Goal: Task Accomplishment & Management: Manage account settings

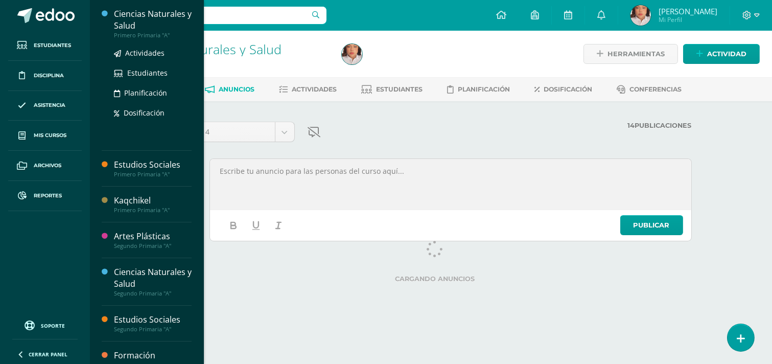
click at [125, 17] on div "Ciencias Naturales y Salud" at bounding box center [153, 20] width 78 height 24
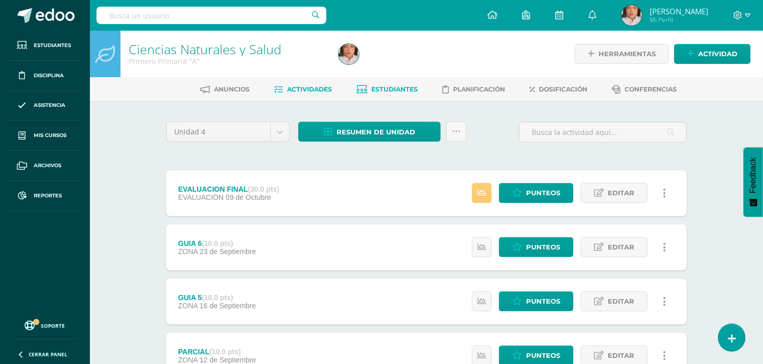
click at [376, 84] on link "Estudiantes" at bounding box center [387, 89] width 61 height 16
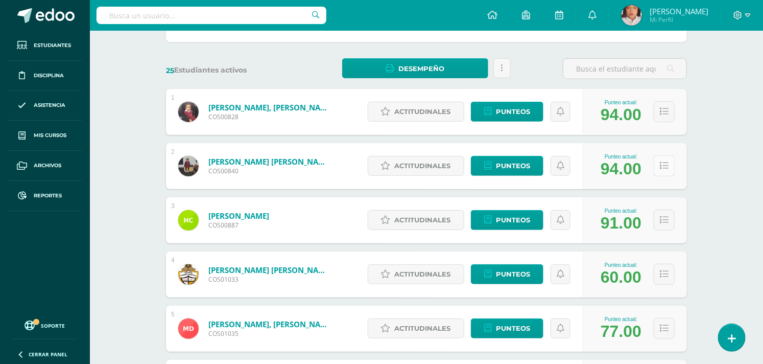
scroll to position [113, 0]
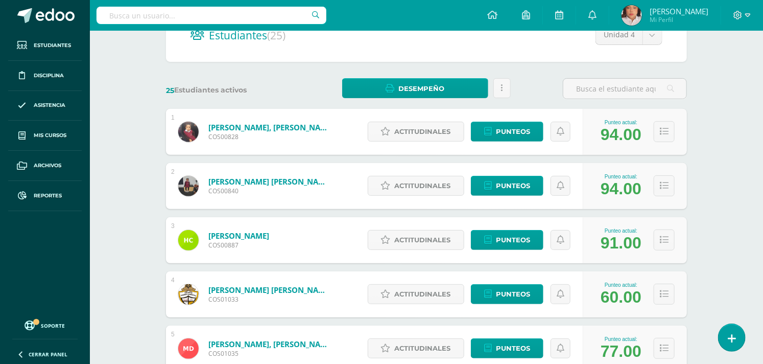
click at [487, 120] on div "Actitudinales Punteos" at bounding box center [473, 132] width 221 height 46
click at [513, 126] on span "Punteos" at bounding box center [513, 131] width 34 height 19
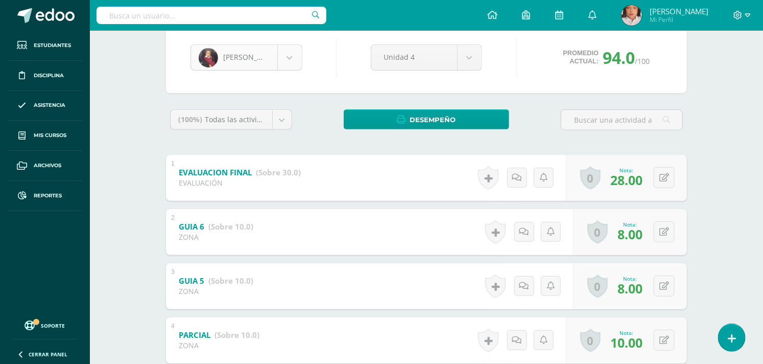
scroll to position [100, 0]
click at [298, 55] on body "Estudiantes Disciplina Asistencia Mis cursos Archivos Reportes Soporte Ayuda Re…" at bounding box center [381, 274] width 763 height 748
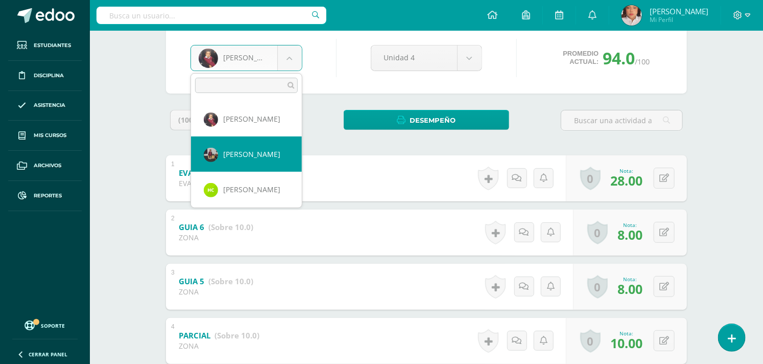
select select "1241"
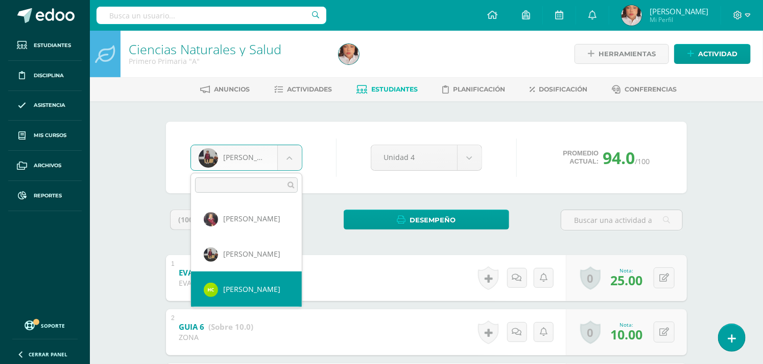
select select "1242"
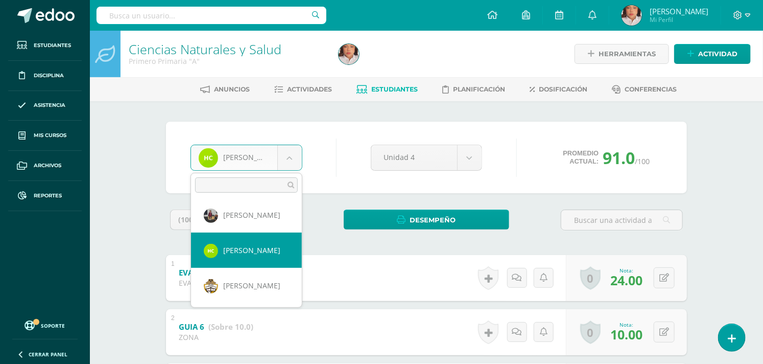
scroll to position [57, 0]
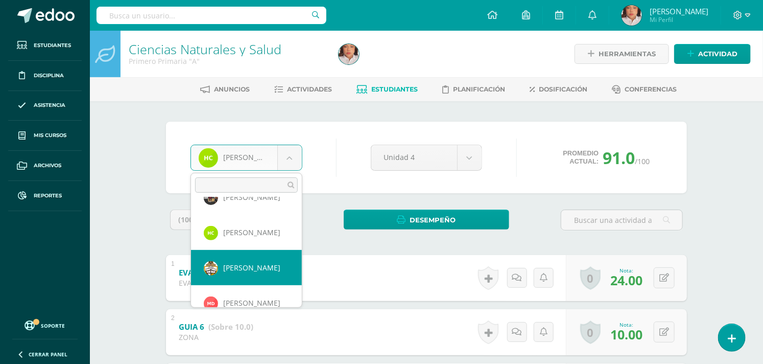
select select "1457"
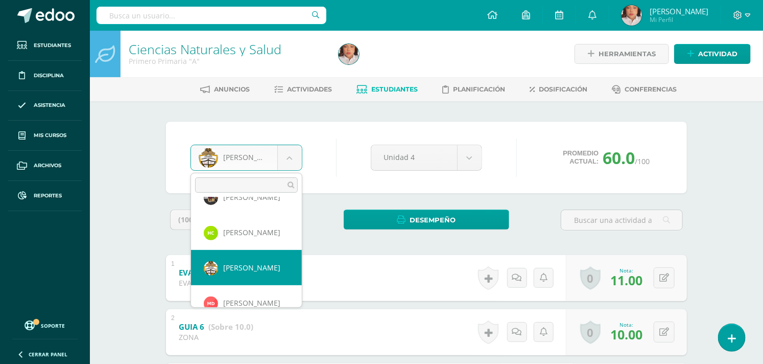
scroll to position [113, 0]
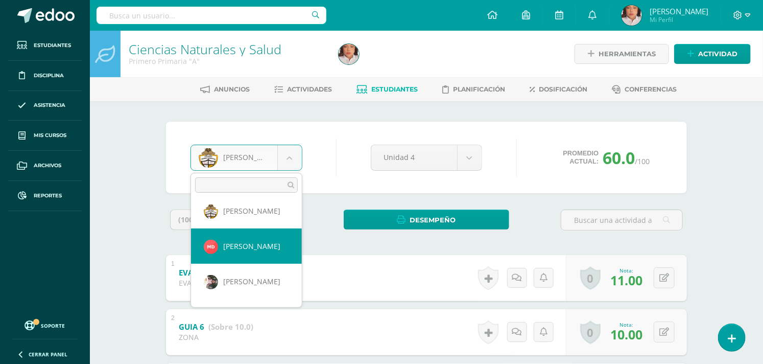
select select "1459"
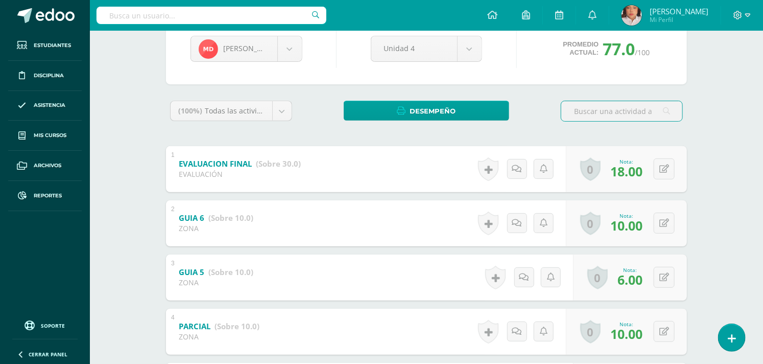
scroll to position [100, 0]
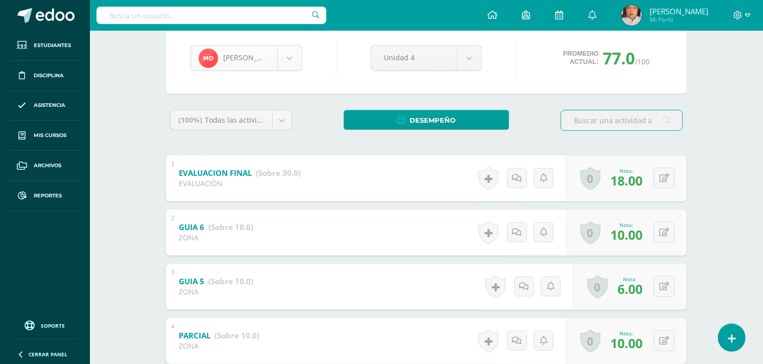
click at [288, 57] on body "Estudiantes Disciplina Asistencia Mis cursos Archivos Reportes Soporte Ayuda Re…" at bounding box center [381, 274] width 763 height 748
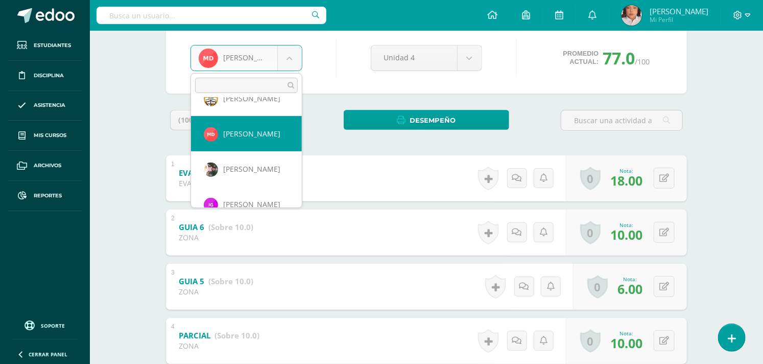
scroll to position [140, 0]
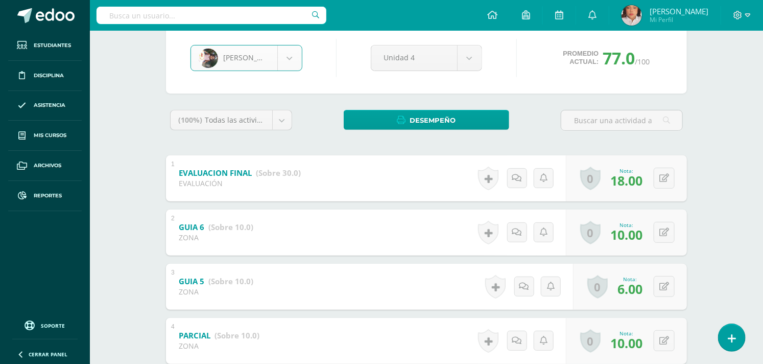
select select "1455"
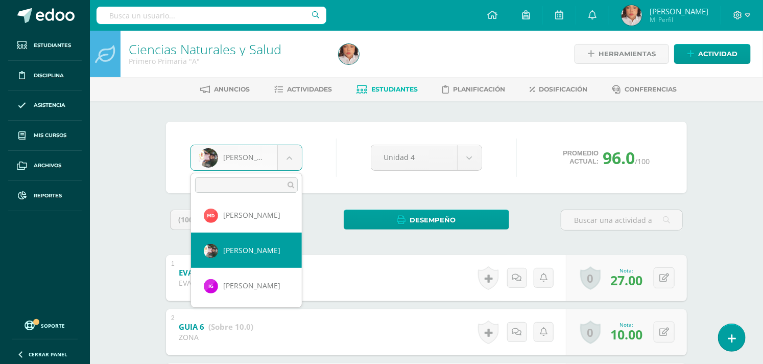
scroll to position [176, 0]
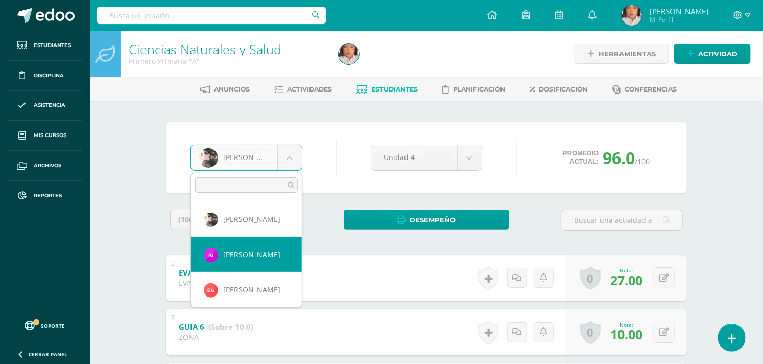
select select "1598"
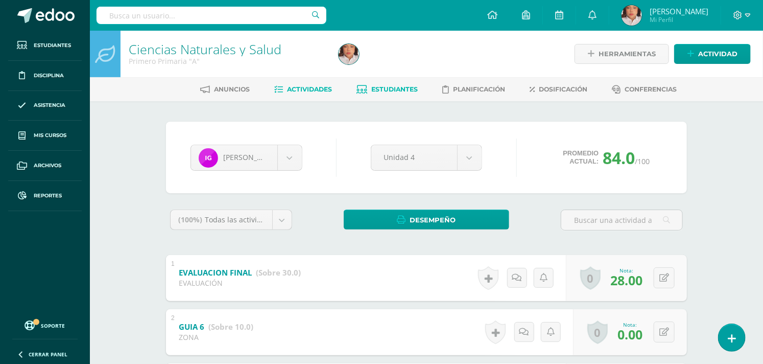
click at [289, 85] on span "Actividades" at bounding box center [310, 89] width 45 height 8
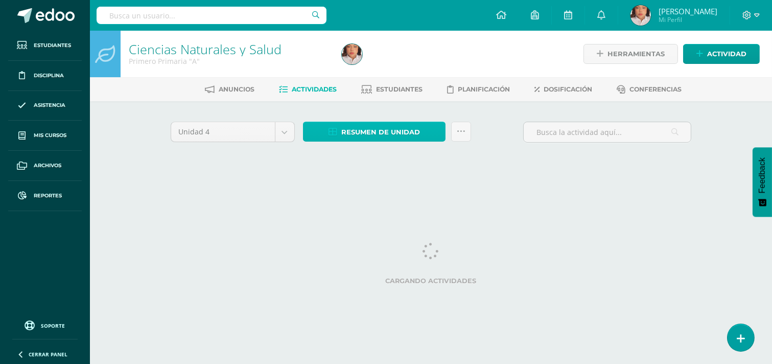
click at [395, 126] on span "Resumen de unidad" at bounding box center [380, 132] width 79 height 19
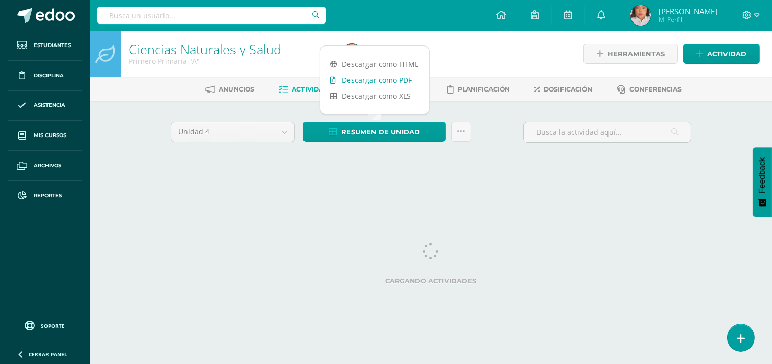
click at [390, 75] on link "Descargar como PDF" at bounding box center [374, 80] width 109 height 16
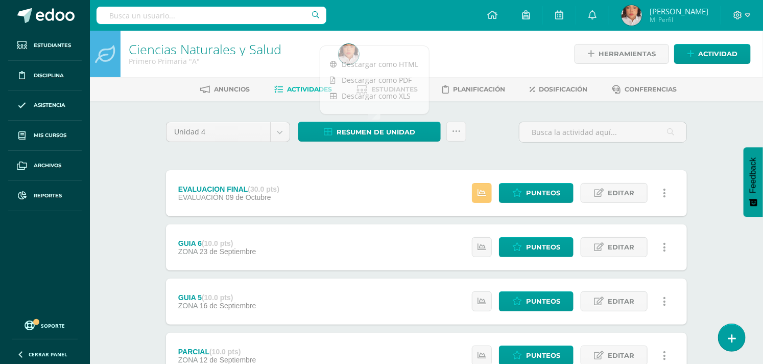
click at [417, 88] on span "Estudiantes" at bounding box center [395, 89] width 47 height 8
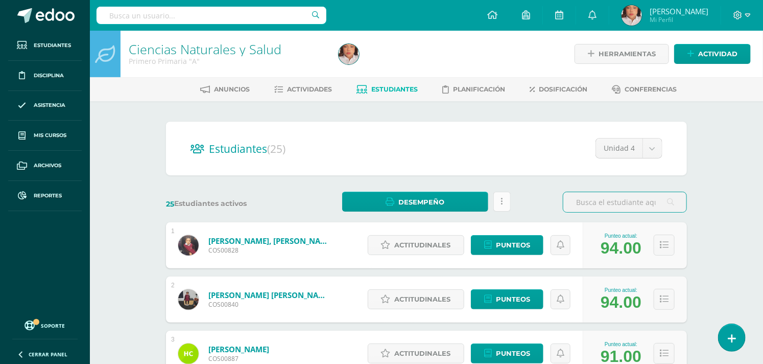
click at [508, 201] on link at bounding box center [502, 202] width 17 height 20
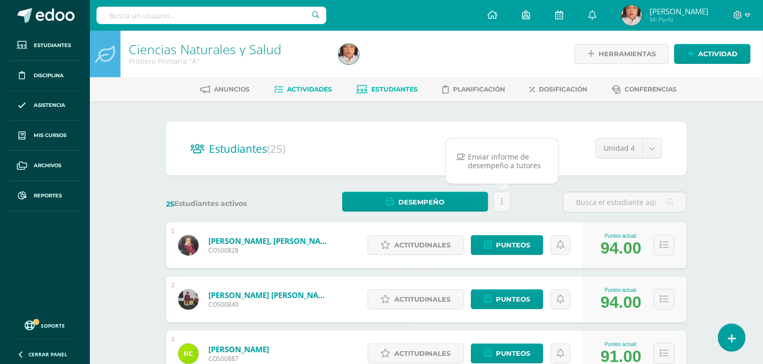
click at [302, 81] on link "Actividades" at bounding box center [304, 89] width 58 height 16
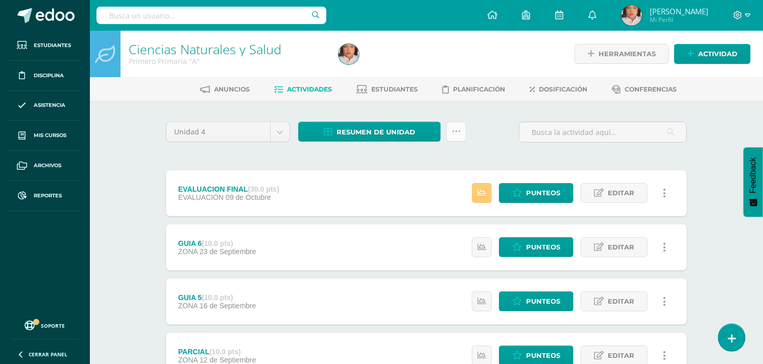
click at [450, 129] on link at bounding box center [457, 132] width 20 height 20
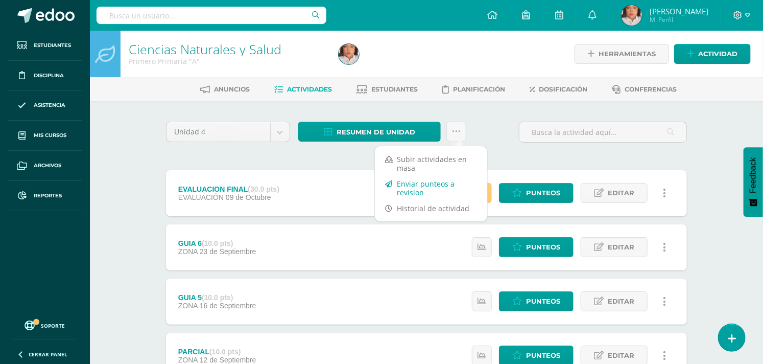
click at [402, 184] on link "Enviar punteos a revision" at bounding box center [431, 188] width 112 height 25
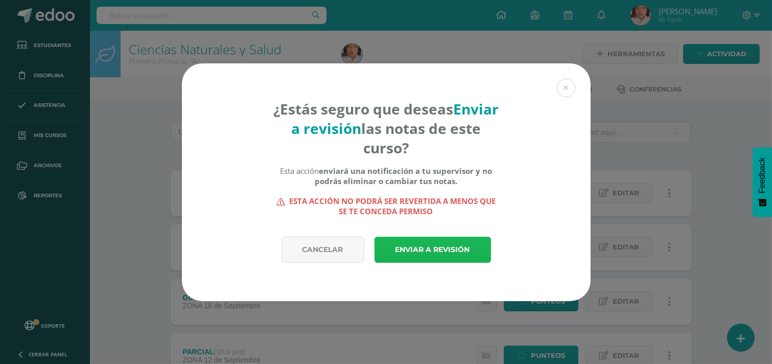
click at [438, 244] on link "Enviar a revisión" at bounding box center [433, 250] width 117 height 26
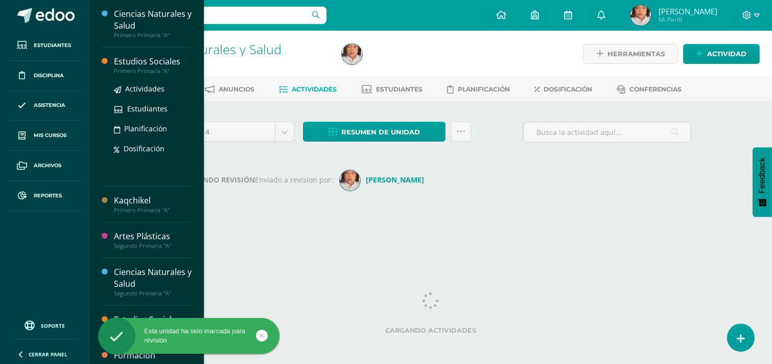
click at [167, 62] on div "Estudios Sociales" at bounding box center [153, 62] width 78 height 12
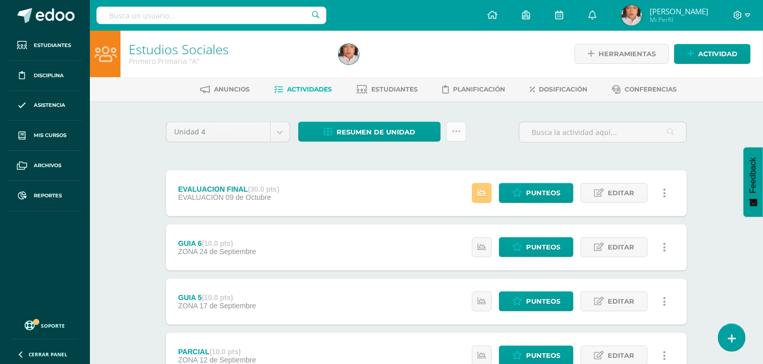
click at [464, 134] on link at bounding box center [457, 132] width 20 height 20
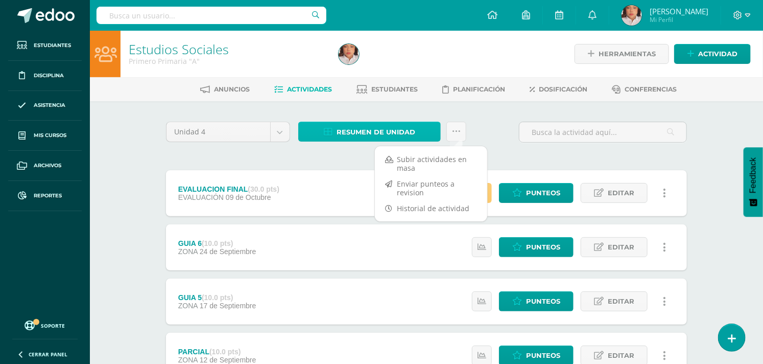
click at [425, 136] on link "Resumen de unidad" at bounding box center [369, 132] width 143 height 20
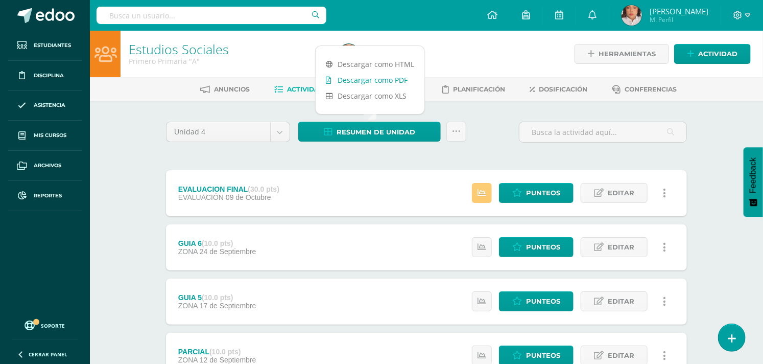
click at [356, 76] on link "Descargar como PDF" at bounding box center [370, 80] width 109 height 16
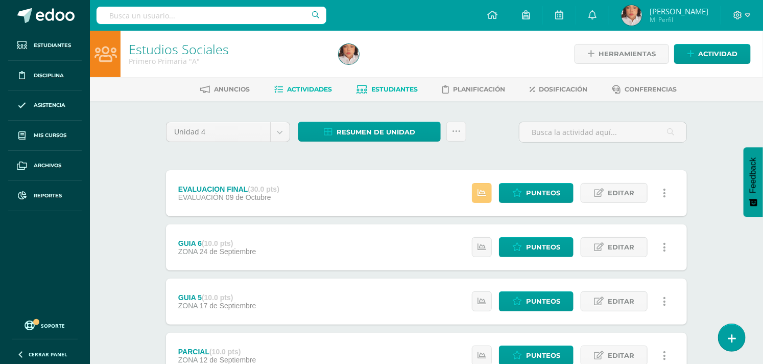
click at [404, 89] on span "Estudiantes" at bounding box center [395, 89] width 47 height 8
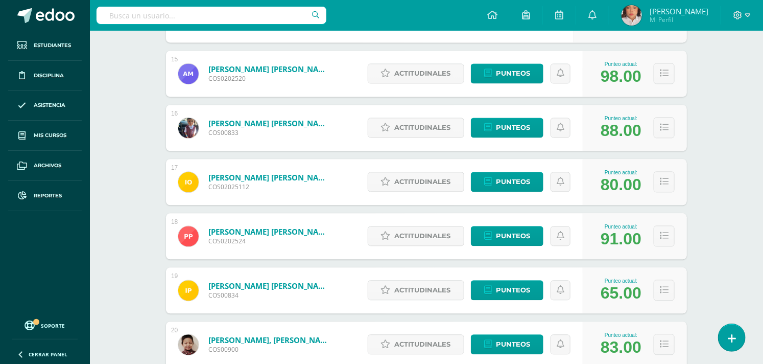
scroll to position [966, 0]
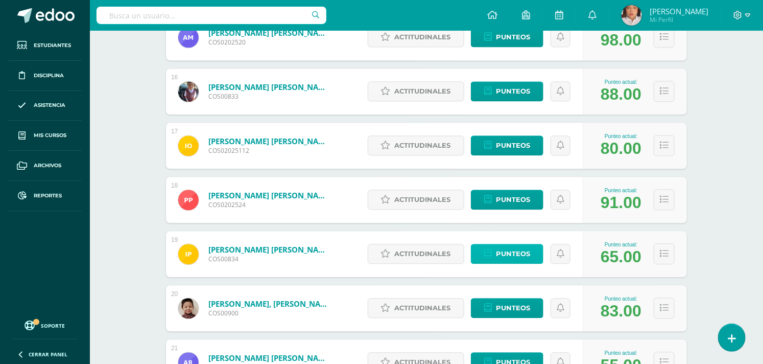
click at [508, 257] on span "Punteos" at bounding box center [513, 253] width 34 height 19
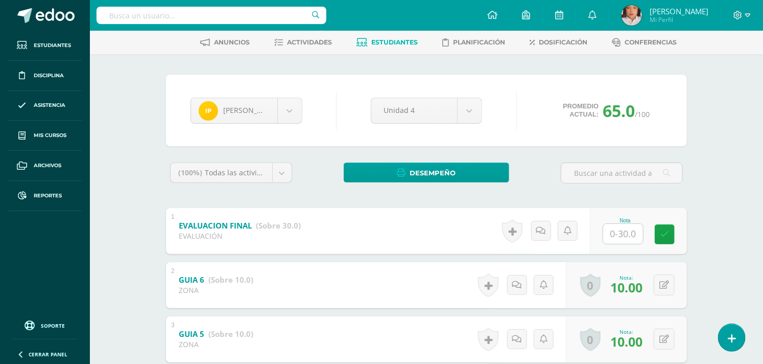
scroll to position [66, 0]
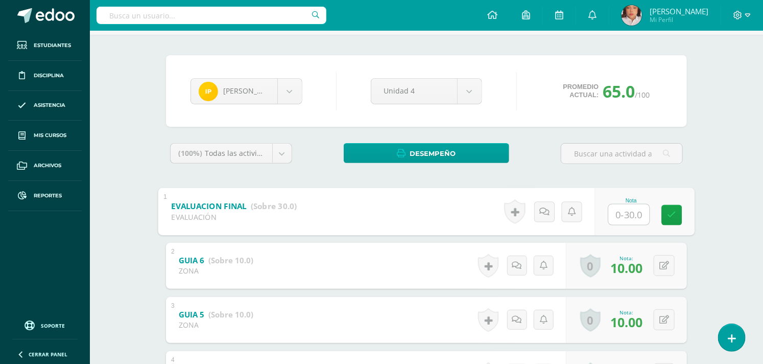
click at [621, 211] on input "text" at bounding box center [629, 214] width 41 height 20
type input "2"
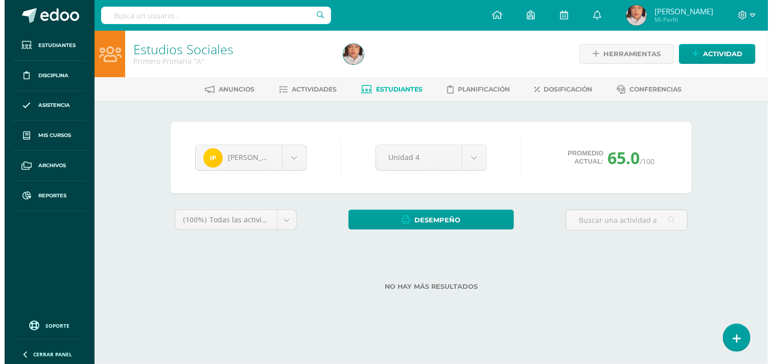
scroll to position [0, 0]
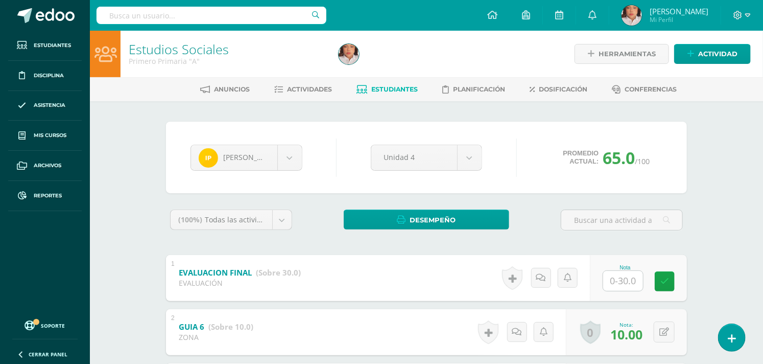
click at [626, 285] on input "text" at bounding box center [624, 281] width 40 height 20
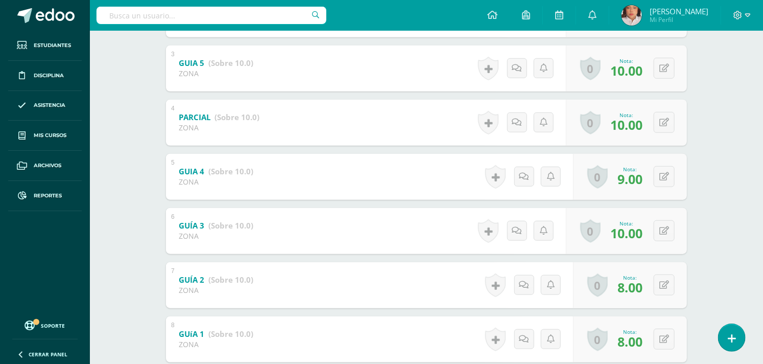
type input "28"
click at [706, 208] on div "Ian Parada Nathan Alejandro Keylin Barillas Hazel Castro Danna De Mariel Duarte…" at bounding box center [427, 106] width 562 height 647
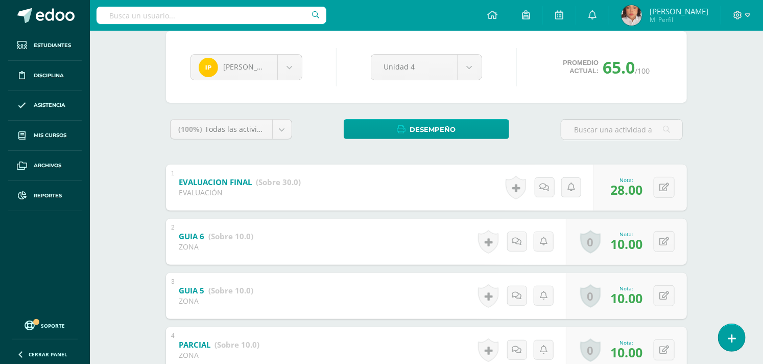
scroll to position [0, 0]
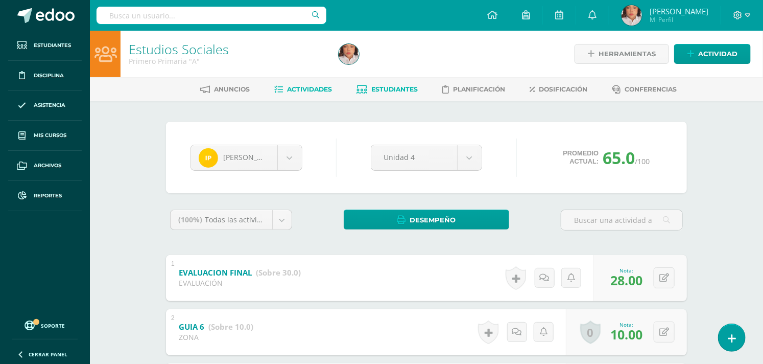
click at [305, 88] on span "Actividades" at bounding box center [310, 89] width 45 height 8
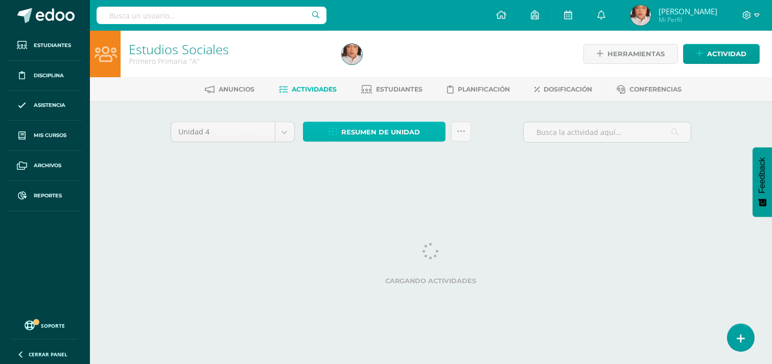
click at [395, 128] on span "Resumen de unidad" at bounding box center [380, 132] width 79 height 19
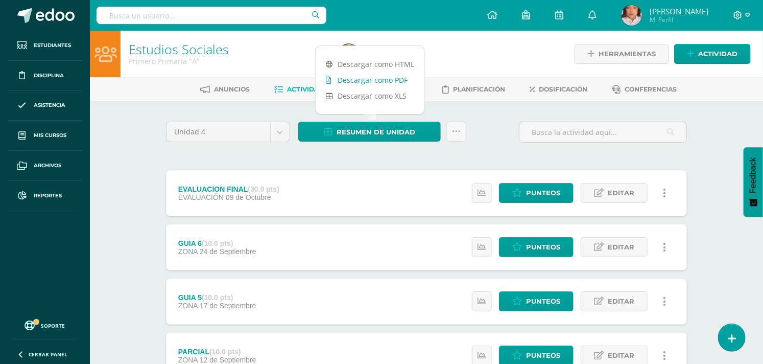
click at [390, 82] on link "Descargar como PDF" at bounding box center [370, 80] width 109 height 16
click at [456, 125] on link at bounding box center [457, 132] width 20 height 20
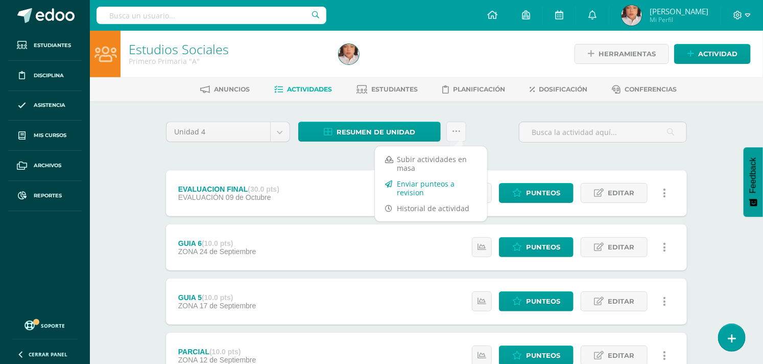
click at [429, 187] on link "Enviar punteos a revision" at bounding box center [431, 188] width 112 height 25
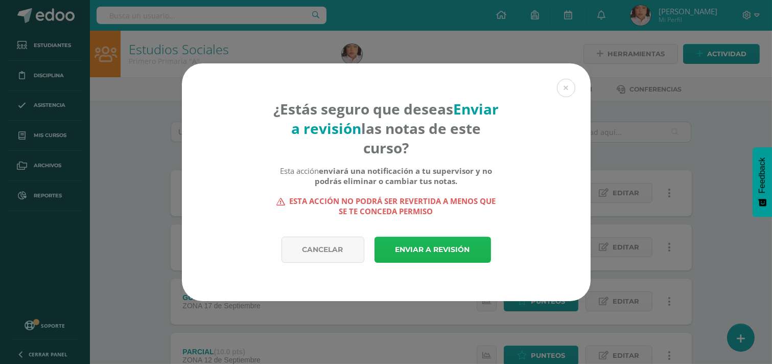
click at [432, 238] on link "Enviar a revisión" at bounding box center [433, 250] width 117 height 26
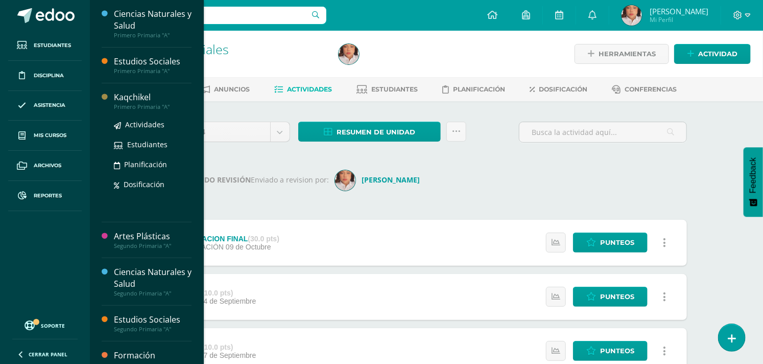
click at [137, 99] on div "Kaqchikel" at bounding box center [153, 97] width 78 height 12
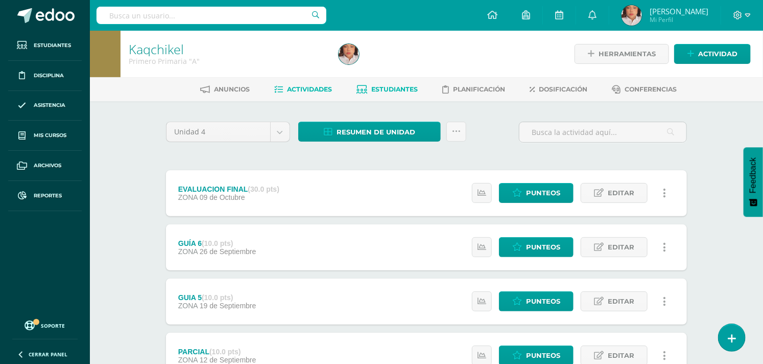
click at [397, 91] on span "Estudiantes" at bounding box center [395, 89] width 47 height 8
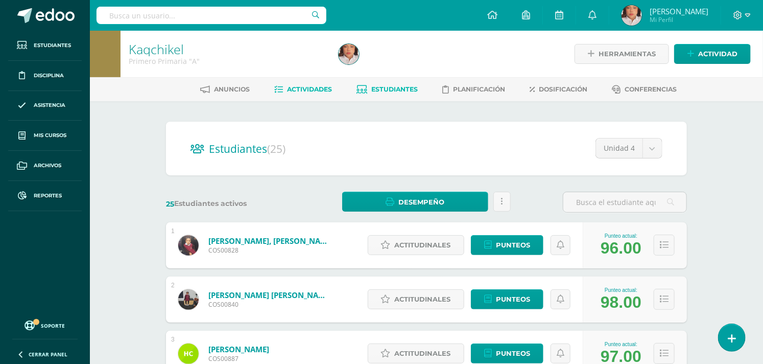
click at [285, 81] on link "Actividades" at bounding box center [304, 89] width 58 height 16
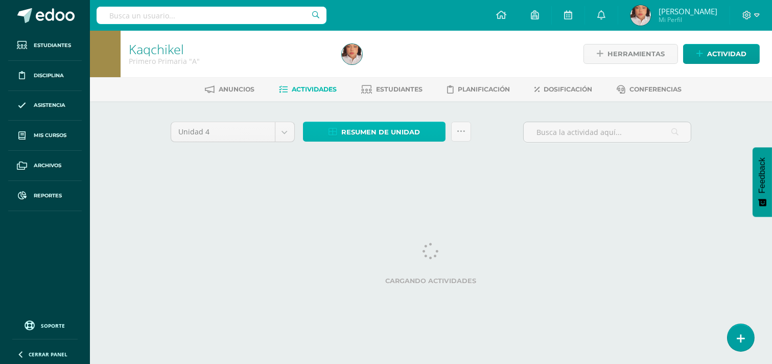
click at [426, 134] on link "Resumen de unidad" at bounding box center [374, 132] width 143 height 20
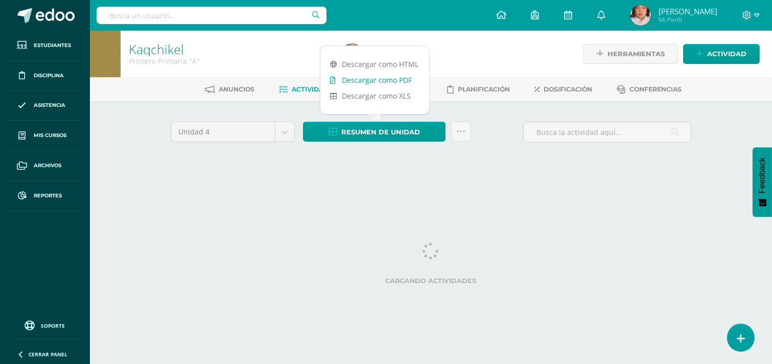
click at [366, 77] on link "Descargar como PDF" at bounding box center [374, 80] width 109 height 16
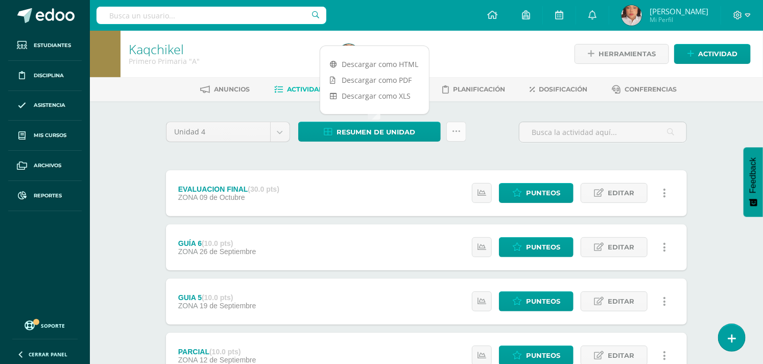
click at [449, 135] on link at bounding box center [457, 132] width 20 height 20
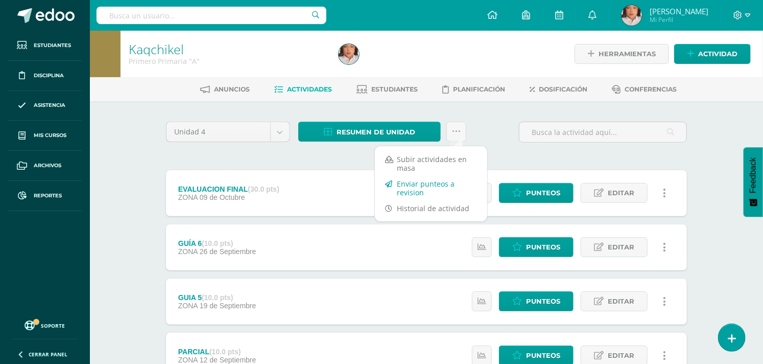
click at [437, 188] on link "Enviar punteos a revision" at bounding box center [431, 188] width 112 height 25
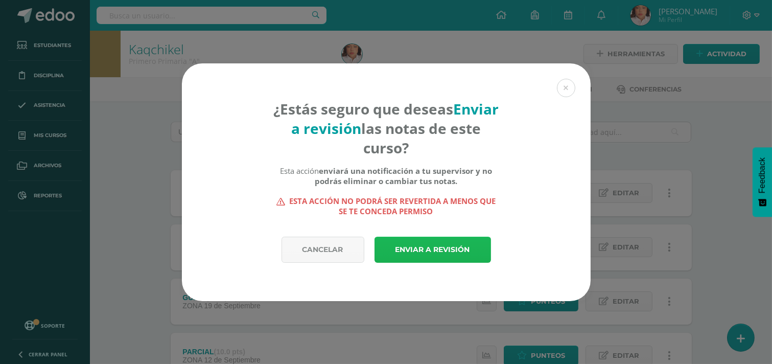
click at [425, 245] on link "Enviar a revisión" at bounding box center [433, 250] width 117 height 26
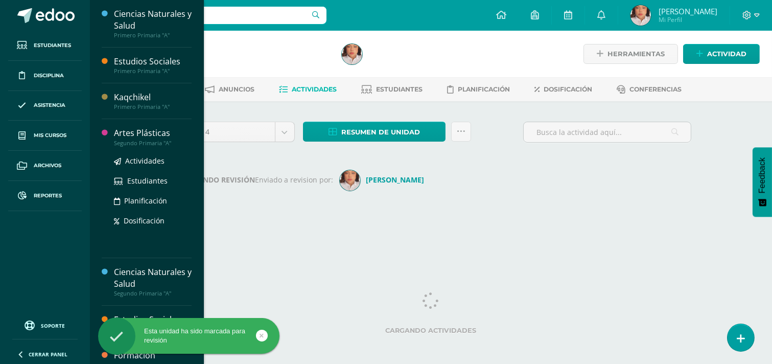
click at [130, 136] on div "Artes Plásticas" at bounding box center [153, 133] width 78 height 12
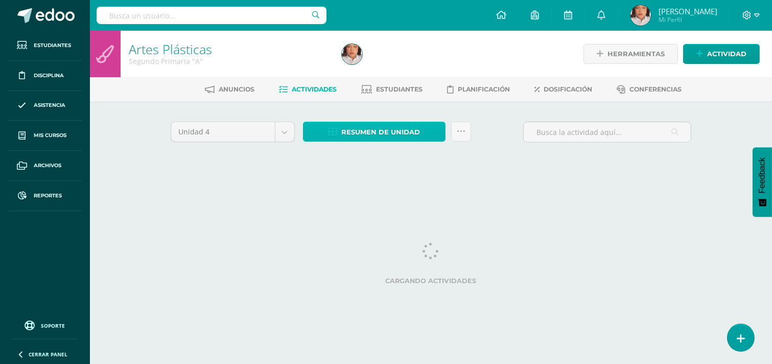
click at [398, 130] on span "Resumen de unidad" at bounding box center [380, 132] width 79 height 19
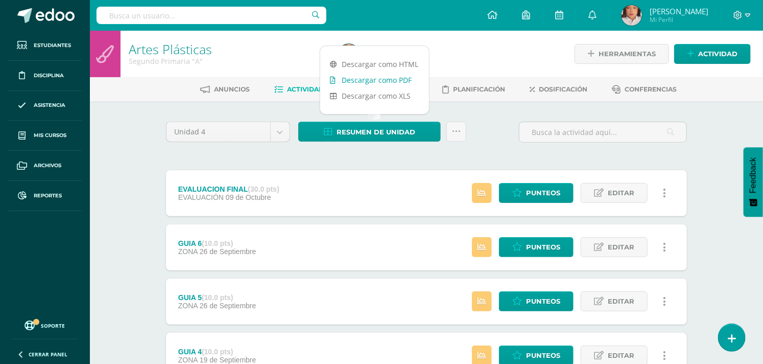
click at [395, 83] on link "Descargar como PDF" at bounding box center [374, 80] width 109 height 16
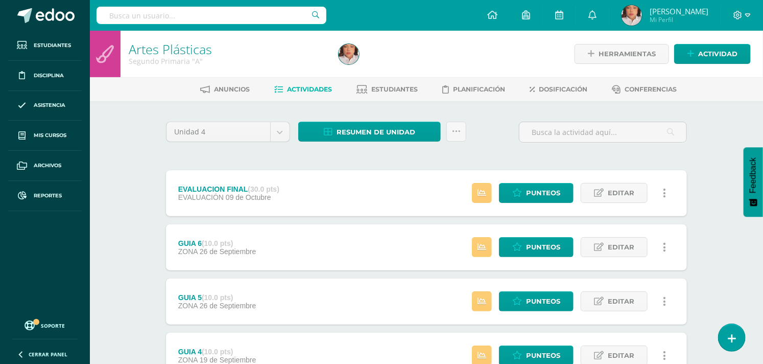
click at [434, 83] on ul "Anuncios Actividades Estudiantes Planificación Dosificación Conferencias" at bounding box center [439, 89] width 674 height 17
click at [379, 83] on link "Estudiantes" at bounding box center [387, 89] width 61 height 16
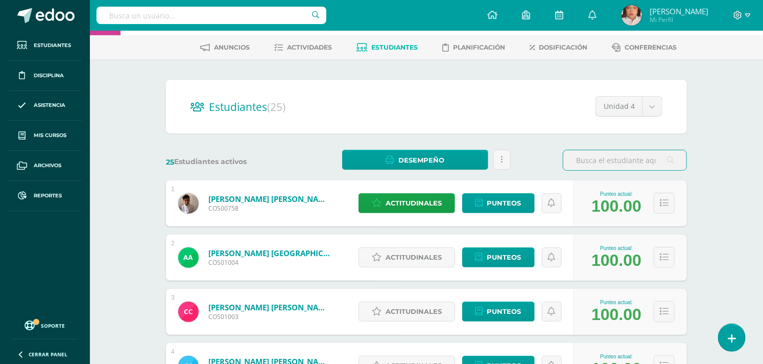
scroll to position [113, 0]
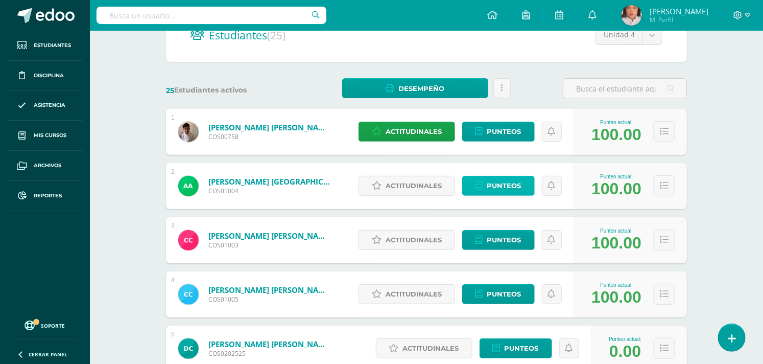
click at [514, 184] on span "Punteos" at bounding box center [505, 185] width 34 height 19
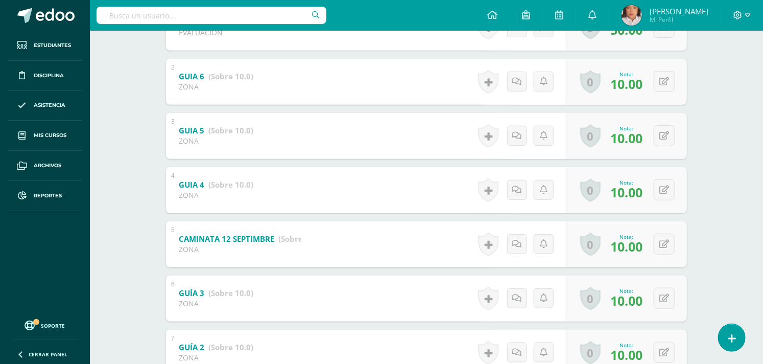
scroll to position [270, 0]
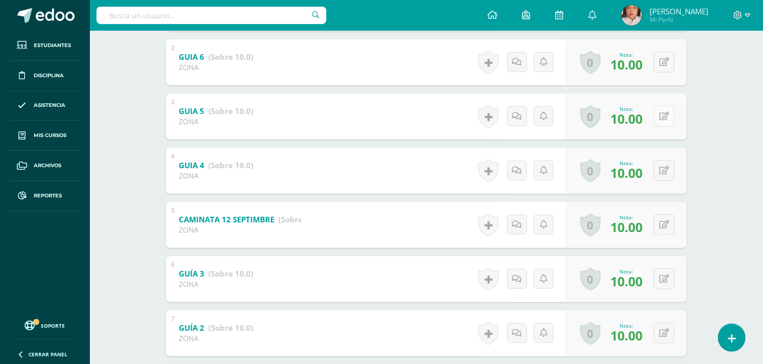
click at [667, 113] on icon at bounding box center [665, 116] width 10 height 9
type input "5"
click at [662, 58] on button at bounding box center [664, 62] width 21 height 21
type input "5"
click at [712, 115] on div "Artes Plásticas Segundo Primaria "A" Herramientas Detalle de asistencias Activi…" at bounding box center [427, 120] width 674 height 718
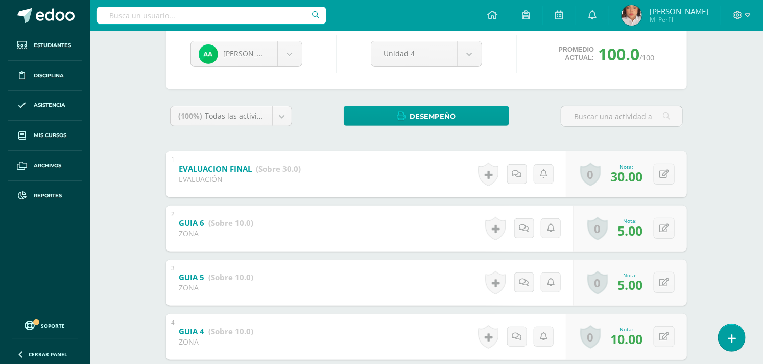
scroll to position [43, 0]
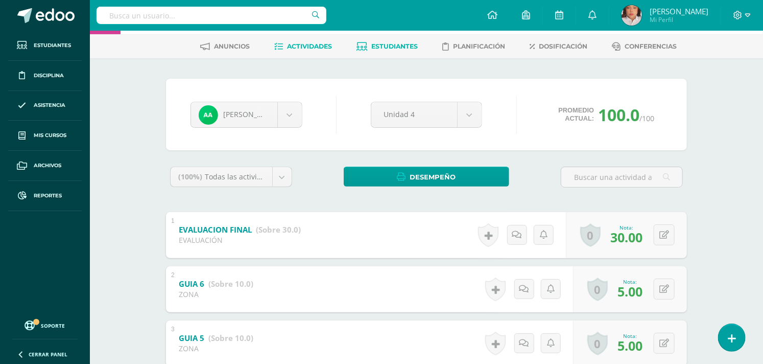
click at [320, 44] on span "Actividades" at bounding box center [310, 46] width 45 height 8
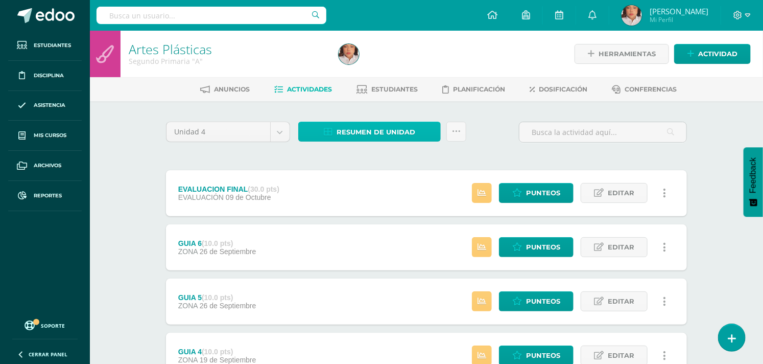
click at [382, 128] on span "Resumen de unidad" at bounding box center [376, 132] width 79 height 19
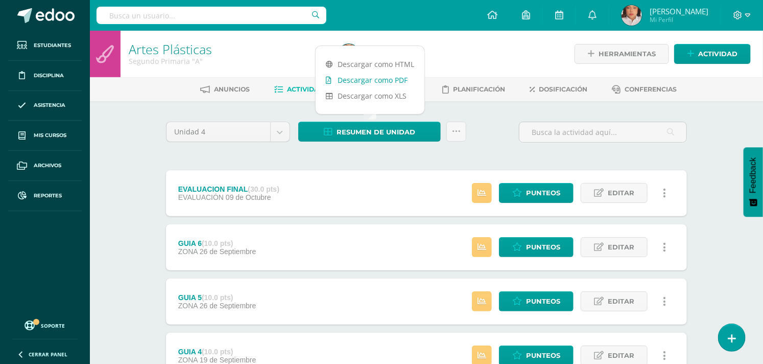
click at [387, 75] on link "Descargar como PDF" at bounding box center [370, 80] width 109 height 16
click at [277, 176] on div "EVALUACION FINAL (30.0 pts) EVALUACIÓN 09 de Octubre" at bounding box center [229, 193] width 126 height 46
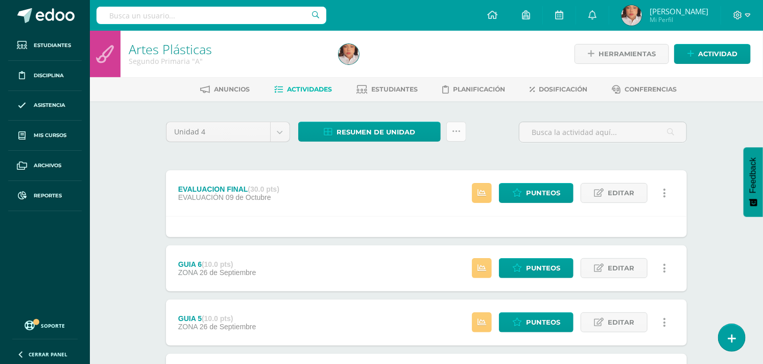
click at [452, 124] on link at bounding box center [457, 132] width 20 height 20
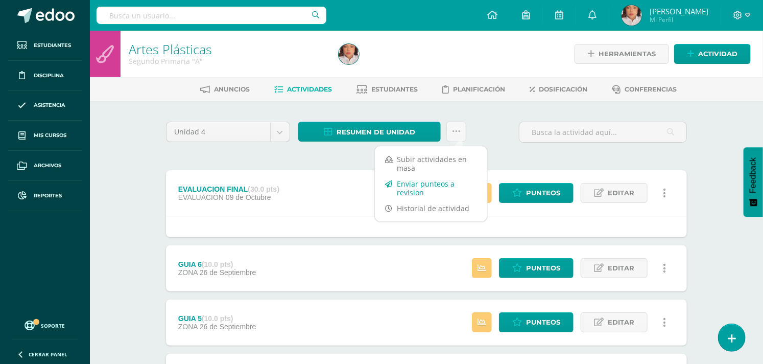
click at [435, 184] on link "Enviar punteos a revision" at bounding box center [431, 188] width 112 height 25
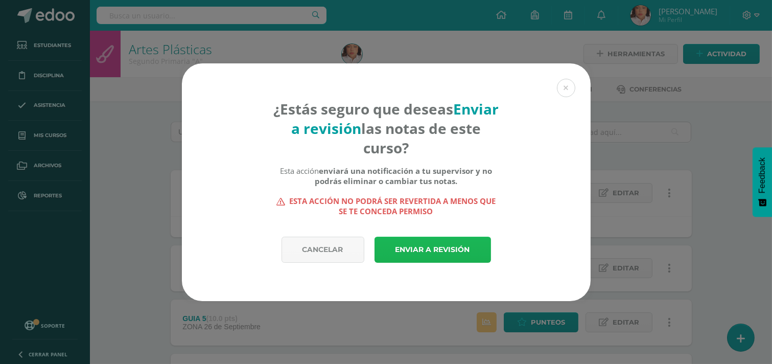
click at [438, 244] on link "Enviar a revisión" at bounding box center [433, 250] width 117 height 26
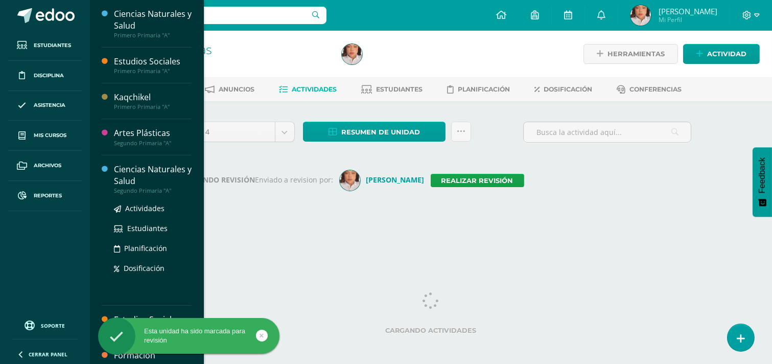
click at [135, 179] on div "Ciencias Naturales y Salud" at bounding box center [153, 176] width 78 height 24
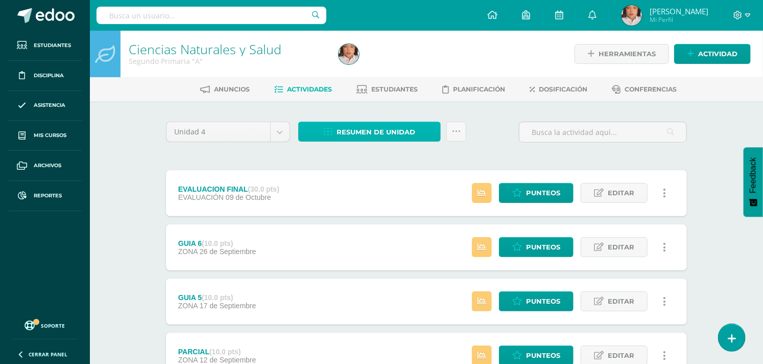
click at [359, 124] on span "Resumen de unidad" at bounding box center [376, 132] width 79 height 19
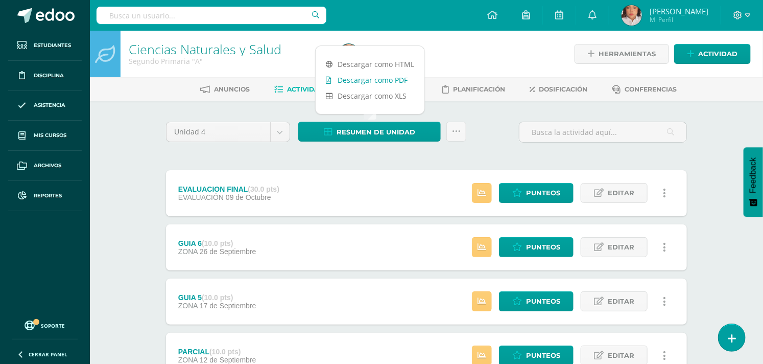
click at [385, 79] on link "Descargar como PDF" at bounding box center [370, 80] width 109 height 16
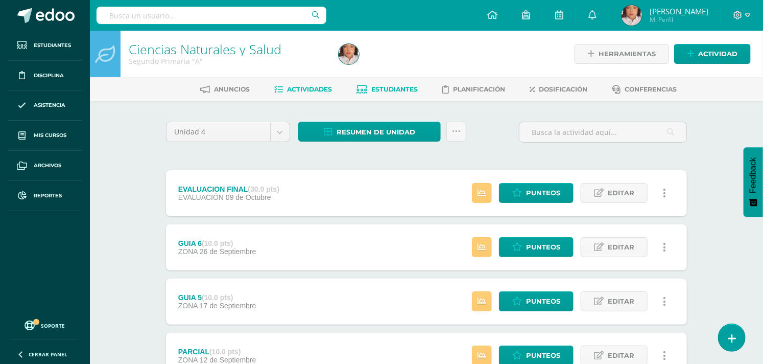
click at [388, 92] on span "Estudiantes" at bounding box center [395, 89] width 47 height 8
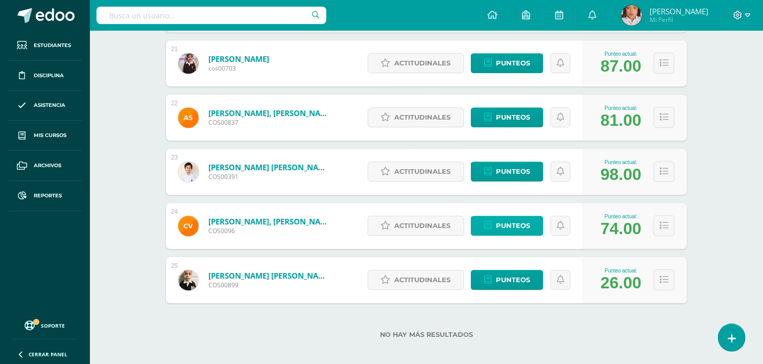
scroll to position [1271, 0]
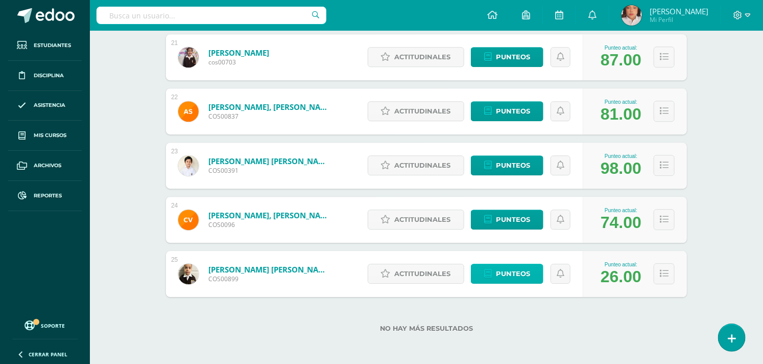
click at [523, 281] on span "Punteos" at bounding box center [513, 273] width 34 height 19
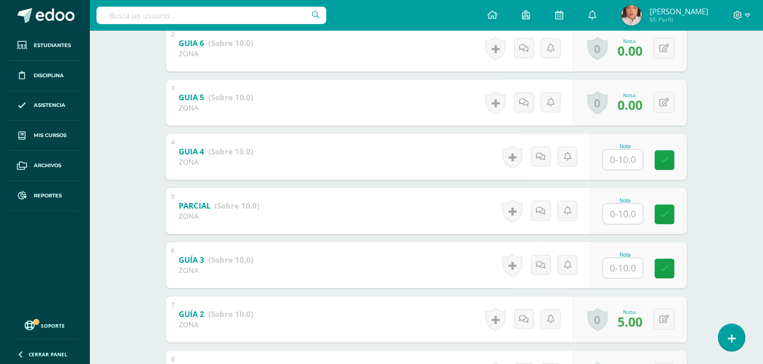
scroll to position [384, 0]
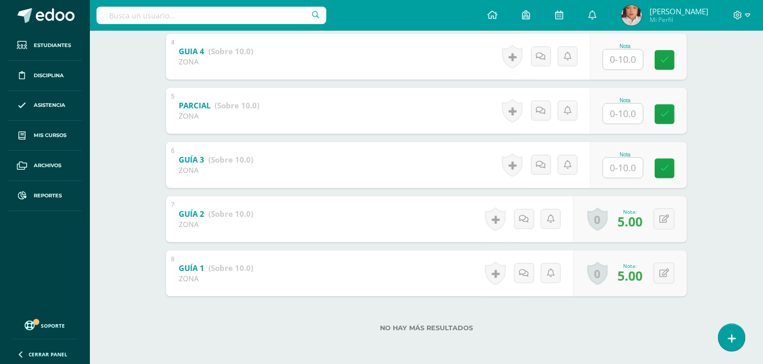
click at [624, 163] on input "text" at bounding box center [624, 168] width 40 height 20
type input "5"
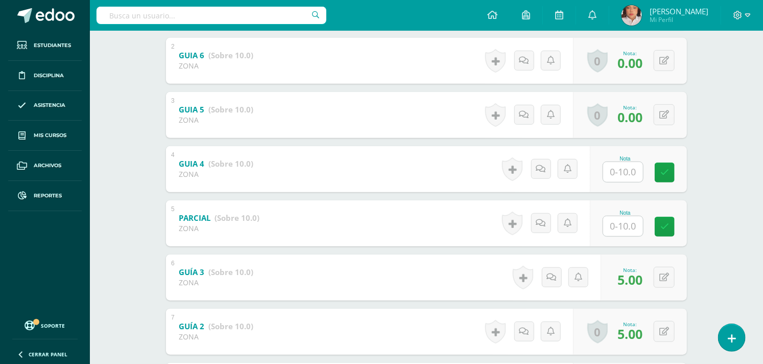
scroll to position [270, 0]
click at [626, 218] on input "text" at bounding box center [624, 228] width 40 height 20
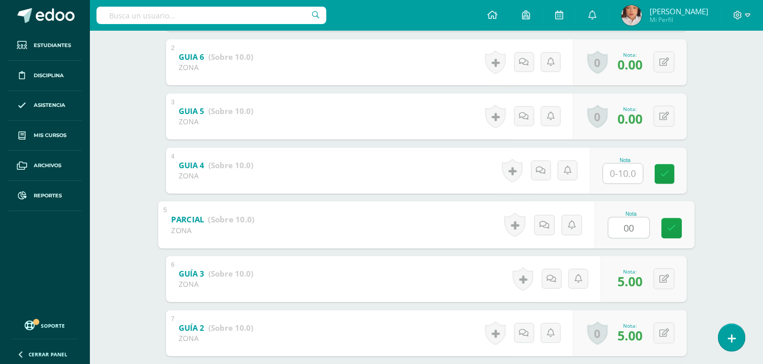
type input "0"
click at [622, 159] on div "Nota" at bounding box center [625, 160] width 45 height 6
click at [618, 171] on input "text" at bounding box center [624, 174] width 40 height 20
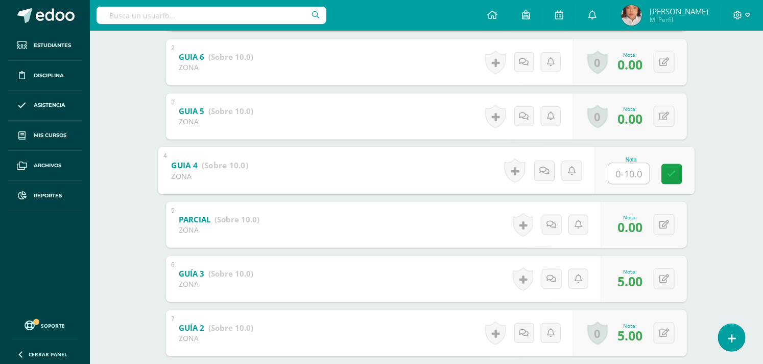
type input "3"
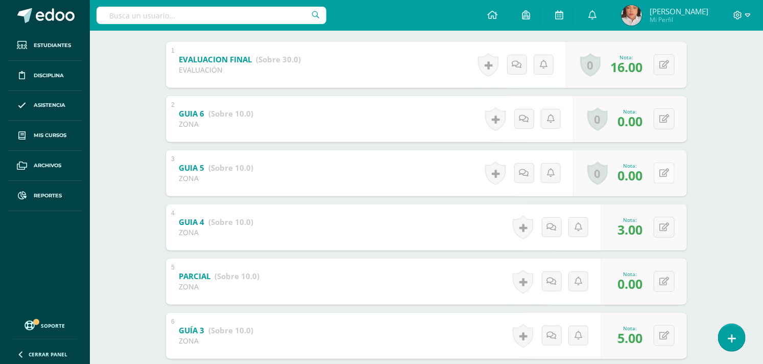
click at [669, 181] on button at bounding box center [664, 173] width 21 height 21
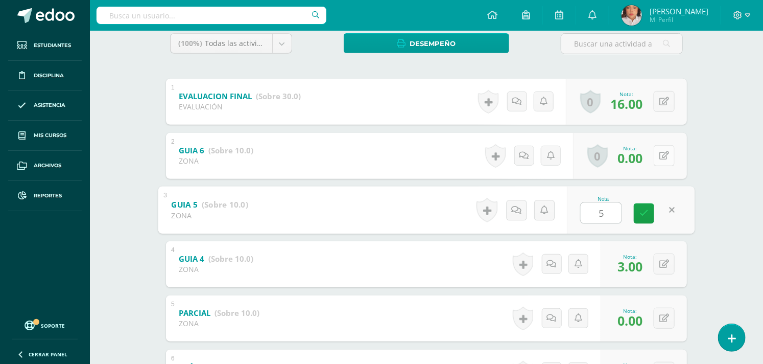
scroll to position [156, 0]
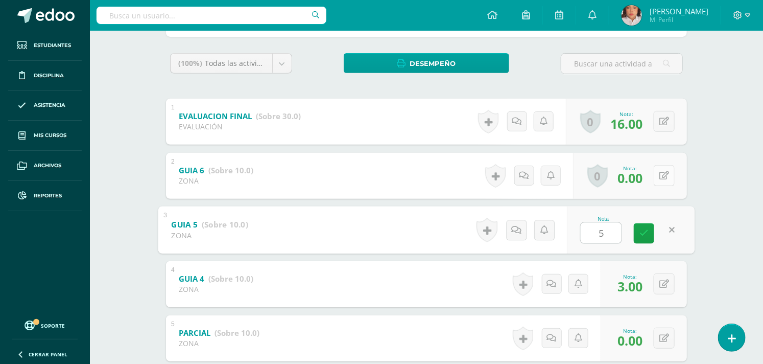
type input "5"
click at [668, 181] on button at bounding box center [671, 175] width 21 height 21
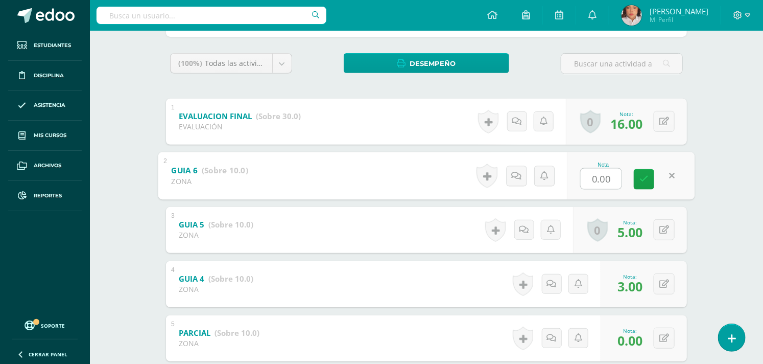
type input "1"
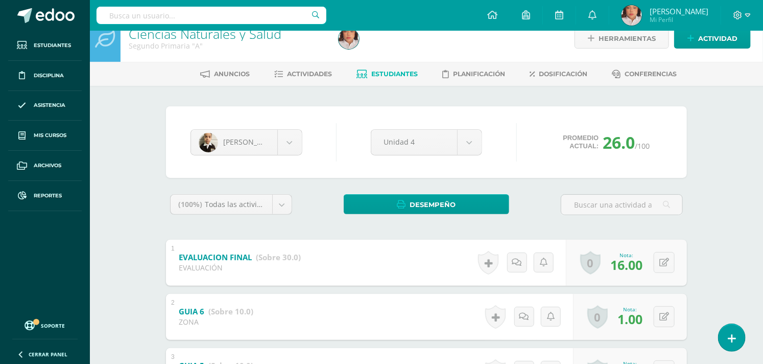
scroll to position [0, 0]
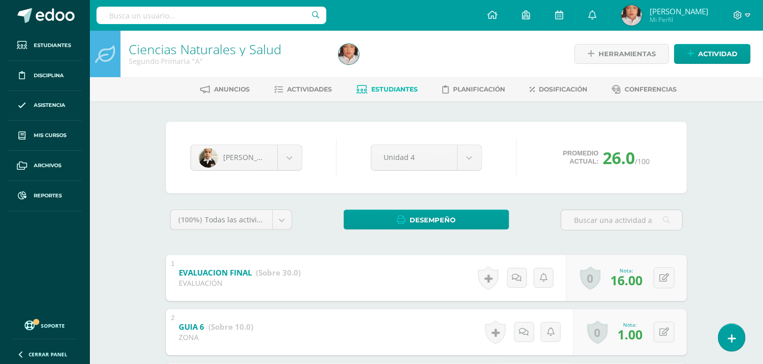
click at [397, 92] on span "Estudiantes" at bounding box center [395, 89] width 47 height 8
click at [306, 92] on span "Actividades" at bounding box center [310, 89] width 45 height 8
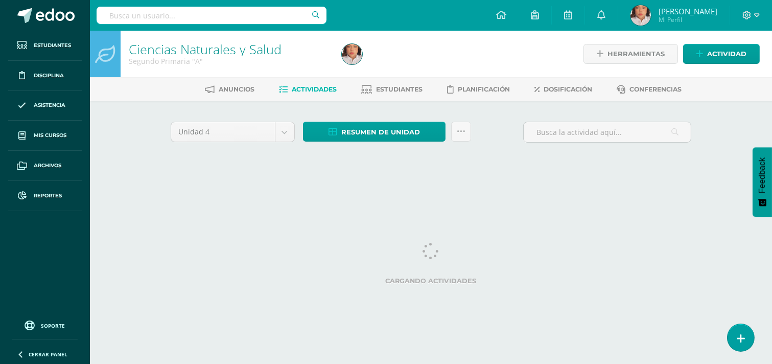
click at [396, 144] on div "Resumen de unidad Descargar como HTML Descargar como PDF Descargar como XLS Sub…" at bounding box center [387, 136] width 176 height 29
click at [409, 133] on span "Resumen de unidad" at bounding box center [380, 132] width 79 height 19
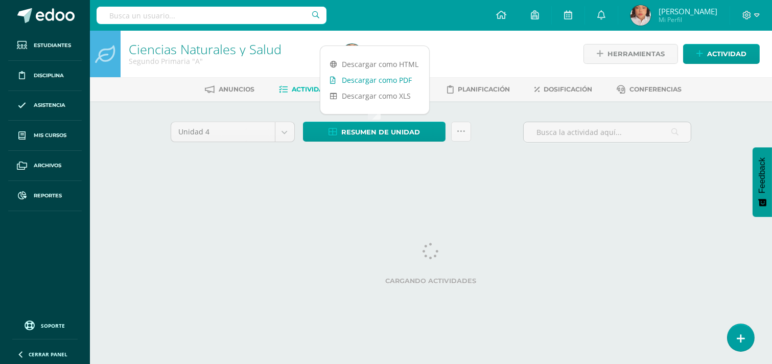
click at [361, 79] on link "Descargar como PDF" at bounding box center [374, 80] width 109 height 16
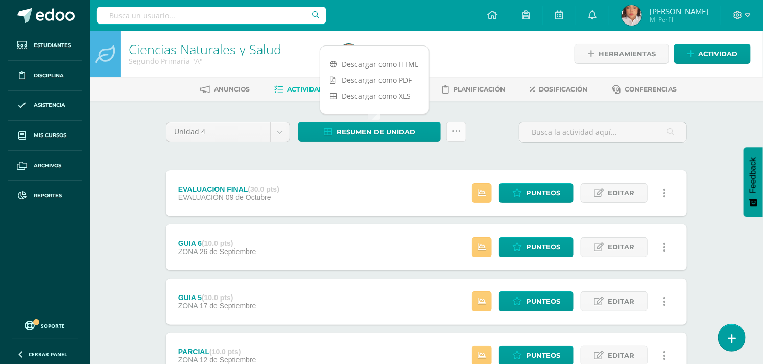
click at [455, 126] on link at bounding box center [457, 132] width 20 height 20
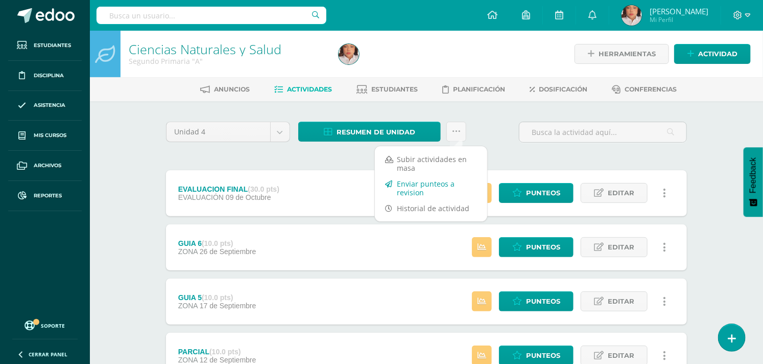
click at [442, 182] on link "Enviar punteos a revision" at bounding box center [431, 188] width 112 height 25
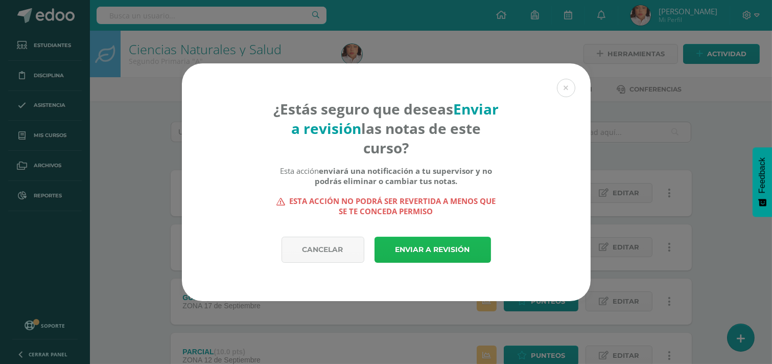
click at [447, 249] on link "Enviar a revisión" at bounding box center [433, 250] width 117 height 26
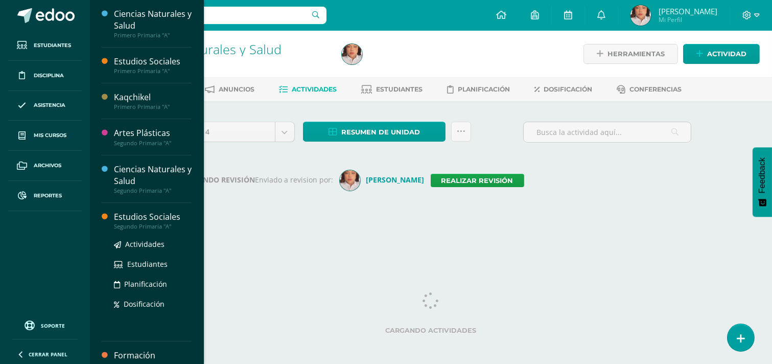
click at [155, 221] on div "Estudios Sociales" at bounding box center [153, 217] width 78 height 12
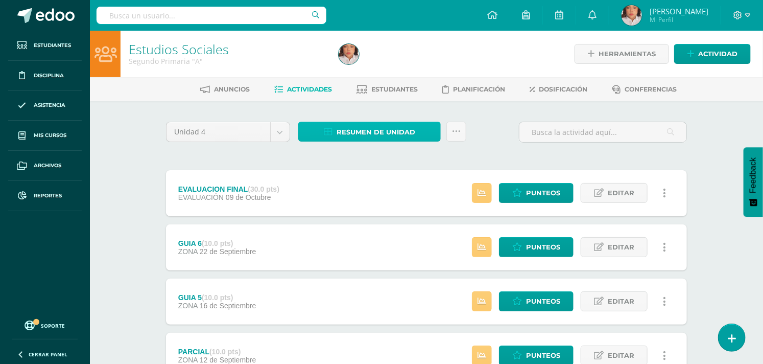
click at [410, 129] on span "Resumen de unidad" at bounding box center [376, 132] width 79 height 19
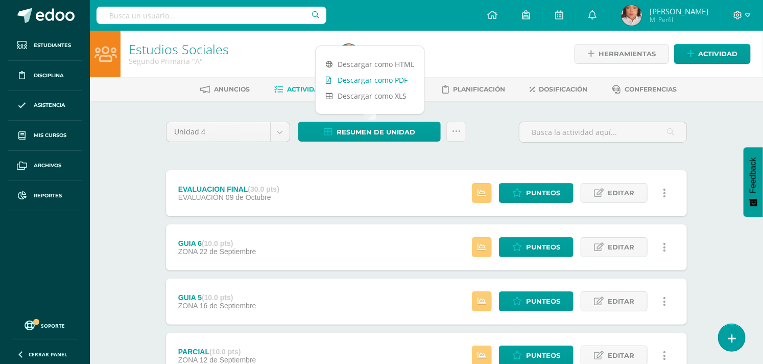
click at [364, 79] on link "Descargar como PDF" at bounding box center [370, 80] width 109 height 16
click at [446, 100] on div "Anuncios Actividades Estudiantes Planificación Dosificación Conferencias" at bounding box center [439, 89] width 698 height 24
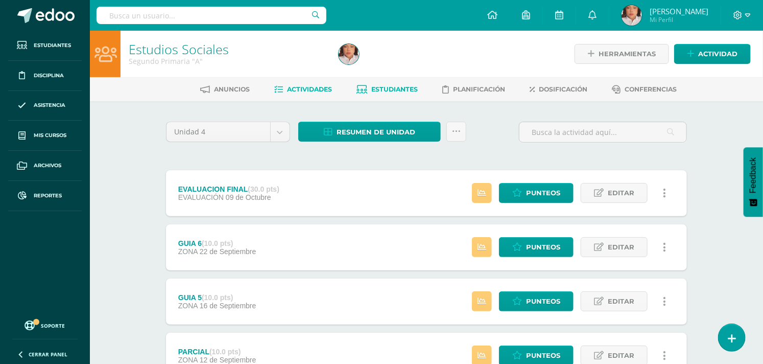
click at [403, 90] on span "Estudiantes" at bounding box center [395, 89] width 47 height 8
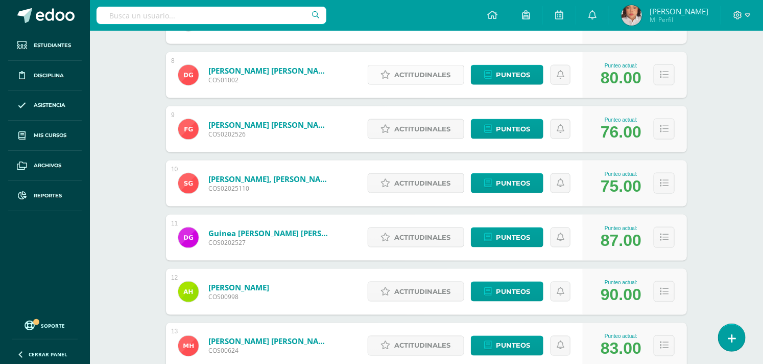
scroll to position [569, 0]
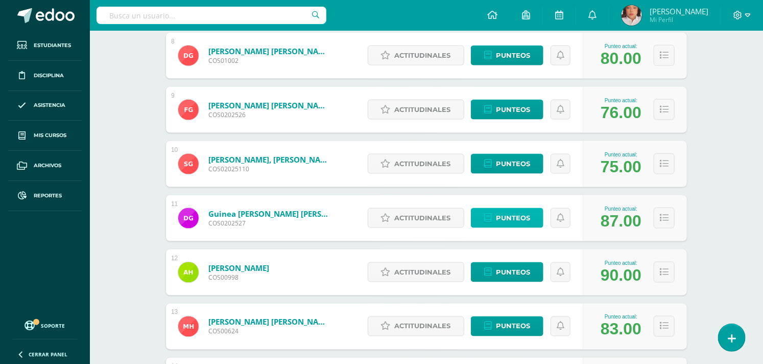
click at [538, 211] on link "Punteos" at bounding box center [507, 218] width 73 height 20
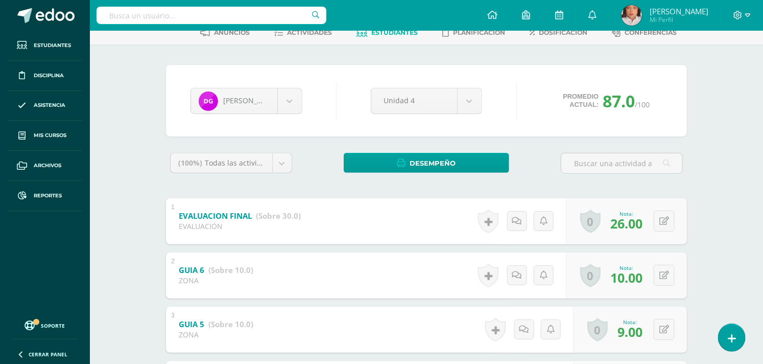
scroll to position [170, 0]
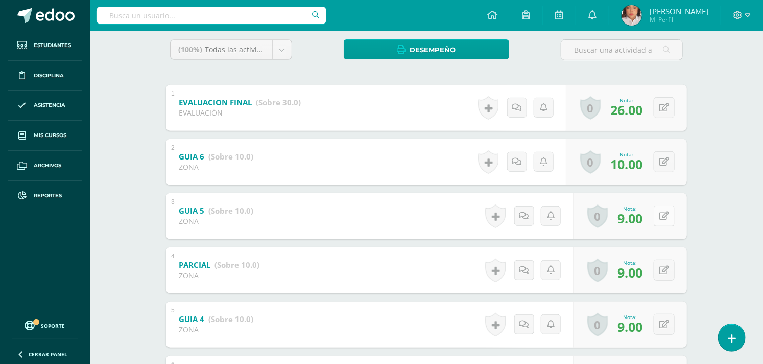
click at [657, 217] on div "0 [GEOGRAPHIC_DATA] Logros obtenidos Aún no hay logros agregados Nota: 9.00" at bounding box center [630, 216] width 114 height 46
click at [666, 211] on button at bounding box center [671, 215] width 21 height 21
type input "8"
click at [703, 261] on div "Daniel Guinea Ian Aldana Aída Arana Christopher Cajti Carlos Castillo Diego Cha…" at bounding box center [427, 254] width 562 height 647
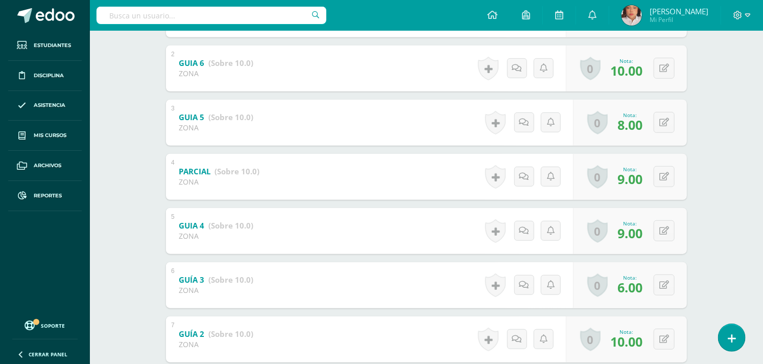
scroll to position [284, 0]
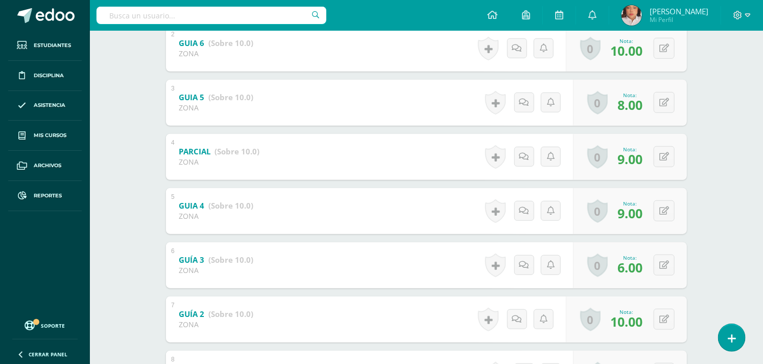
click at [657, 144] on div "0 Logros Logros obtenidos Aún no hay logros agregados Nota: 9.00" at bounding box center [630, 157] width 114 height 46
click at [663, 150] on button at bounding box center [664, 156] width 21 height 21
type input "8"
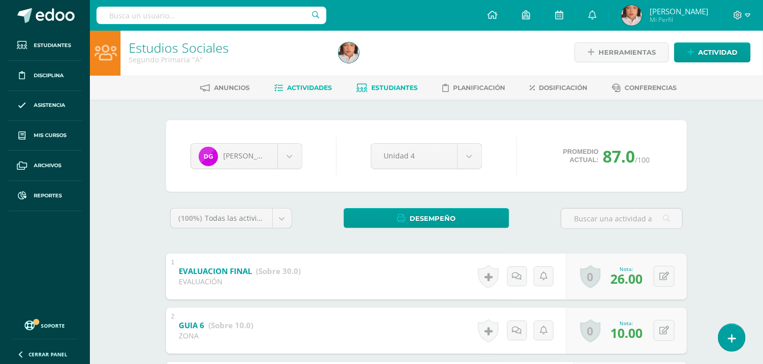
scroll to position [0, 0]
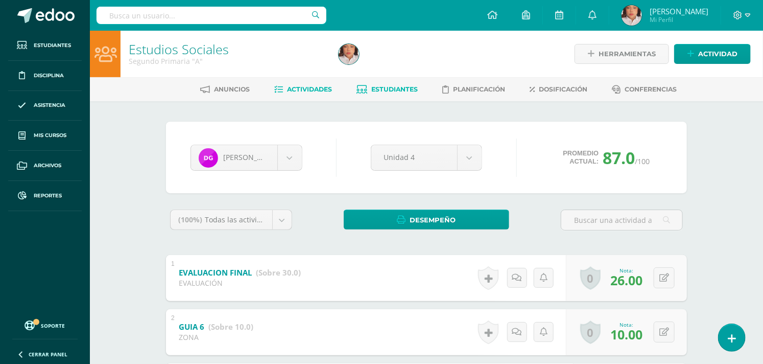
click at [295, 88] on span "Actividades" at bounding box center [310, 89] width 45 height 8
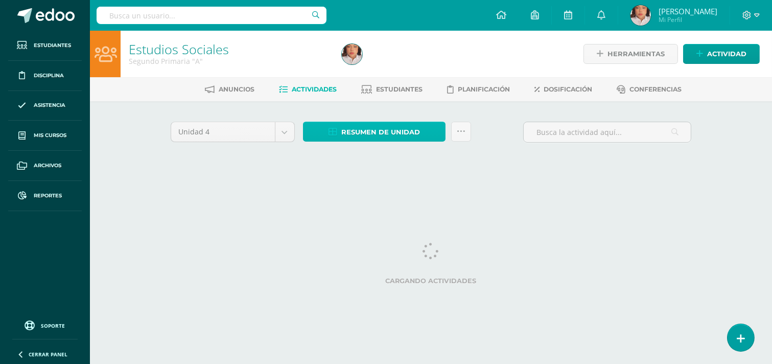
click at [379, 138] on span "Resumen de unidad" at bounding box center [380, 132] width 79 height 19
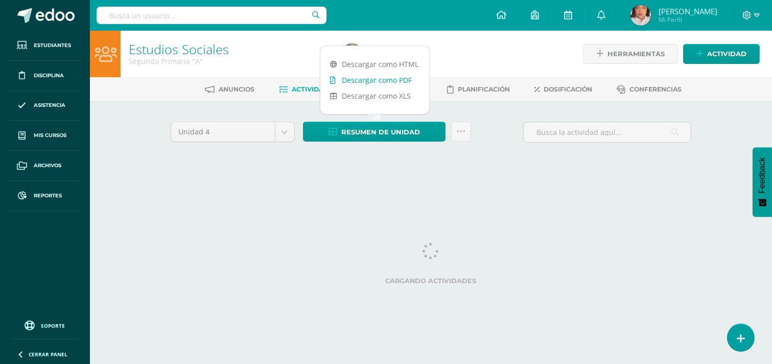
click at [412, 83] on link "Estudiantes" at bounding box center [391, 89] width 61 height 16
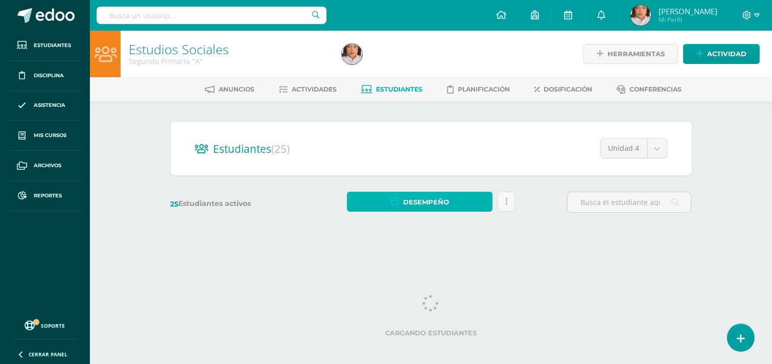
click at [462, 196] on link "Desempeño" at bounding box center [420, 202] width 146 height 20
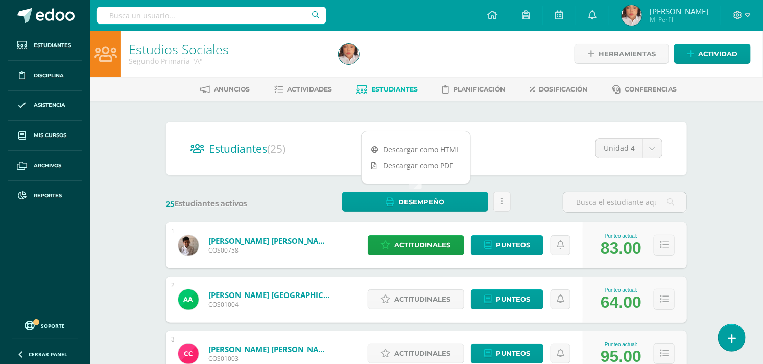
click at [333, 92] on ul "Anuncios Actividades Estudiantes Planificación Dosificación Conferencias" at bounding box center [439, 89] width 674 height 17
click at [322, 88] on span "Actividades" at bounding box center [310, 89] width 45 height 8
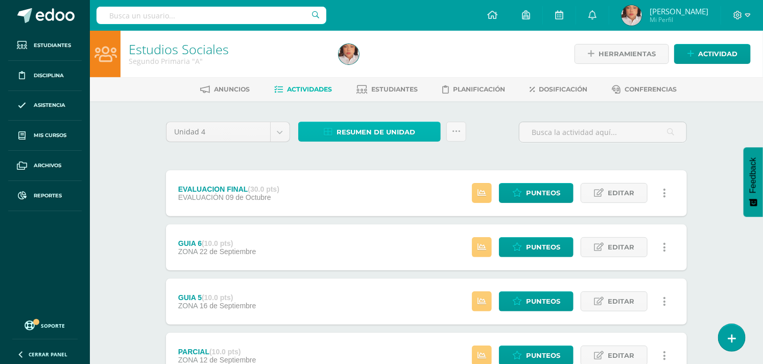
click at [314, 124] on link "Resumen de unidad" at bounding box center [369, 132] width 143 height 20
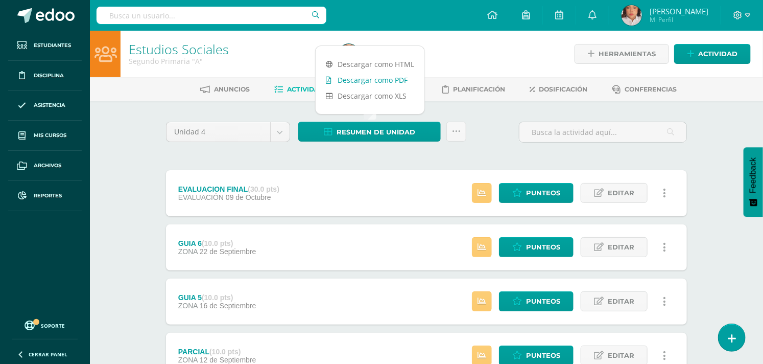
click at [388, 79] on link "Descargar como PDF" at bounding box center [370, 80] width 109 height 16
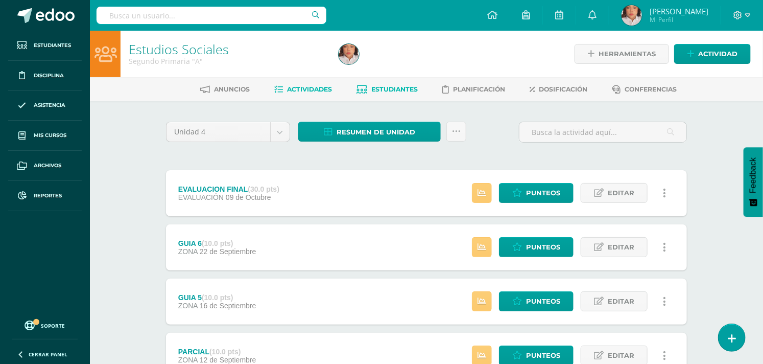
click at [389, 96] on link "Estudiantes" at bounding box center [387, 89] width 61 height 16
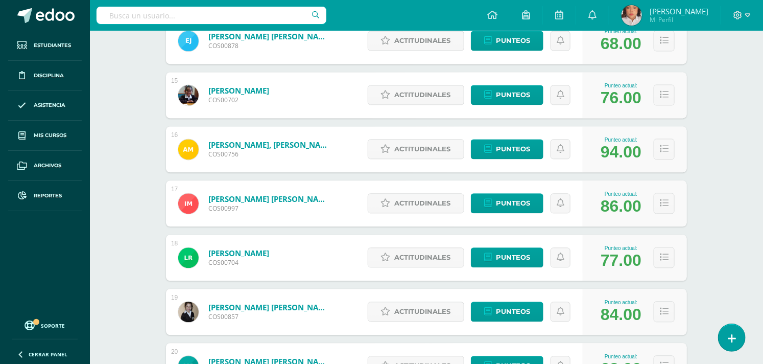
scroll to position [910, 0]
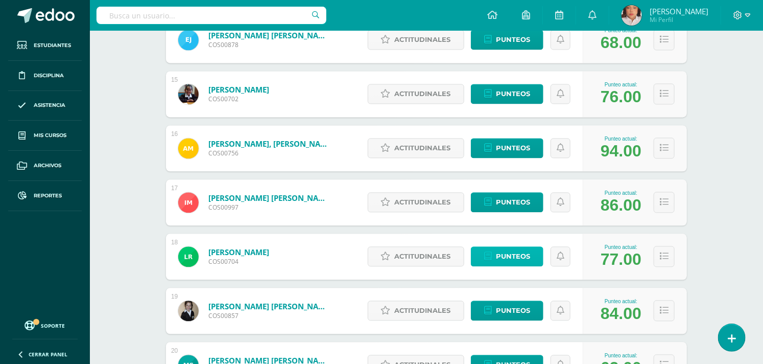
click at [506, 253] on span "Punteos" at bounding box center [513, 256] width 34 height 19
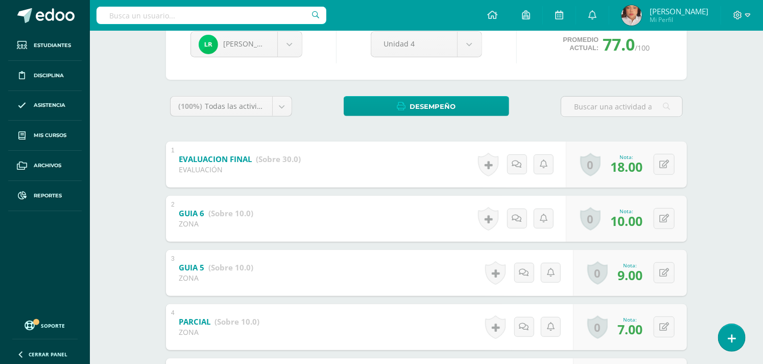
scroll to position [170, 0]
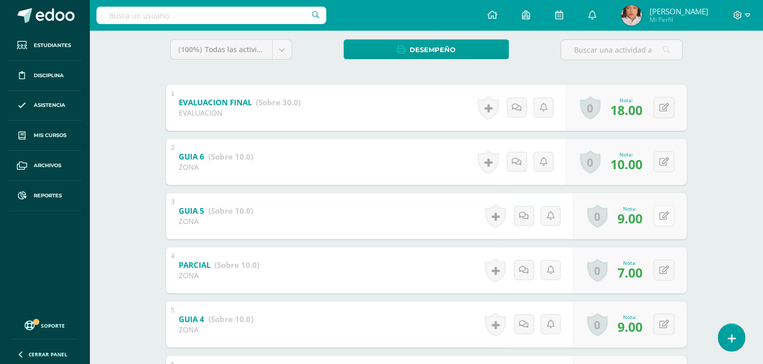
click at [674, 211] on button at bounding box center [664, 215] width 21 height 21
type input "8"
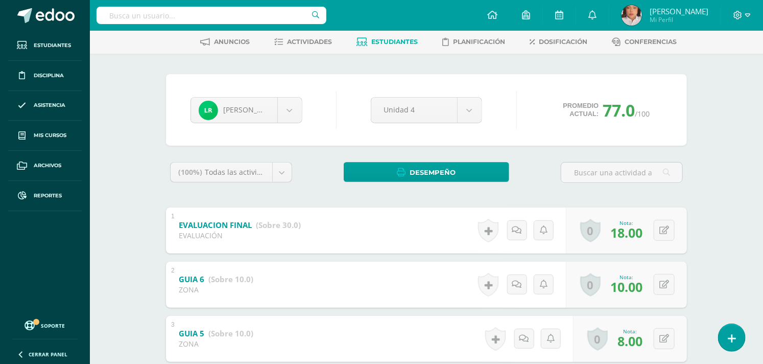
scroll to position [0, 0]
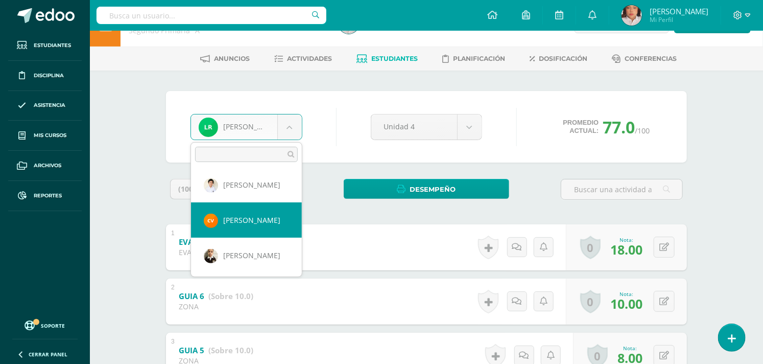
scroll to position [57, 0]
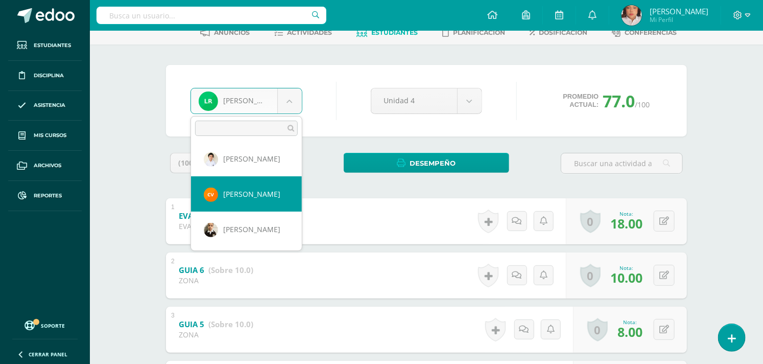
select select "1417"
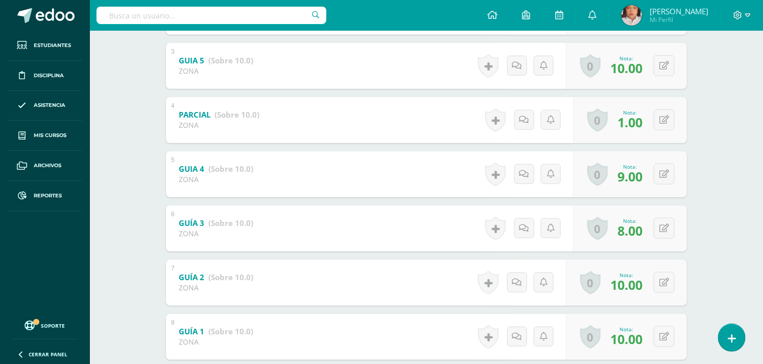
scroll to position [340, 0]
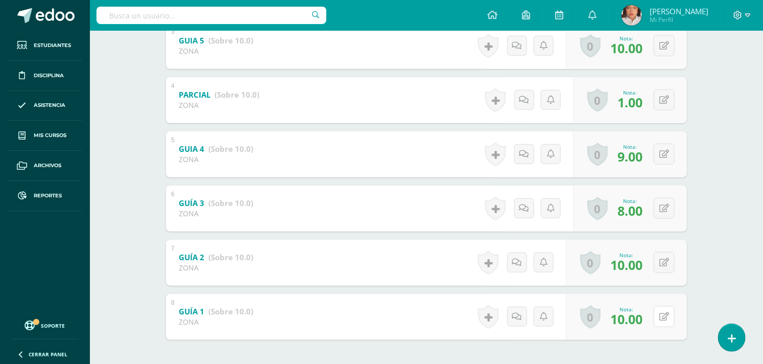
click at [661, 318] on button at bounding box center [664, 316] width 21 height 21
type input "9"
click at [718, 210] on div "Estudios Sociales Segundo Primaria "A" Herramientas Detalle de asistencias Acti…" at bounding box center [427, 49] width 674 height 718
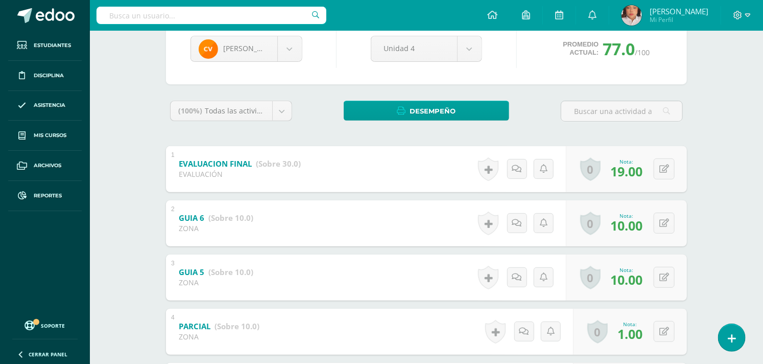
scroll to position [0, 0]
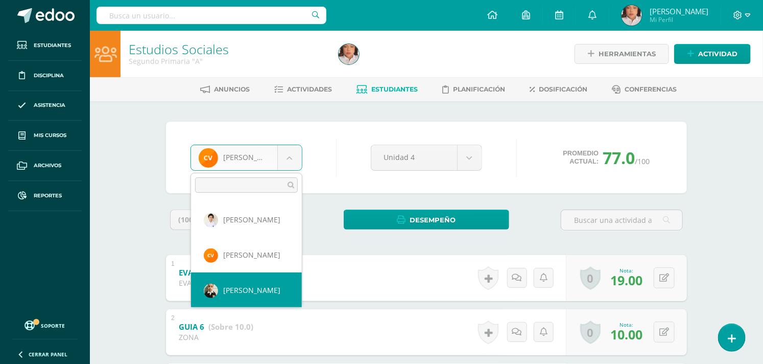
scroll to position [779, 0]
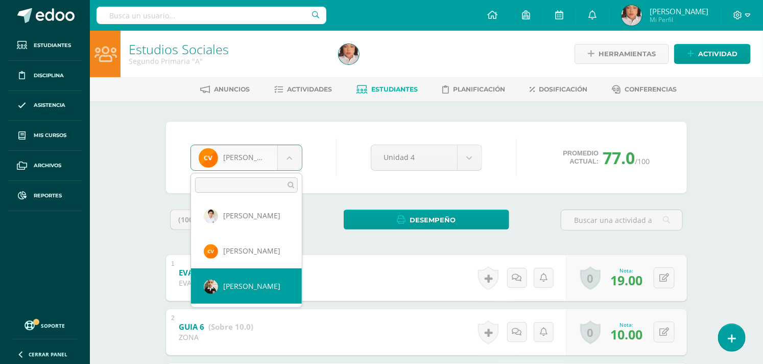
select select "1254"
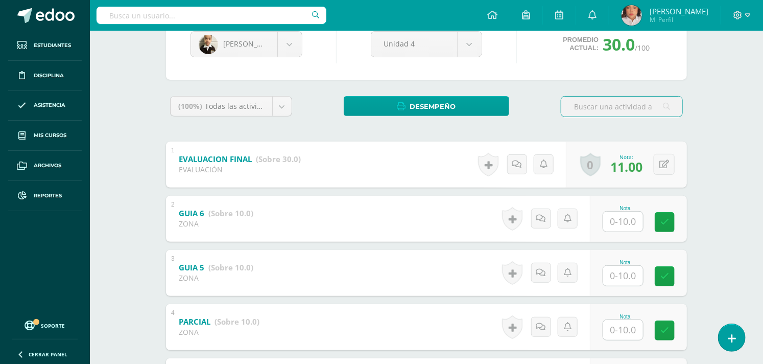
scroll to position [170, 0]
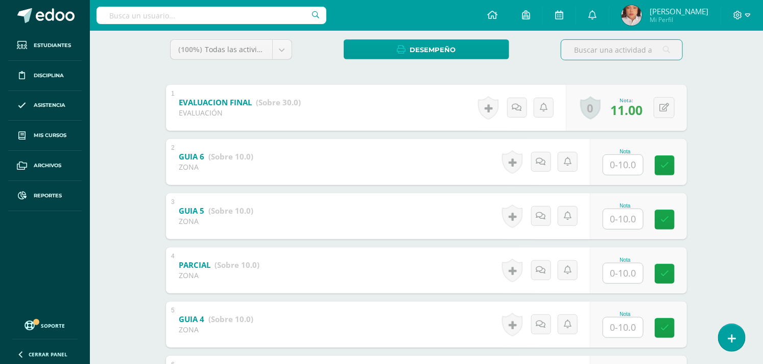
click at [613, 169] on input "text" at bounding box center [624, 165] width 40 height 20
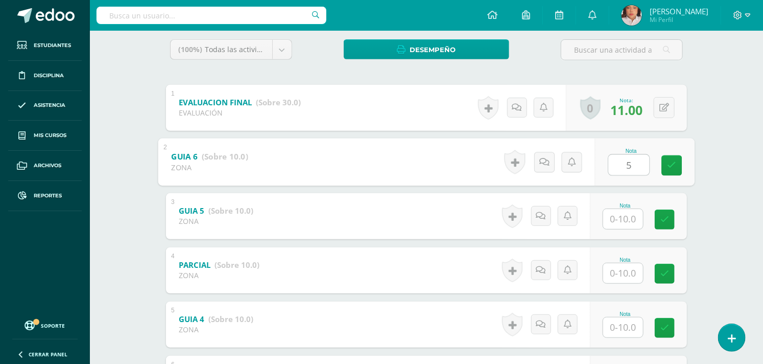
type input "5"
click at [617, 211] on input "text" at bounding box center [624, 219] width 40 height 20
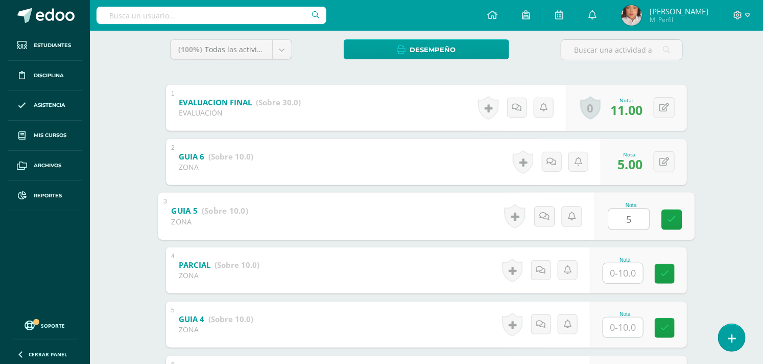
type input "5"
click at [628, 270] on input "text" at bounding box center [624, 273] width 40 height 20
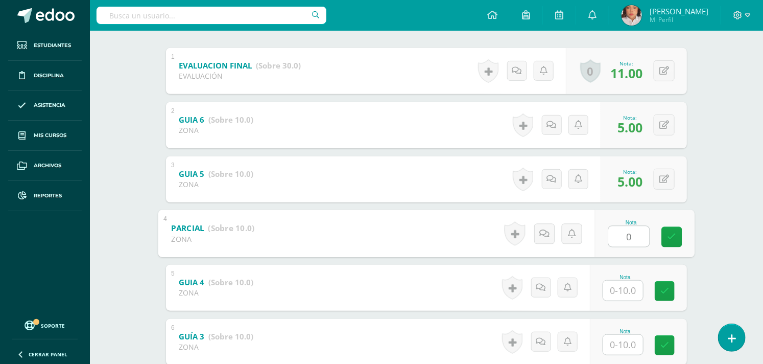
scroll to position [227, 0]
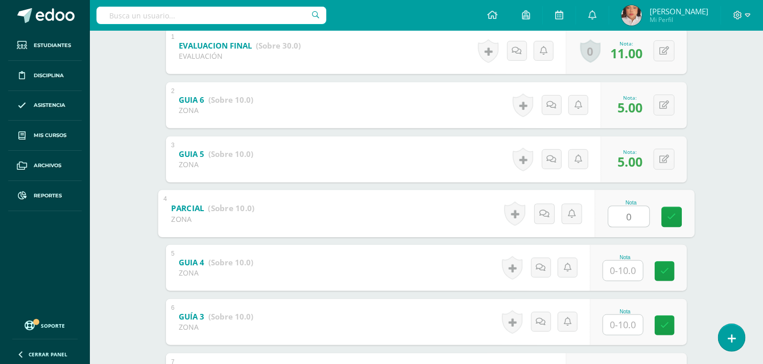
type input "0"
click at [624, 274] on input "text" at bounding box center [624, 271] width 40 height 20
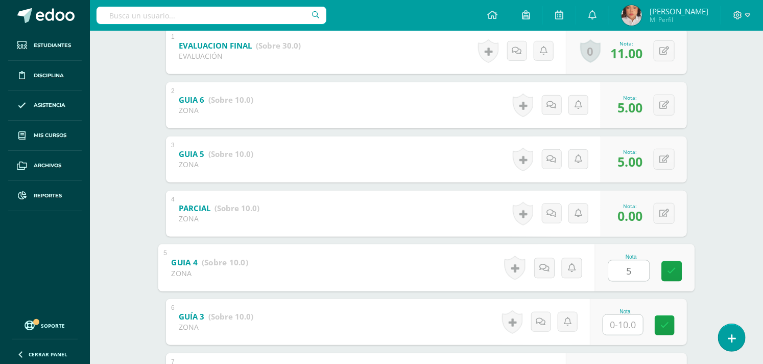
scroll to position [284, 0]
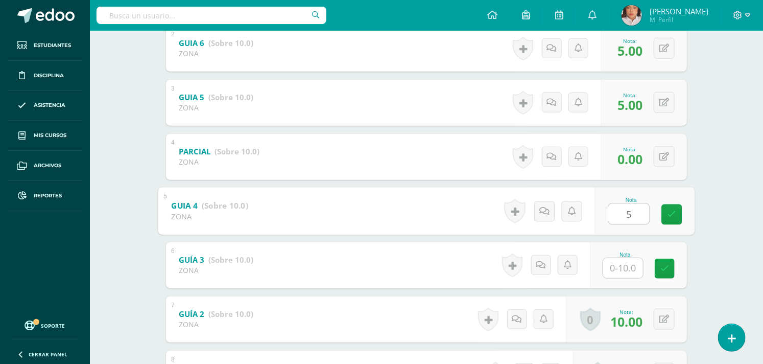
type input "5"
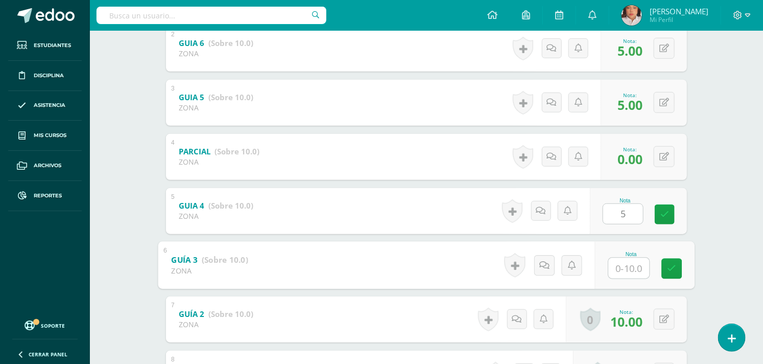
click at [624, 274] on input "text" at bounding box center [629, 268] width 41 height 20
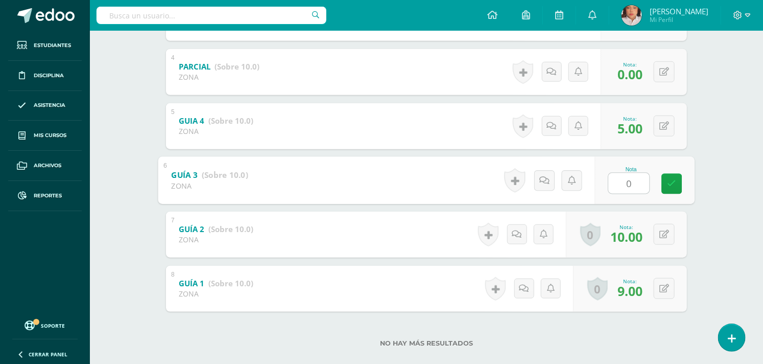
scroll to position [384, 0]
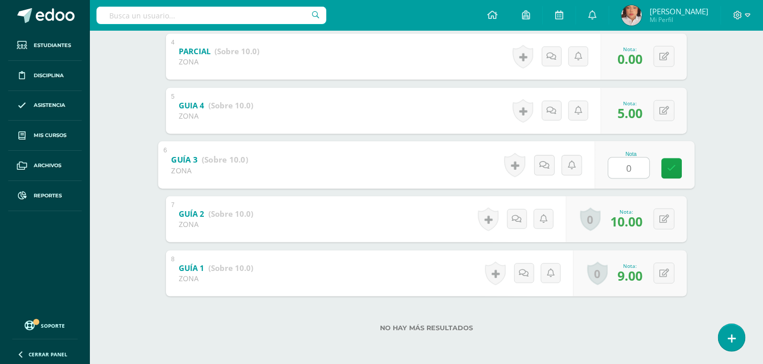
type input "0"
click at [692, 268] on div "Jorge Villalta Ian Aldana Aída Arana Christopher Cajti Carlos Castillo Diego Ch…" at bounding box center [427, 40] width 562 height 647
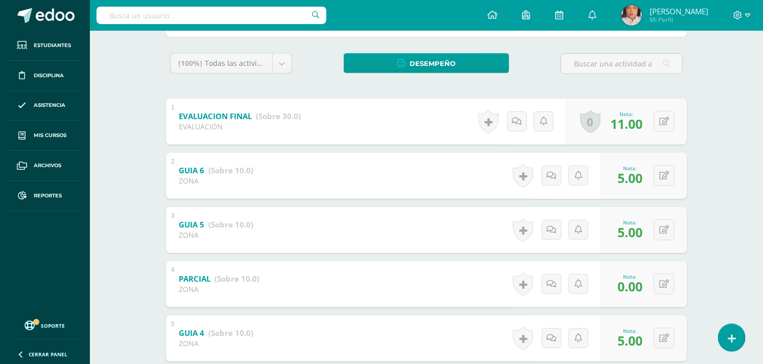
scroll to position [0, 0]
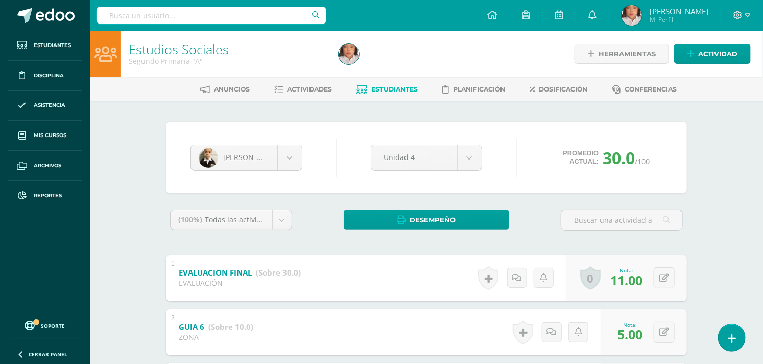
click at [285, 76] on div "Estudios Sociales Segundo Primaria "A"" at bounding box center [228, 54] width 214 height 47
click at [287, 82] on link "Actividades" at bounding box center [304, 89] width 58 height 16
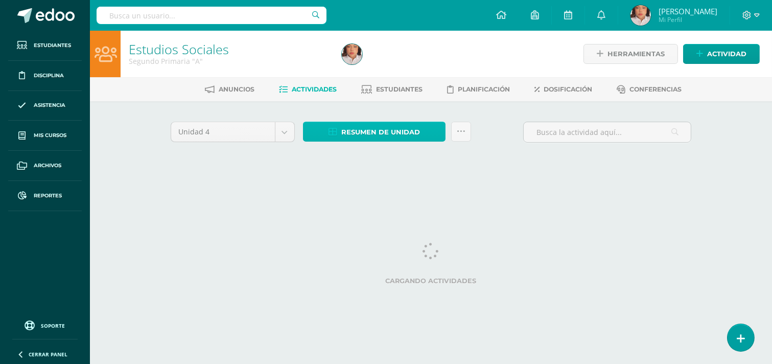
click at [428, 124] on link "Resumen de unidad" at bounding box center [374, 132] width 143 height 20
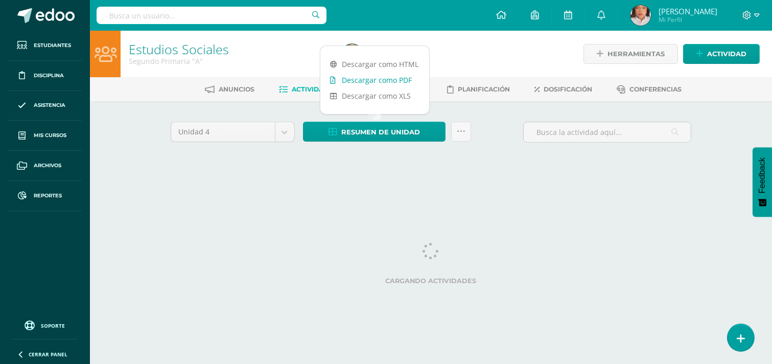
click at [354, 78] on link "Descargar como PDF" at bounding box center [374, 80] width 109 height 16
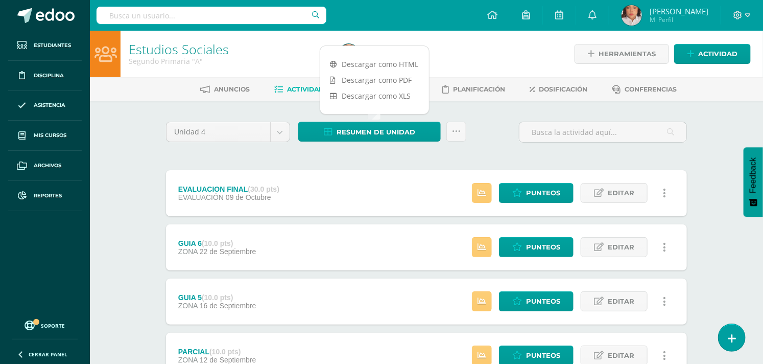
click at [462, 136] on link at bounding box center [457, 132] width 20 height 20
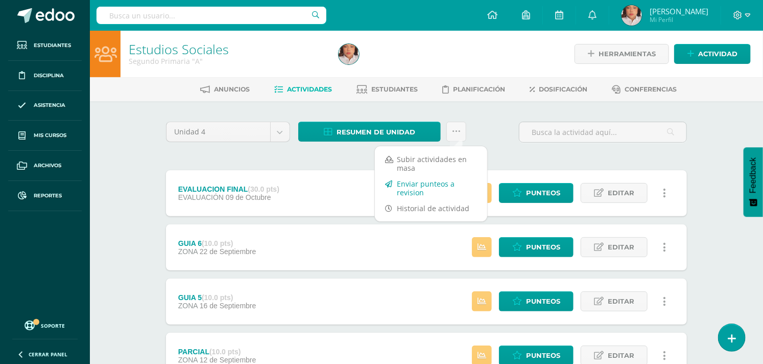
click at [439, 186] on link "Enviar punteos a revision" at bounding box center [431, 188] width 112 height 25
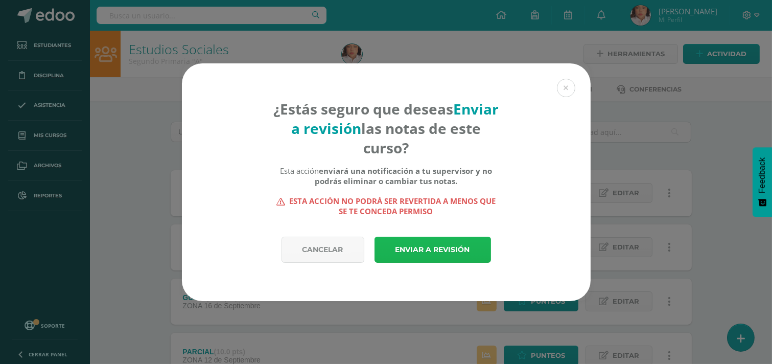
click at [445, 247] on link "Enviar a revisión" at bounding box center [433, 250] width 117 height 26
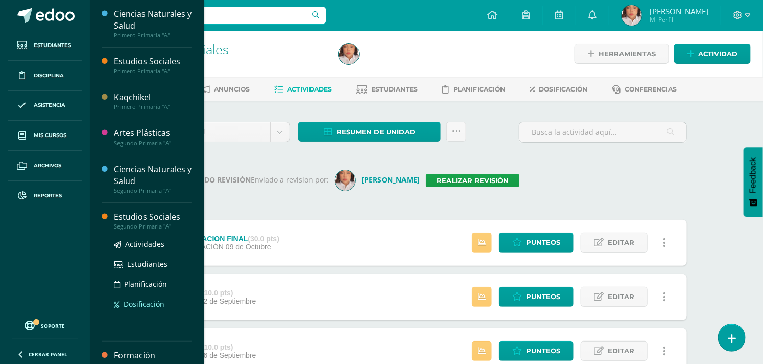
scroll to position [113, 0]
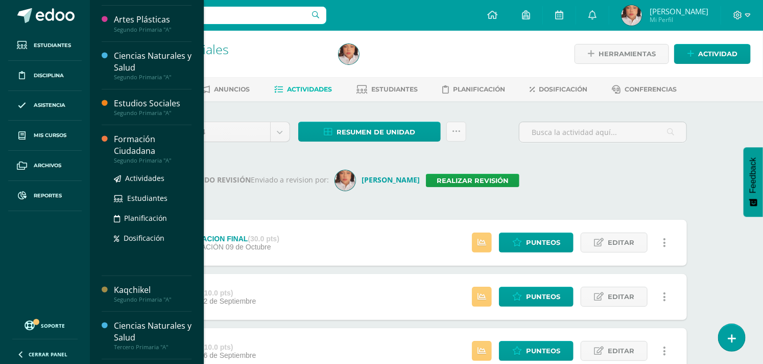
click at [142, 149] on div "Formación Ciudadana" at bounding box center [153, 145] width 78 height 24
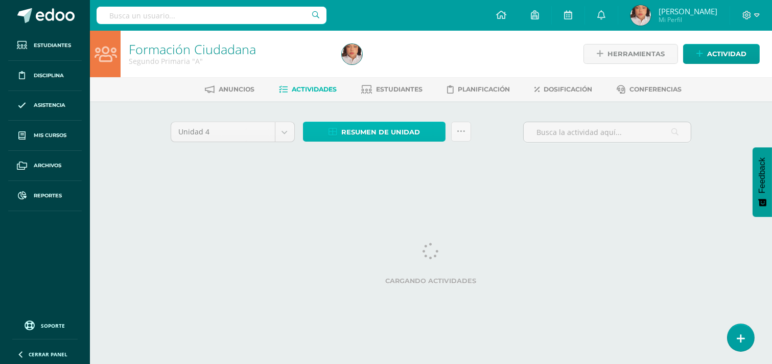
click at [377, 127] on span "Resumen de unidad" at bounding box center [380, 132] width 79 height 19
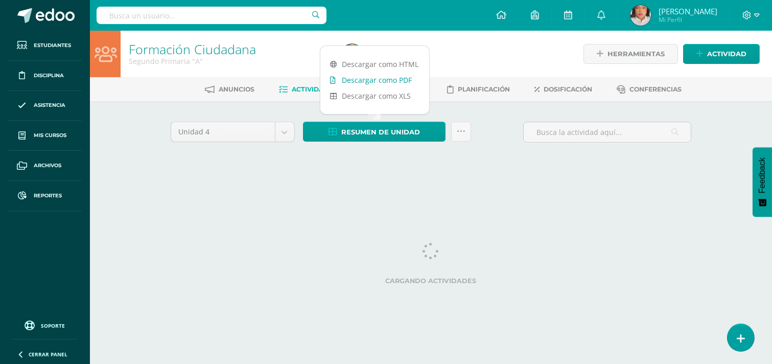
click at [405, 79] on link "Descargar como PDF" at bounding box center [374, 80] width 109 height 16
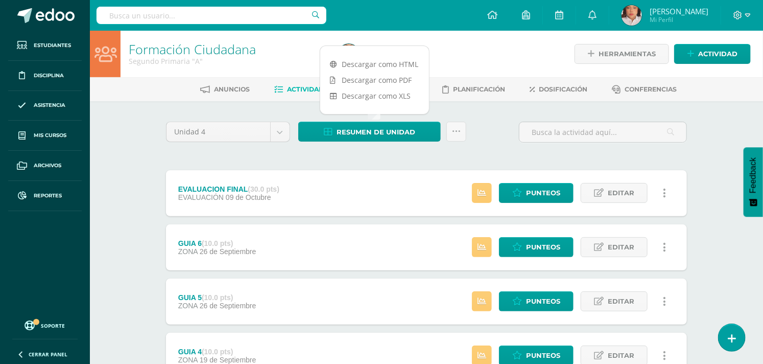
click at [366, 85] on link "Estudiantes" at bounding box center [387, 89] width 61 height 16
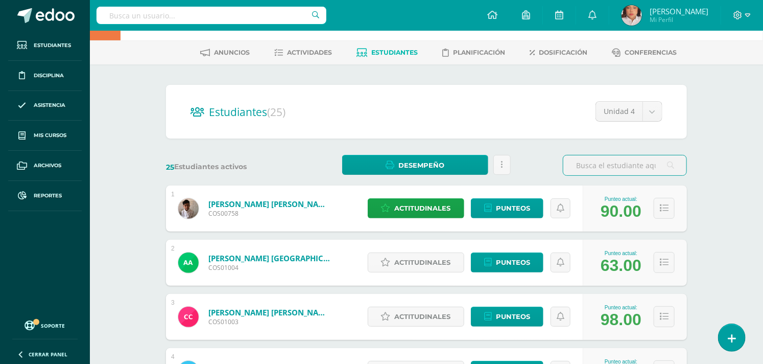
scroll to position [57, 0]
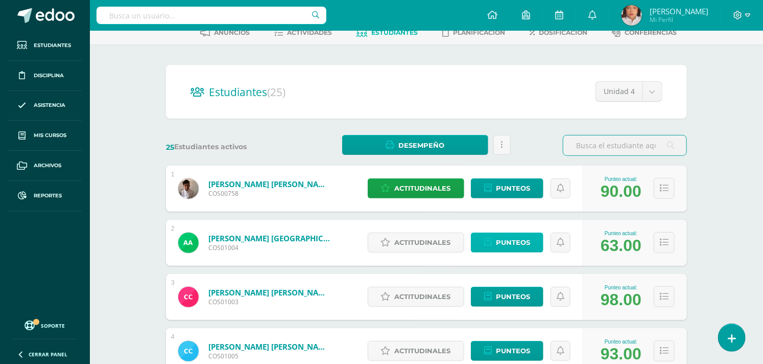
click at [533, 249] on link "Punteos" at bounding box center [507, 243] width 73 height 20
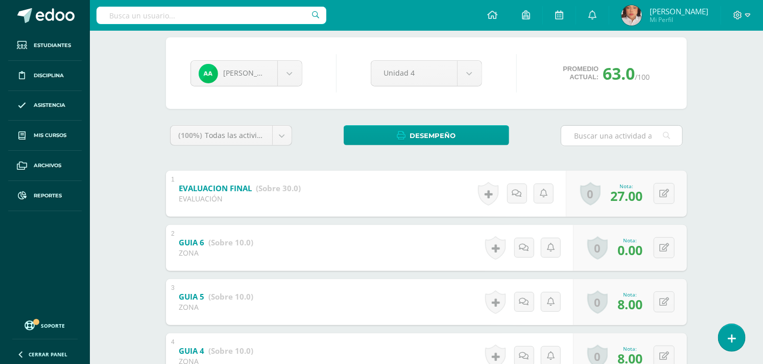
scroll to position [113, 0]
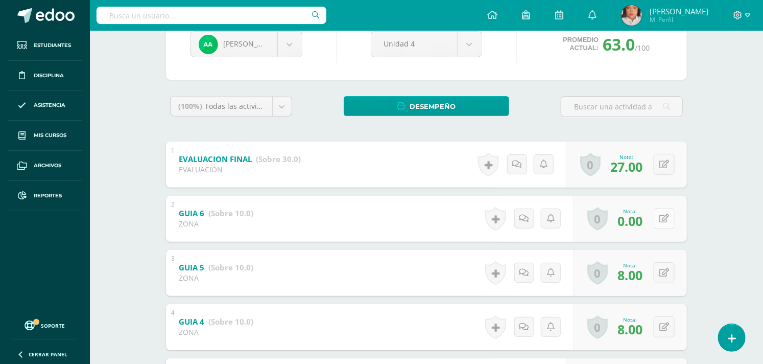
click at [665, 219] on button at bounding box center [664, 218] width 21 height 21
type input "5"
click at [692, 261] on div "[PERSON_NAME] [PERSON_NAME] [PERSON_NAME] [PERSON_NAME] [PERSON_NAME] [PERSON_N…" at bounding box center [427, 311] width 562 height 647
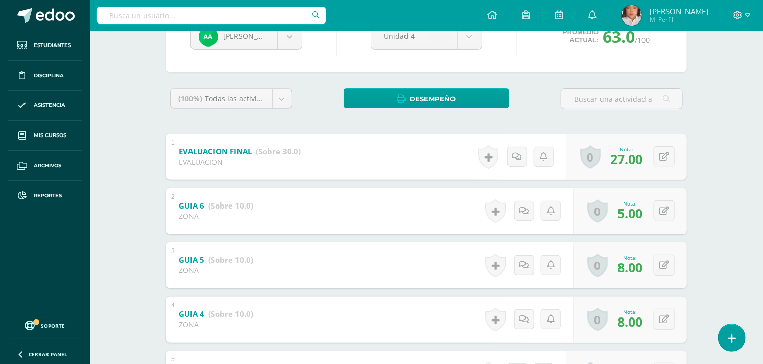
scroll to position [0, 0]
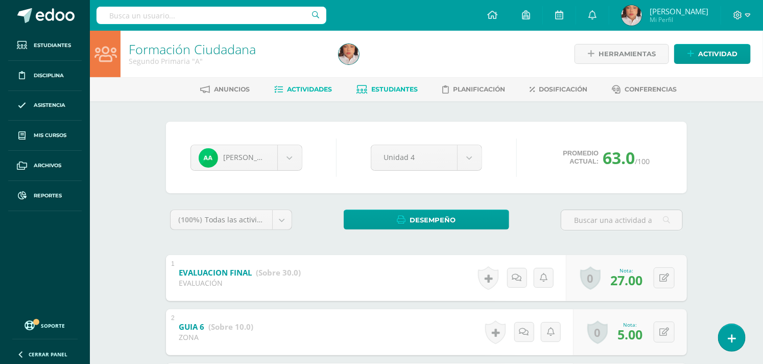
click at [303, 94] on link "Actividades" at bounding box center [304, 89] width 58 height 16
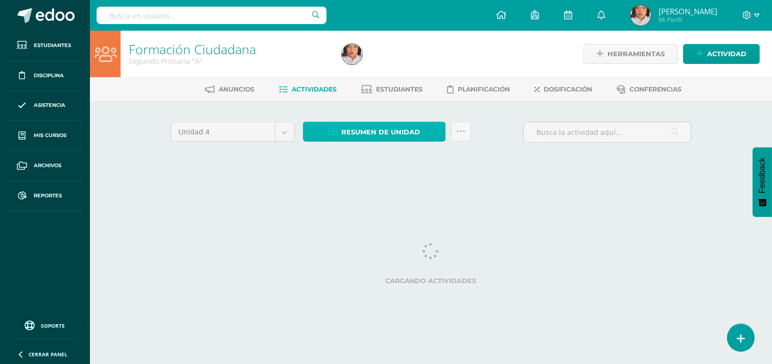
click at [421, 126] on link "Resumen de unidad" at bounding box center [374, 132] width 143 height 20
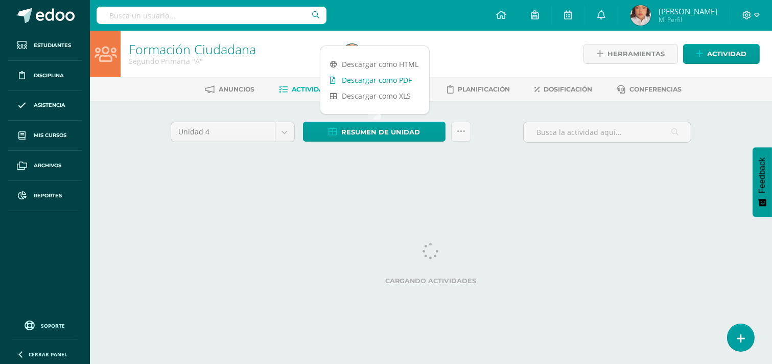
click at [372, 82] on link "Descargar como PDF" at bounding box center [374, 80] width 109 height 16
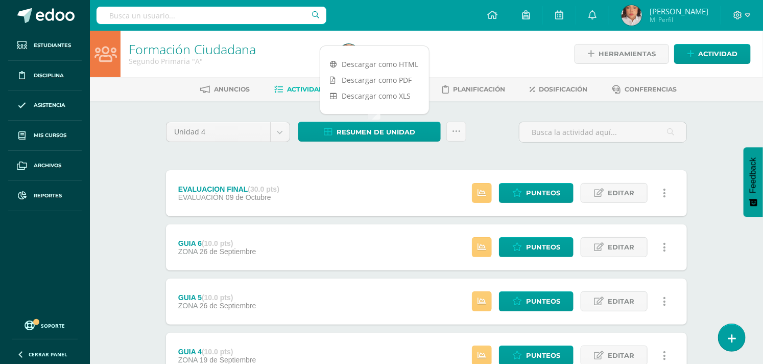
click at [416, 89] on span "Estudiantes" at bounding box center [395, 89] width 47 height 8
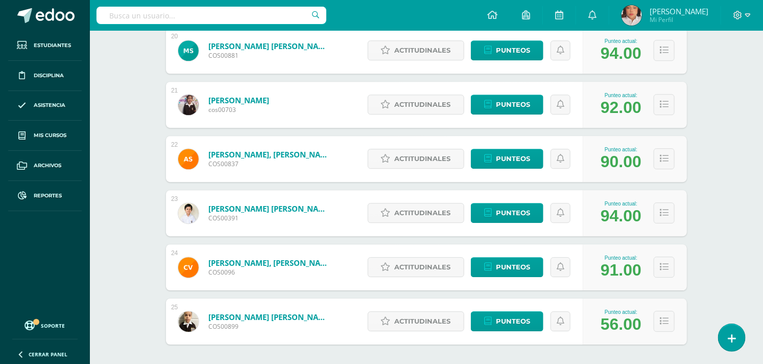
scroll to position [1271, 0]
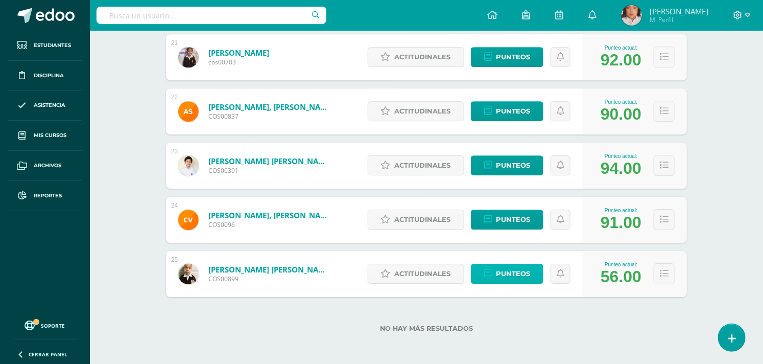
click at [517, 272] on span "Punteos" at bounding box center [513, 273] width 34 height 19
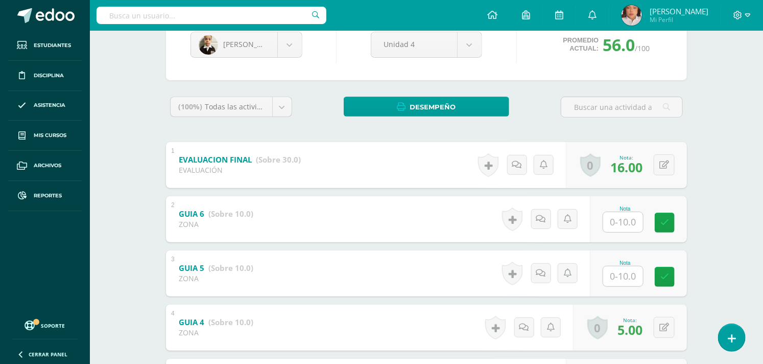
scroll to position [113, 0]
click at [620, 224] on input "text" at bounding box center [624, 222] width 40 height 20
type input "8"
click at [609, 272] on input "text" at bounding box center [624, 276] width 40 height 20
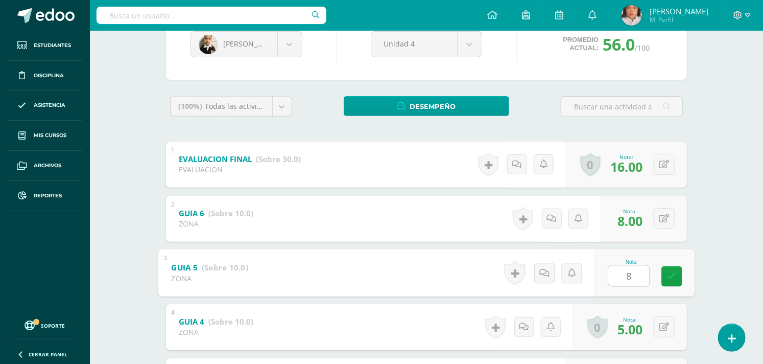
type input "8"
click at [708, 283] on div "Formación Ciudadana Segundo Primaria "A" Herramientas Detalle de asistencias Ac…" at bounding box center [427, 276] width 674 height 718
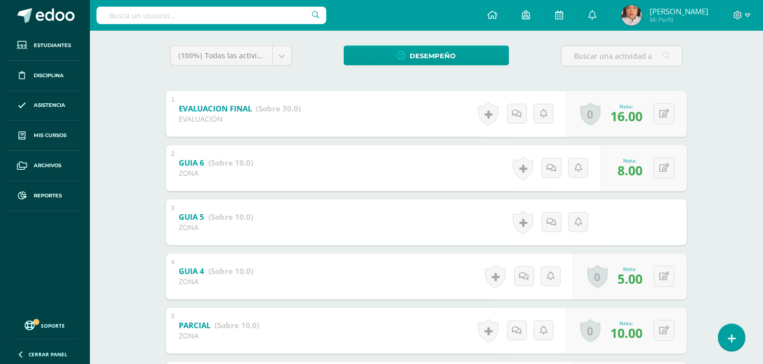
scroll to position [227, 0]
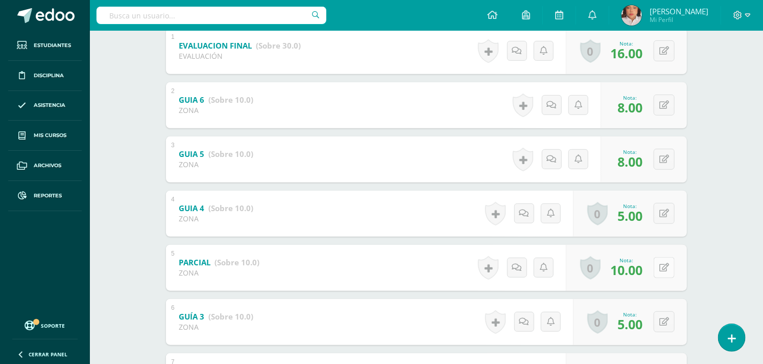
click at [665, 273] on button at bounding box center [664, 267] width 21 height 21
type input "0"
click at [736, 306] on div "Formación Ciudadana Segundo Primaria "A" Herramientas Detalle de asistencias Ac…" at bounding box center [427, 163] width 674 height 718
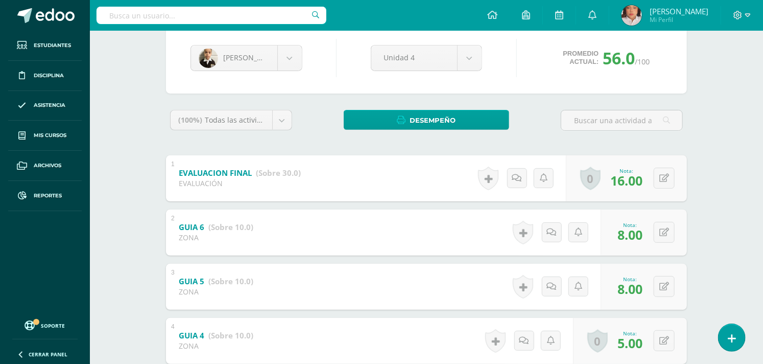
scroll to position [0, 0]
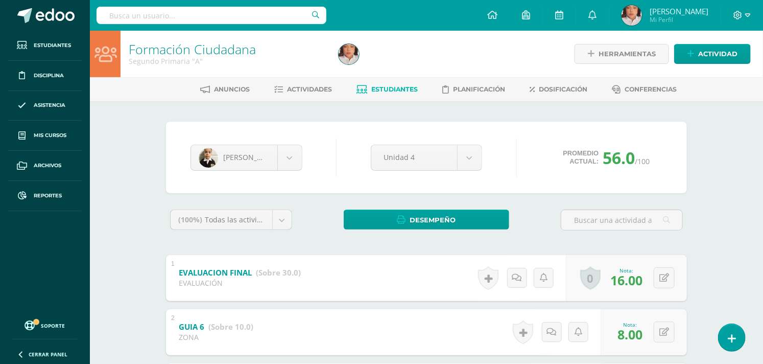
click at [334, 81] on ul "Anuncios Actividades Estudiantes Planificación Dosificación Conferencias" at bounding box center [439, 89] width 674 height 17
click at [320, 87] on span "Actividades" at bounding box center [310, 89] width 45 height 8
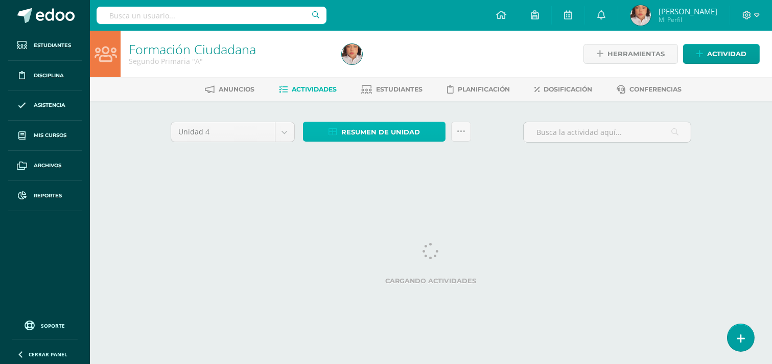
click at [401, 139] on span "Resumen de unidad" at bounding box center [380, 132] width 79 height 19
click at [385, 132] on span "Resumen de unidad" at bounding box center [380, 132] width 79 height 19
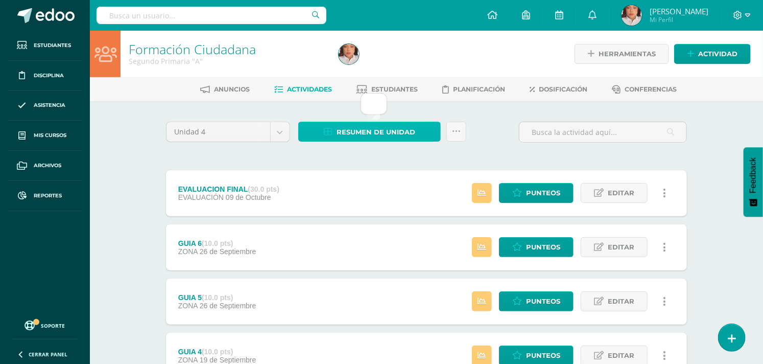
click at [400, 130] on span "Resumen de unidad" at bounding box center [376, 132] width 79 height 19
click at [474, 139] on div "Unidad 4 Unidad 1 Unidad 2 Unidad 3 Unidad 4 Resumen de unidad Subir actividade…" at bounding box center [426, 136] width 529 height 29
click at [374, 129] on span "Resumen de unidad" at bounding box center [376, 132] width 79 height 19
click at [368, 125] on span "Resumen de unidad" at bounding box center [376, 132] width 79 height 19
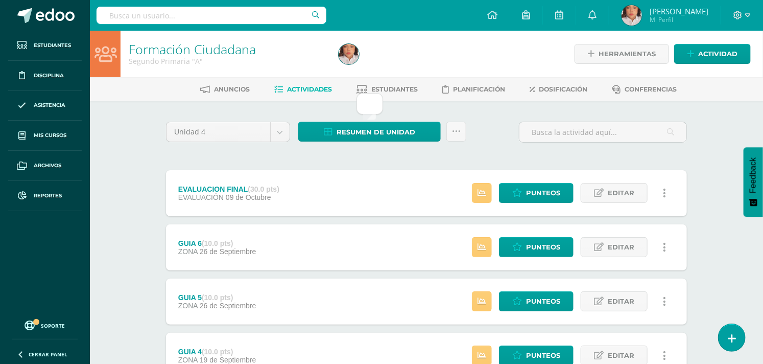
click at [426, 132] on link "Resumen de unidad" at bounding box center [369, 132] width 143 height 20
click at [395, 84] on link "Estudiantes" at bounding box center [387, 89] width 61 height 16
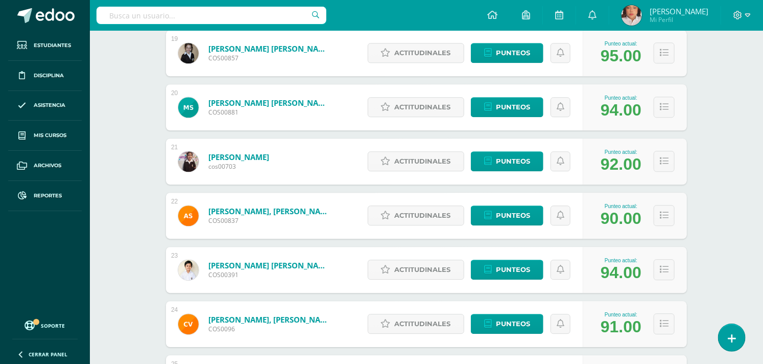
scroll to position [1271, 0]
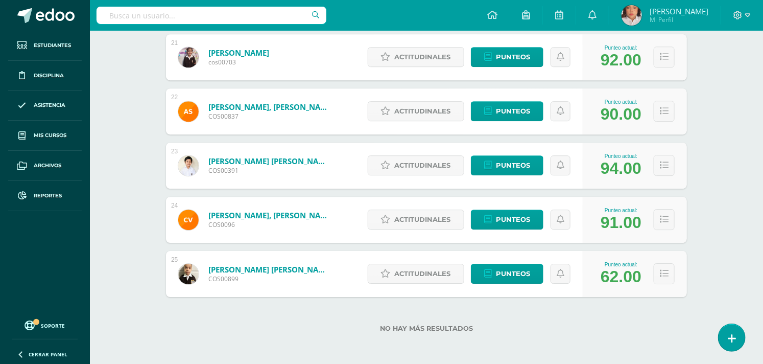
click at [578, 297] on div "No hay más resultados" at bounding box center [426, 321] width 521 height 48
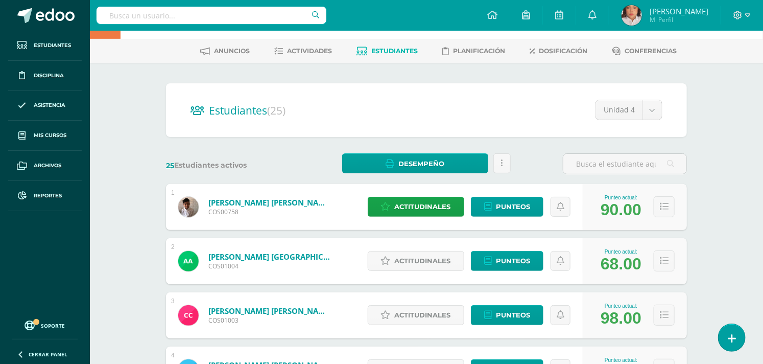
scroll to position [0, 0]
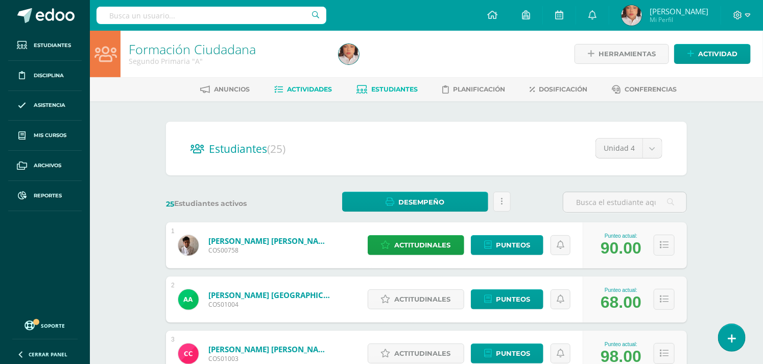
click at [285, 83] on link "Actividades" at bounding box center [304, 89] width 58 height 16
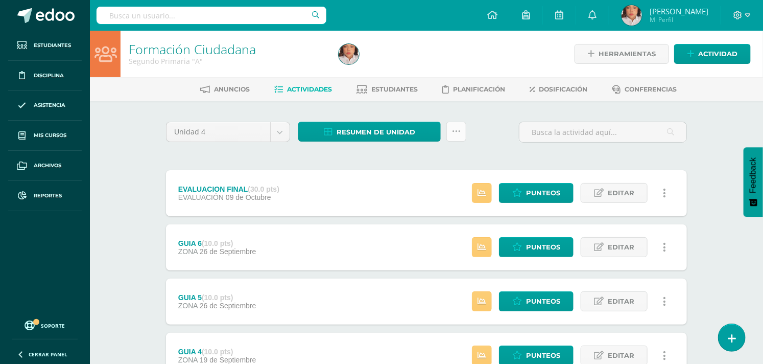
click at [461, 140] on link at bounding box center [457, 132] width 20 height 20
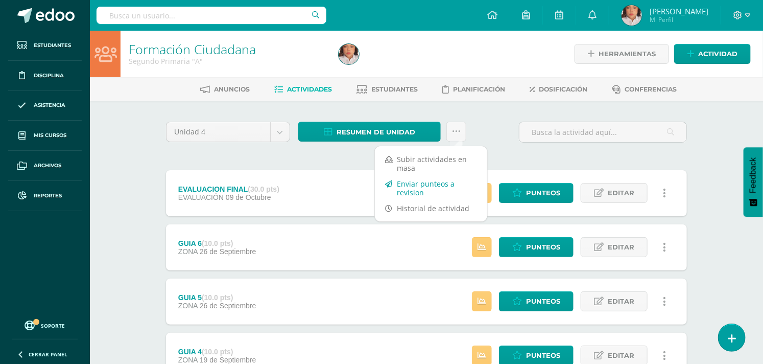
click at [427, 181] on link "Enviar punteos a revision" at bounding box center [431, 188] width 112 height 25
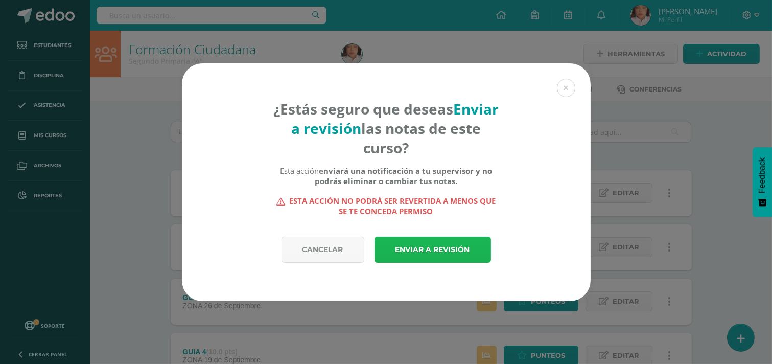
click at [433, 246] on link "Enviar a revisión" at bounding box center [433, 250] width 117 height 26
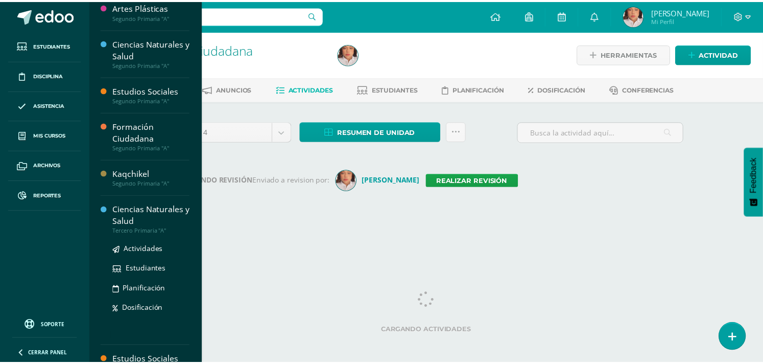
scroll to position [195, 0]
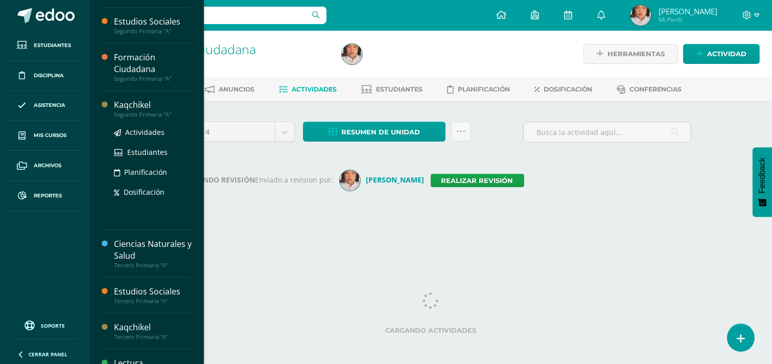
click at [134, 105] on div "Kaqchikel" at bounding box center [153, 105] width 78 height 12
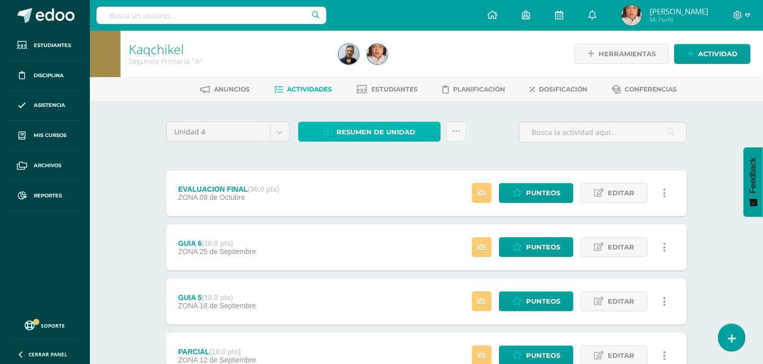
click at [344, 125] on span "Resumen de unidad" at bounding box center [376, 132] width 79 height 19
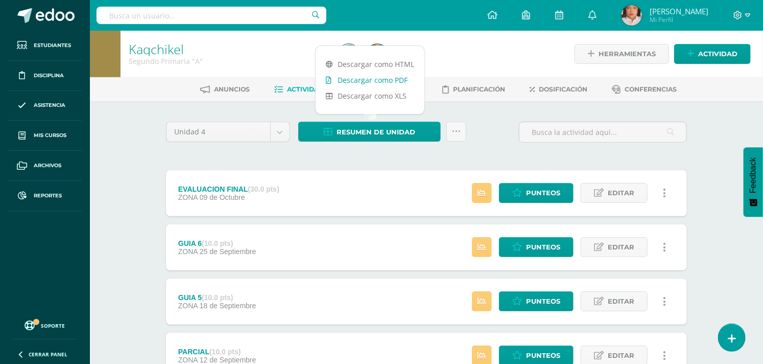
click at [365, 80] on link "Descargar como PDF" at bounding box center [370, 80] width 109 height 16
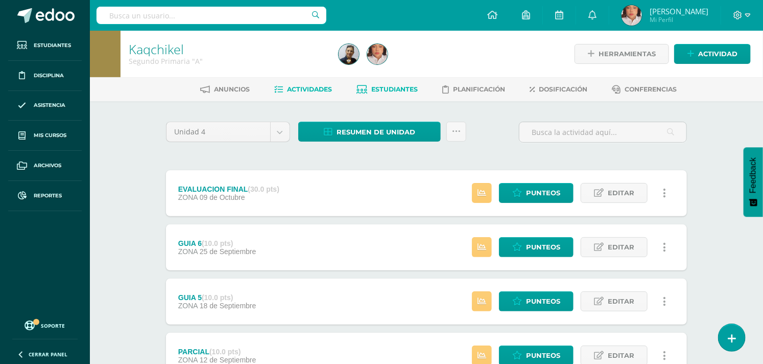
click at [368, 85] on link "Estudiantes" at bounding box center [387, 89] width 61 height 16
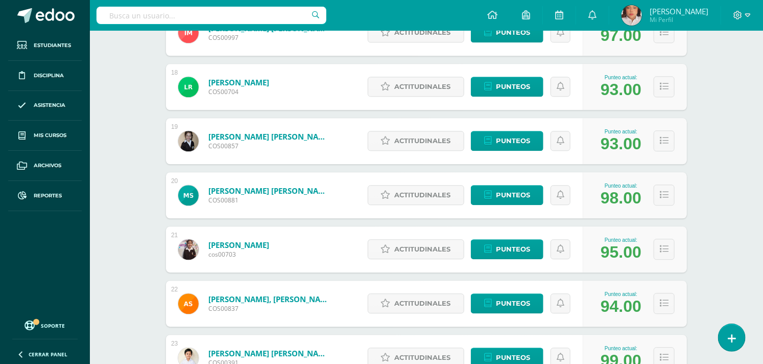
scroll to position [1271, 0]
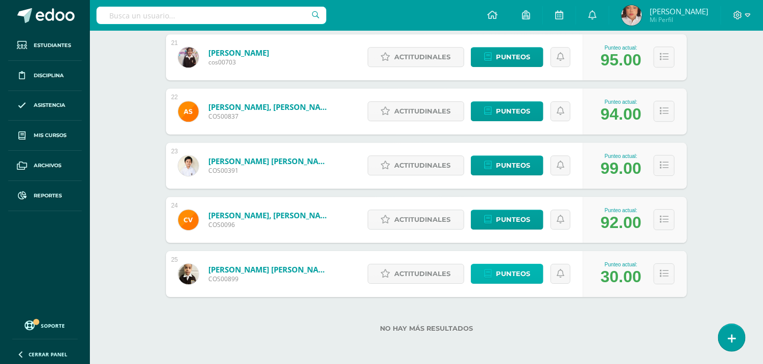
click at [520, 276] on span "Punteos" at bounding box center [513, 273] width 34 height 19
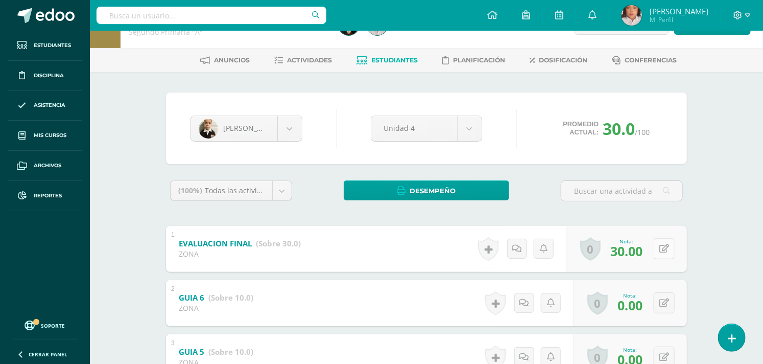
scroll to position [284, 0]
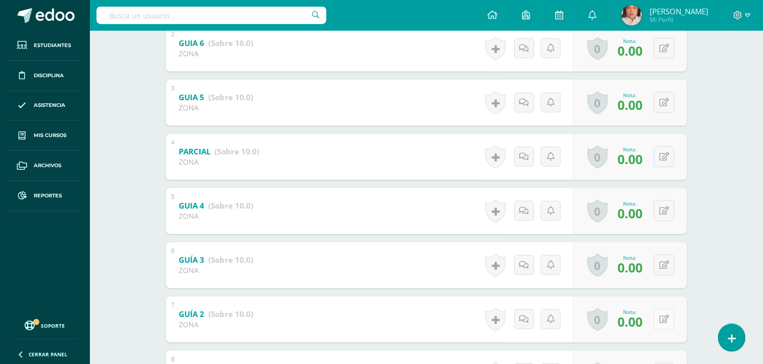
click at [660, 313] on button at bounding box center [664, 319] width 21 height 21
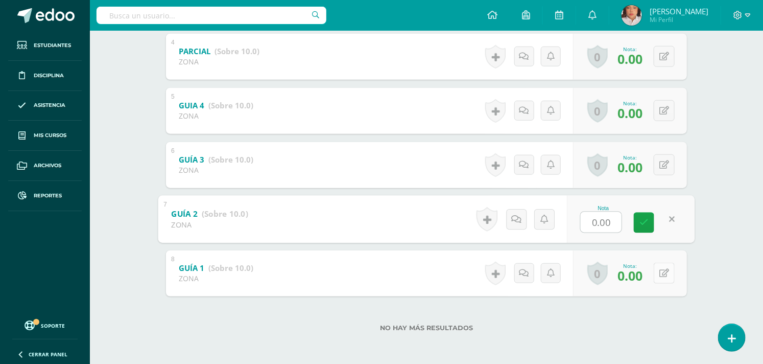
click at [673, 274] on button at bounding box center [664, 273] width 21 height 21
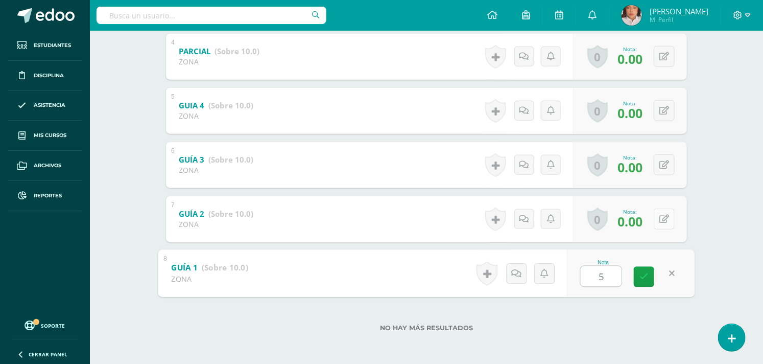
type input "5"
click at [655, 213] on div "0 [GEOGRAPHIC_DATA] Logros obtenidos Aún no hay logros agregados Nota: 0.00" at bounding box center [630, 219] width 114 height 46
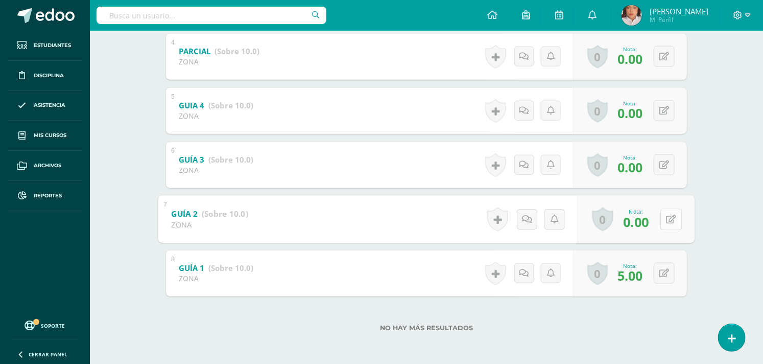
click at [663, 210] on button at bounding box center [671, 219] width 21 height 21
type input "5"
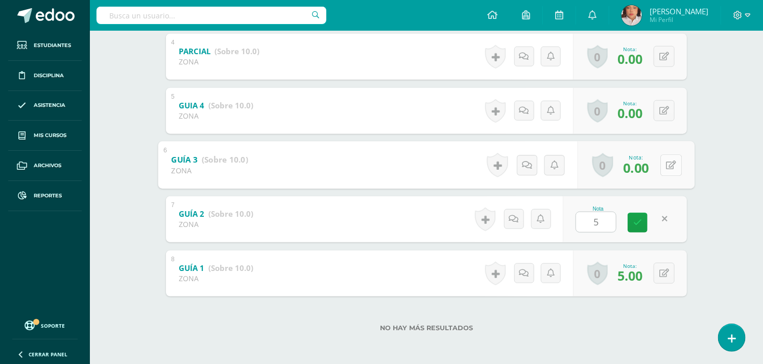
click at [662, 165] on button at bounding box center [671, 164] width 21 height 21
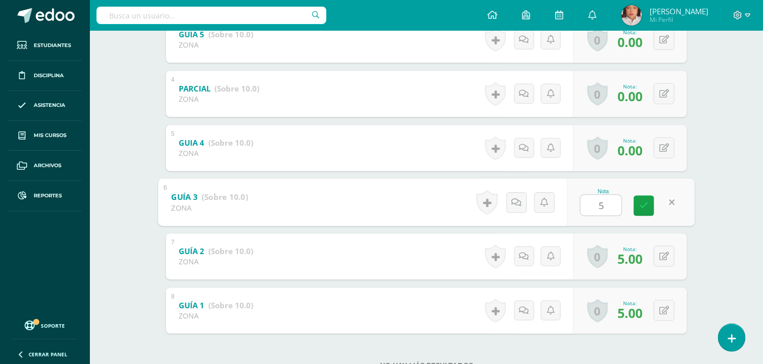
scroll to position [327, 0]
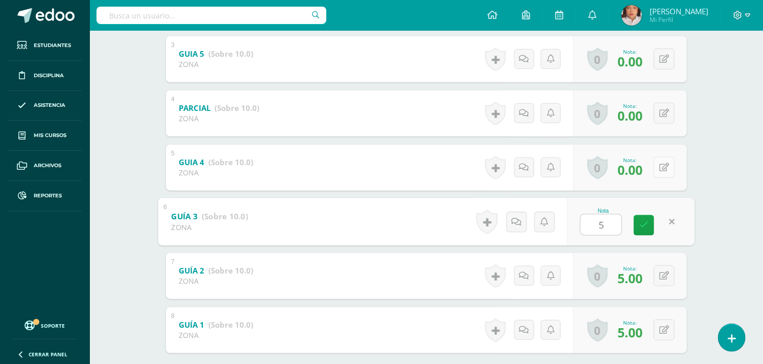
type input "5"
click at [662, 166] on button at bounding box center [671, 167] width 21 height 21
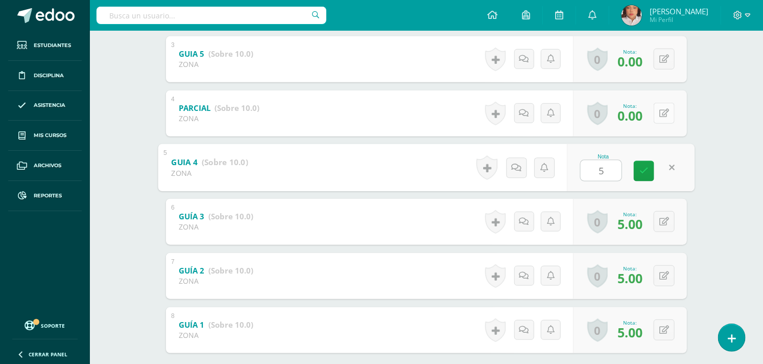
type input "5"
click at [663, 106] on button at bounding box center [664, 113] width 21 height 21
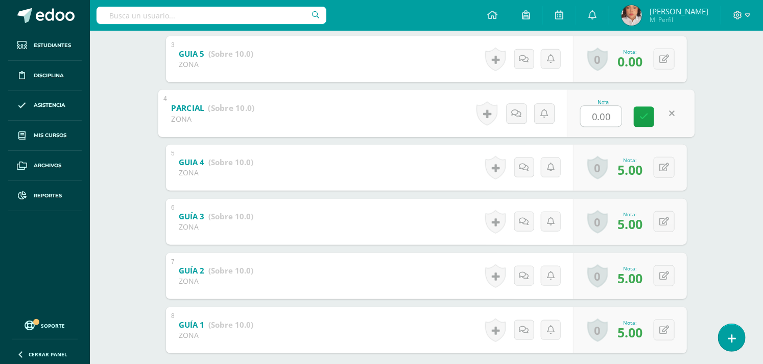
type input "0"
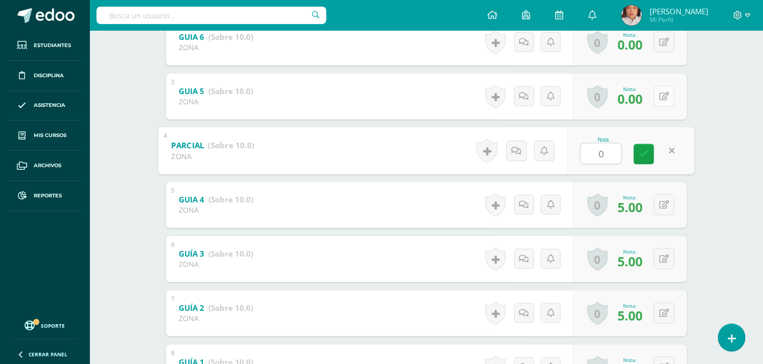
scroll to position [270, 0]
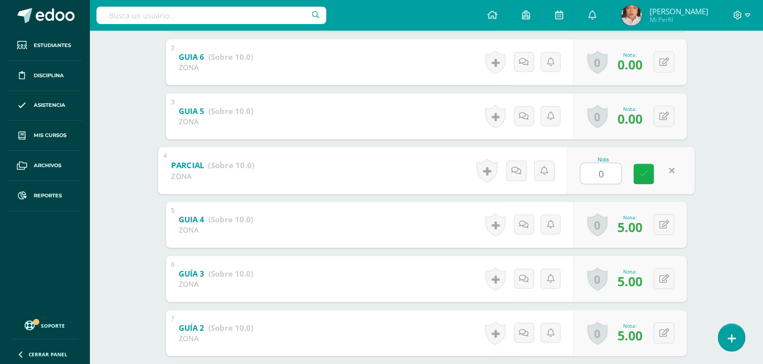
click at [640, 164] on link at bounding box center [644, 174] width 20 height 20
click at [668, 118] on icon at bounding box center [665, 116] width 10 height 9
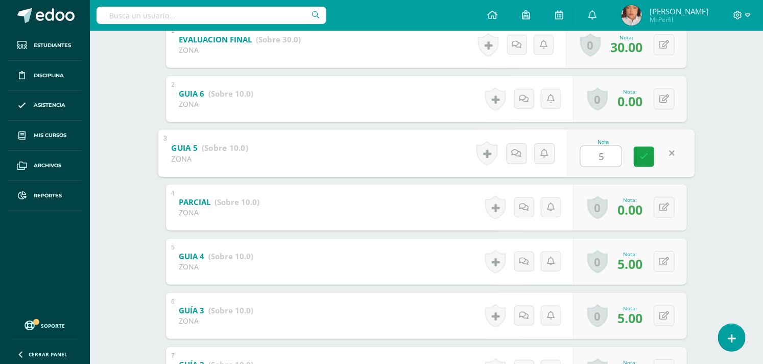
scroll to position [213, 0]
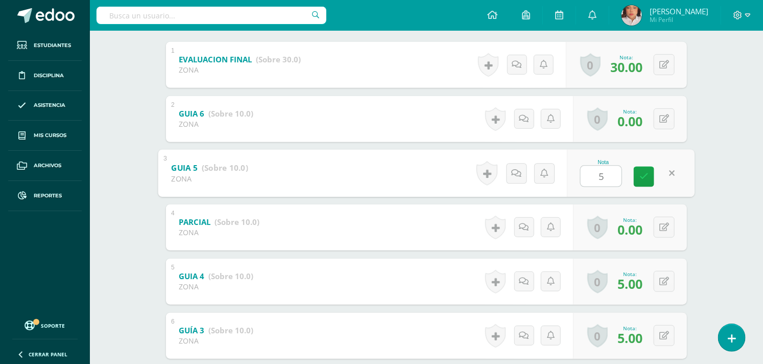
type input "5"
click at [668, 118] on icon at bounding box center [672, 118] width 10 height 9
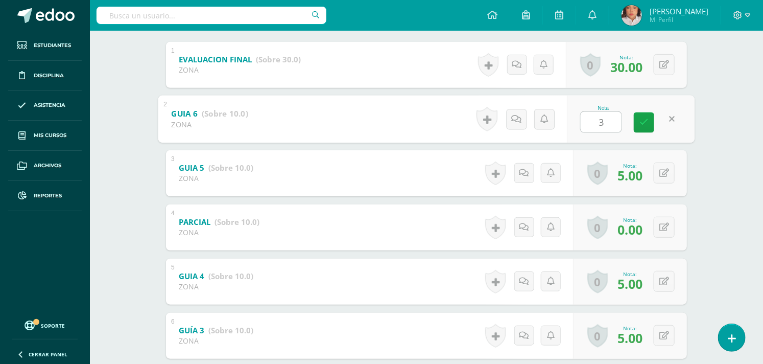
type input "3"
click at [750, 169] on div "Kaqchikel Segundo Primaria "A" Herramientas Detalle de asistencias Actividad An…" at bounding box center [427, 177] width 674 height 718
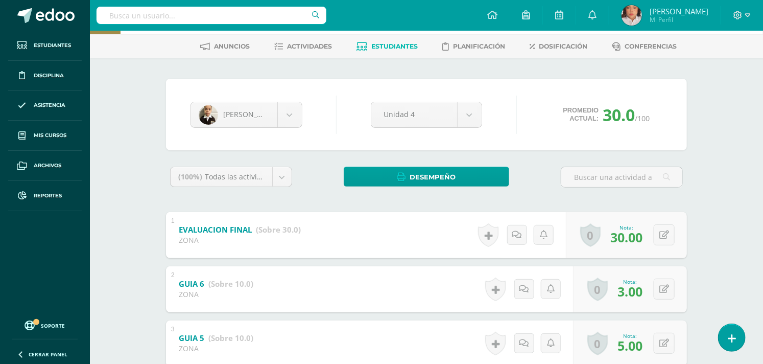
scroll to position [0, 0]
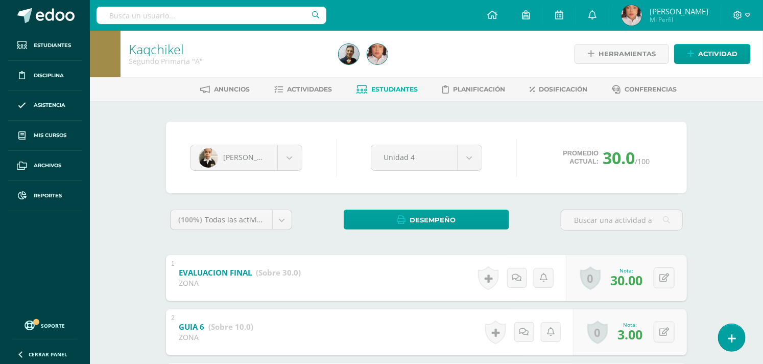
click at [297, 76] on div "Kaqchikel Segundo Primaria "A"" at bounding box center [228, 54] width 214 height 47
click at [297, 89] on span "Actividades" at bounding box center [310, 89] width 45 height 8
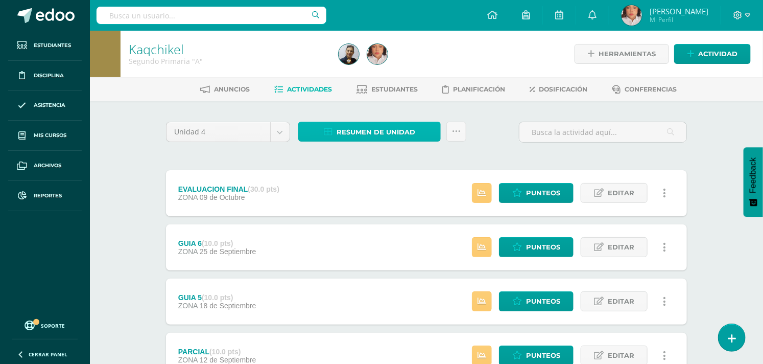
click at [345, 130] on span "Resumen de unidad" at bounding box center [376, 132] width 79 height 19
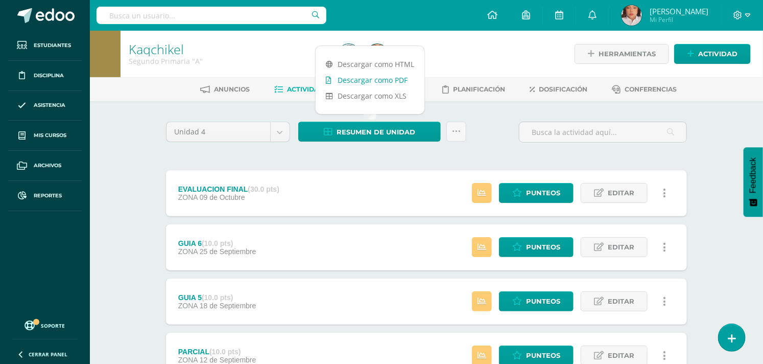
click at [381, 82] on link "Descargar como PDF" at bounding box center [370, 80] width 109 height 16
click at [460, 137] on link at bounding box center [457, 132] width 20 height 20
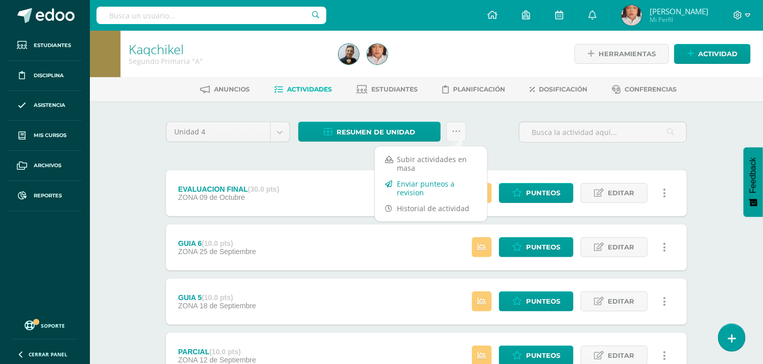
click at [431, 186] on link "Enviar punteos a revision" at bounding box center [431, 188] width 112 height 25
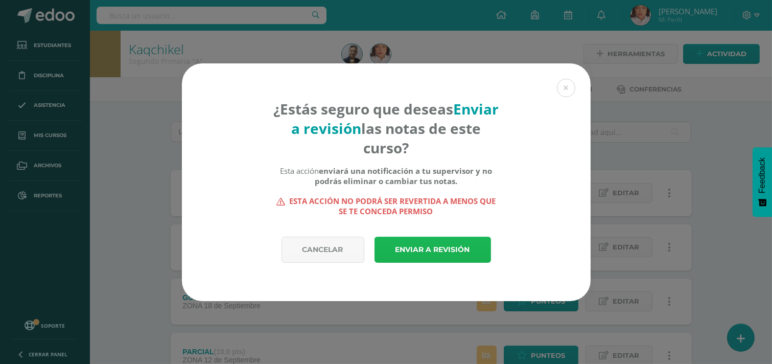
click at [428, 238] on link "Enviar a revisión" at bounding box center [433, 250] width 117 height 26
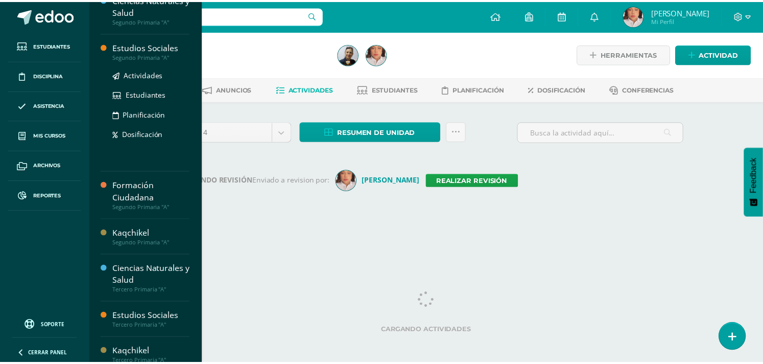
scroll to position [217, 0]
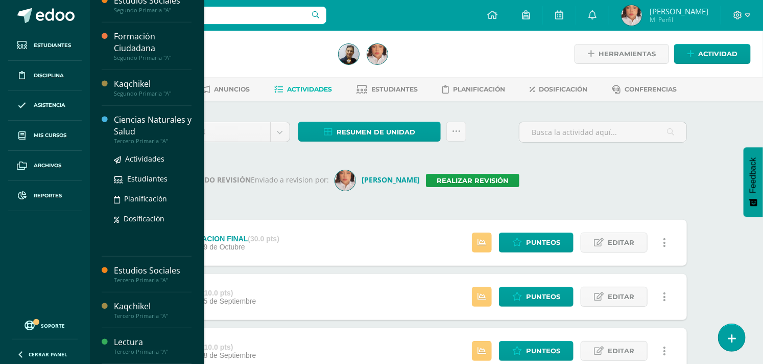
click at [132, 123] on div "Ciencias Naturales y Salud" at bounding box center [153, 126] width 78 height 24
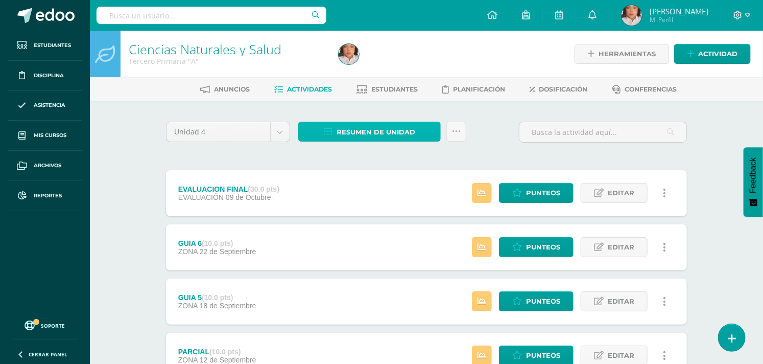
click at [410, 133] on span "Resumen de unidad" at bounding box center [376, 132] width 79 height 19
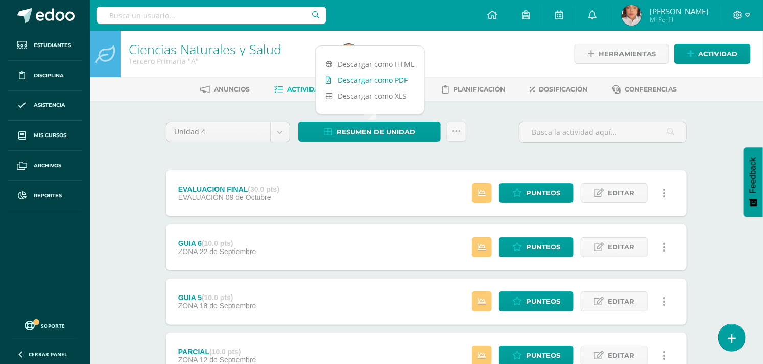
click at [350, 83] on link "Descargar como PDF" at bounding box center [370, 80] width 109 height 16
click at [294, 92] on span "Actividades" at bounding box center [310, 89] width 45 height 8
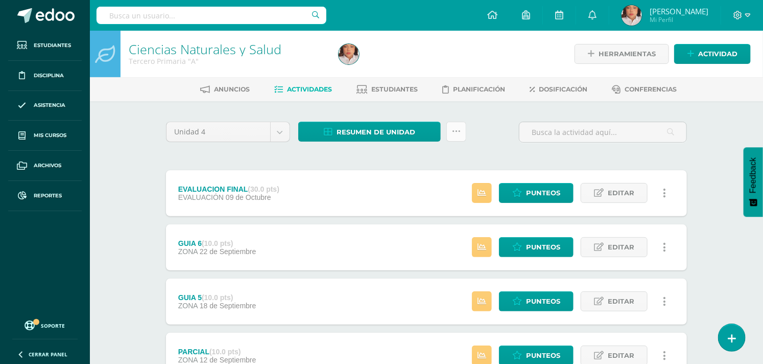
click at [453, 141] on link at bounding box center [457, 132] width 20 height 20
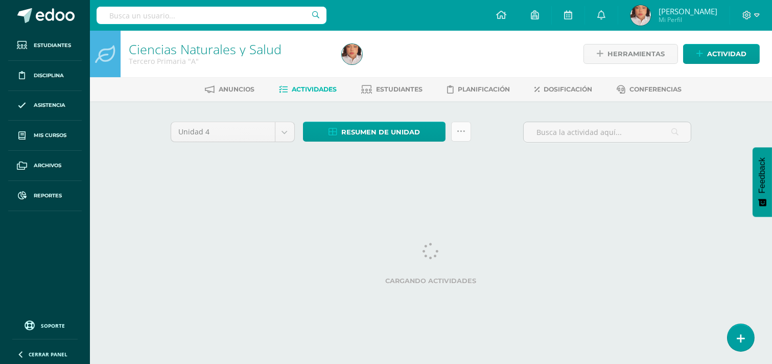
click at [466, 126] on link at bounding box center [461, 132] width 20 height 20
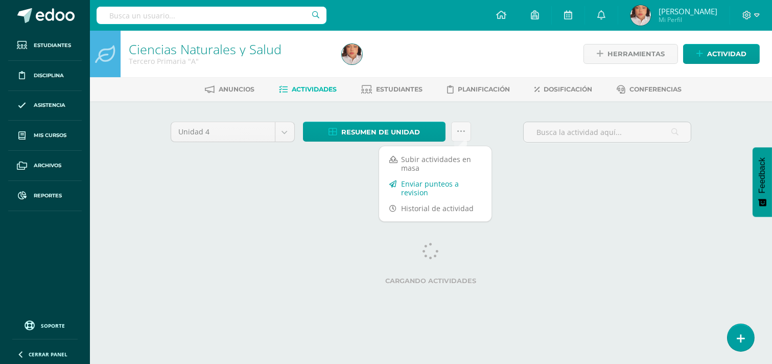
click at [423, 182] on link "Enviar punteos a revision" at bounding box center [435, 188] width 112 height 25
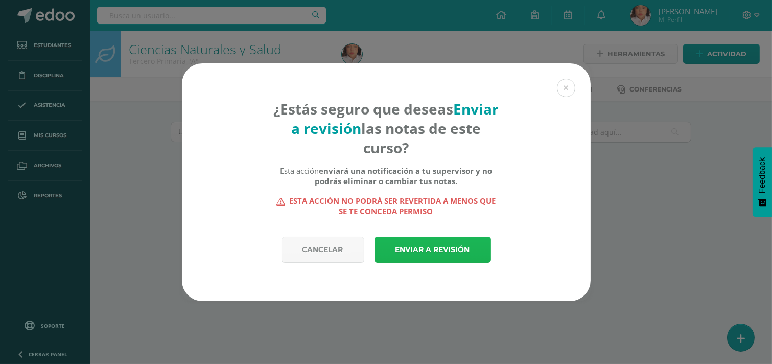
click at [439, 248] on link "Enviar a revisión" at bounding box center [433, 250] width 117 height 26
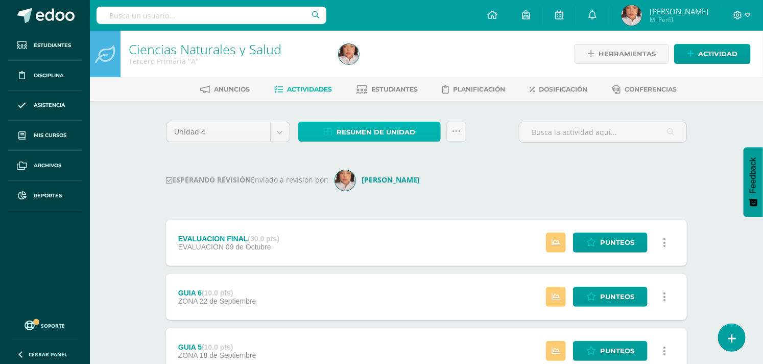
click at [425, 133] on link "Resumen de unidad" at bounding box center [369, 132] width 143 height 20
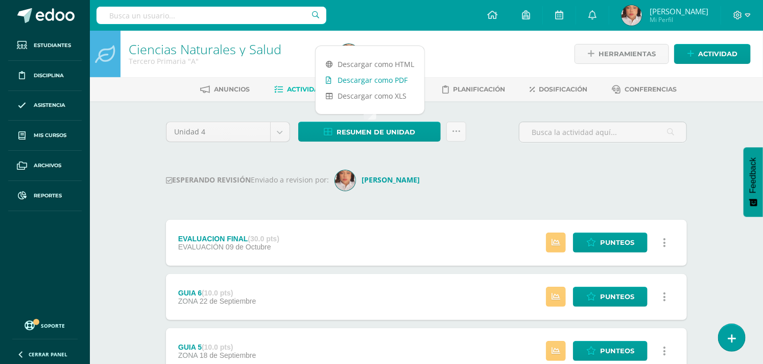
click at [372, 81] on link "Descargar como PDF" at bounding box center [370, 80] width 109 height 16
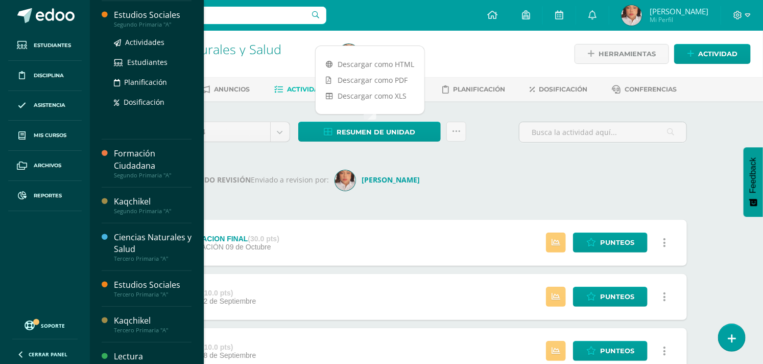
scroll to position [217, 0]
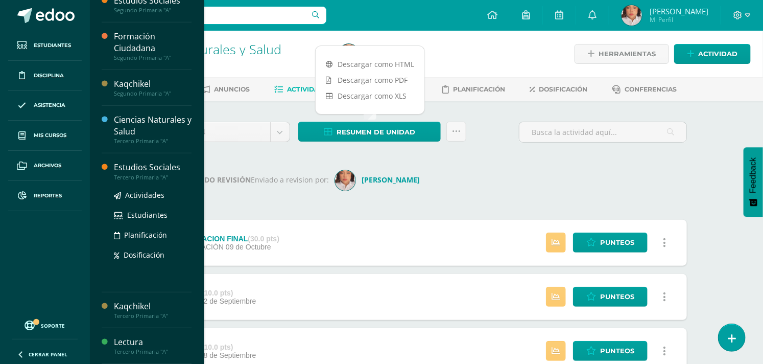
click at [166, 165] on div "Estudios Sociales" at bounding box center [153, 167] width 78 height 12
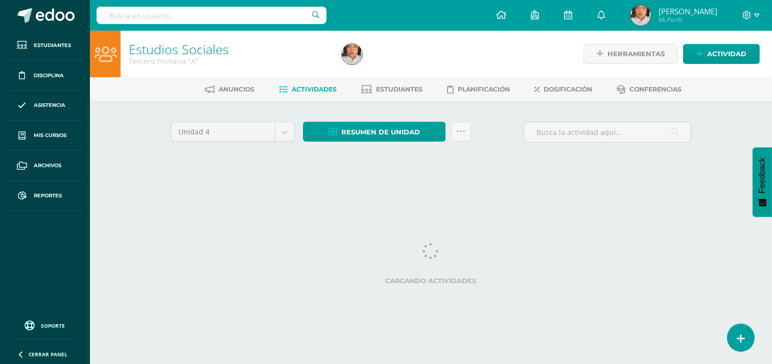
click at [418, 115] on div "Unidad 4 Unidad 1 Unidad 2 Unidad 3 Unidad 4 Resumen de unidad Descargar como H…" at bounding box center [431, 145] width 562 height 89
click at [411, 120] on div "Unidad 4 Unidad 1 Unidad 2 Unidad 3 Unidad 4 Resumen de unidad Descargar como H…" at bounding box center [431, 145] width 562 height 89
click at [410, 126] on span "Resumen de unidad" at bounding box center [380, 132] width 79 height 19
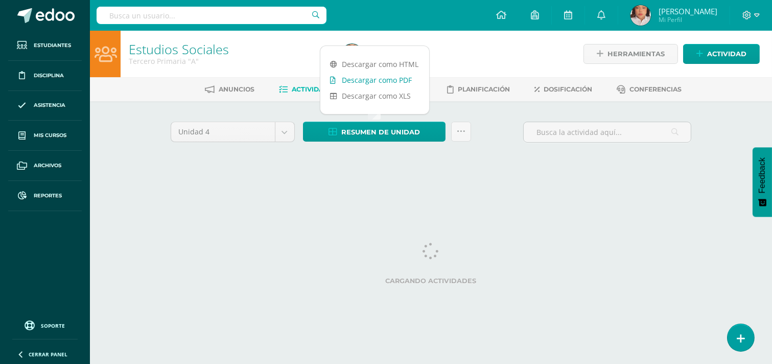
click at [345, 76] on link "Descargar como PDF" at bounding box center [374, 80] width 109 height 16
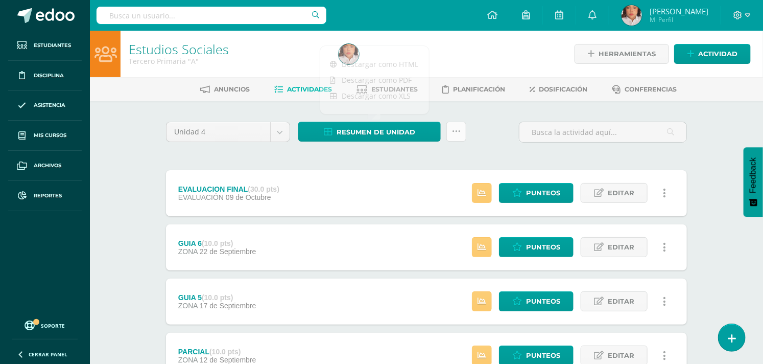
click at [451, 123] on link at bounding box center [457, 132] width 20 height 20
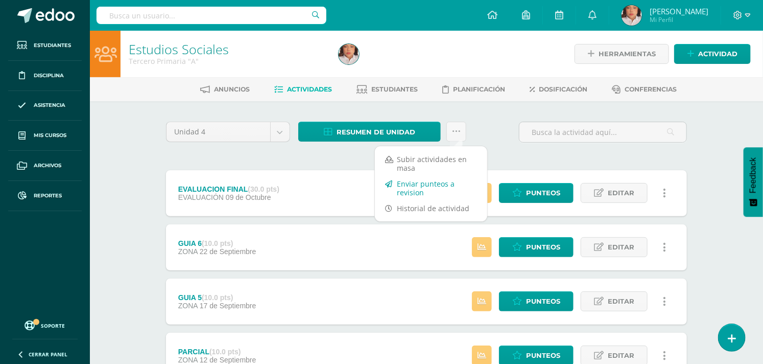
click at [424, 182] on link "Enviar punteos a revision" at bounding box center [431, 188] width 112 height 25
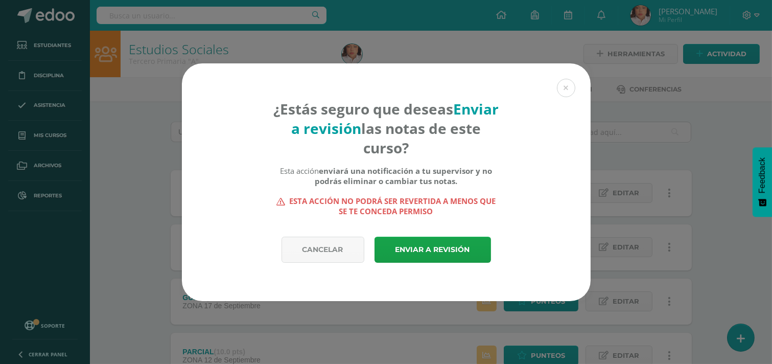
click at [446, 266] on div "Cancelar Enviar a revisión" at bounding box center [386, 269] width 409 height 64
click at [460, 253] on link "Enviar a revisión" at bounding box center [433, 250] width 117 height 26
click at [436, 248] on link "Enviar a revisión" at bounding box center [433, 250] width 117 height 26
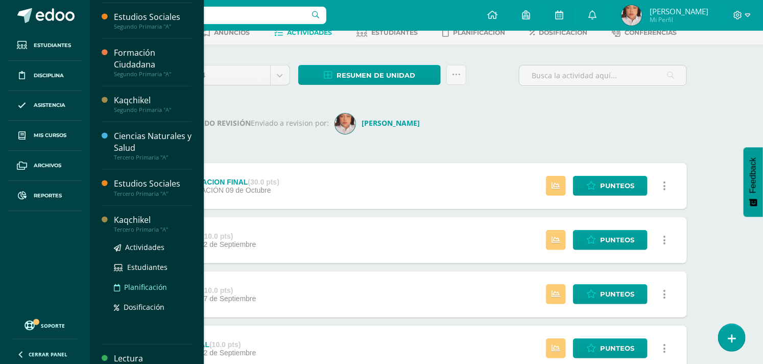
scroll to position [205, 0]
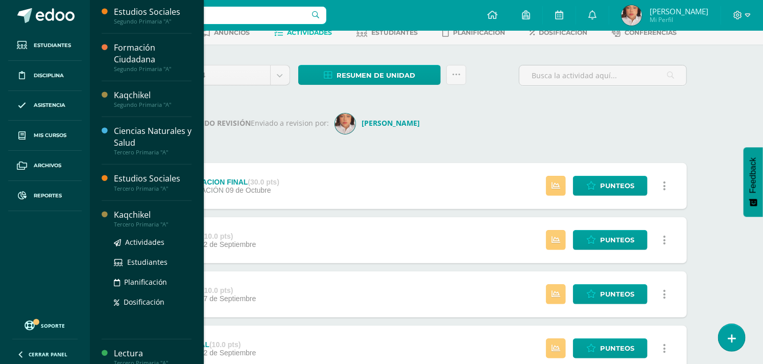
click at [138, 215] on div "Kaqchikel" at bounding box center [153, 215] width 78 height 12
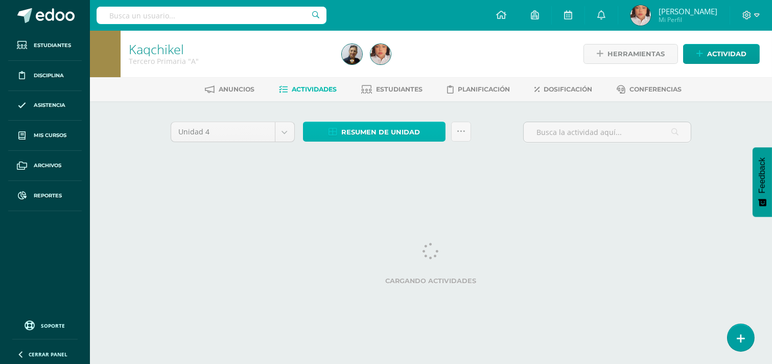
click at [384, 129] on span "Resumen de unidad" at bounding box center [380, 132] width 79 height 19
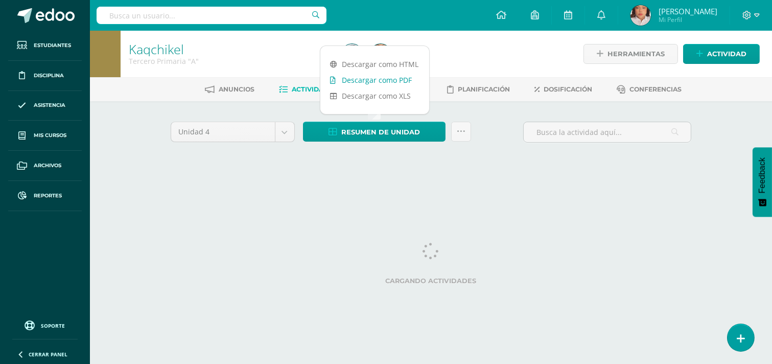
click at [390, 84] on link "Descargar como PDF" at bounding box center [374, 80] width 109 height 16
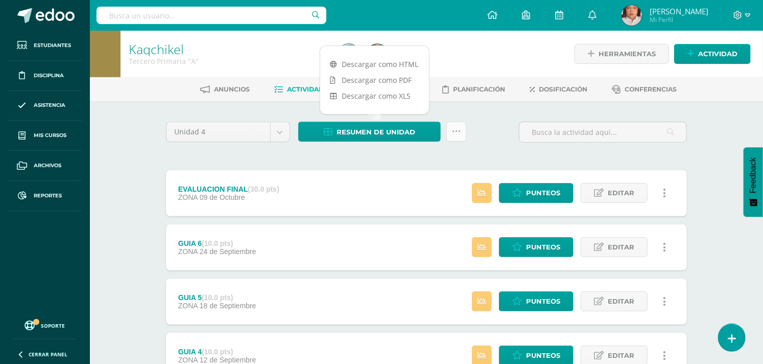
click at [456, 124] on link at bounding box center [457, 132] width 20 height 20
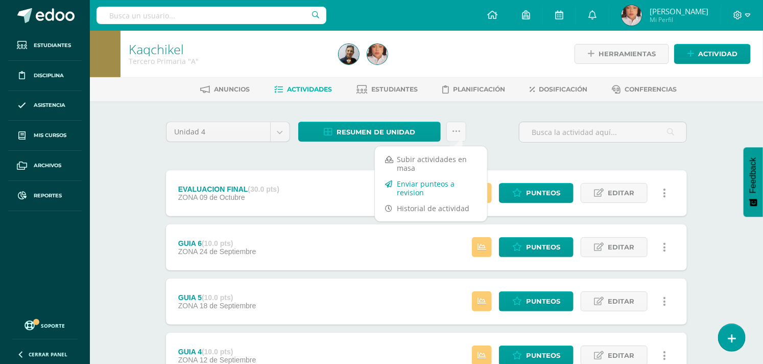
click at [431, 180] on link "Enviar punteos a revision" at bounding box center [431, 188] width 112 height 25
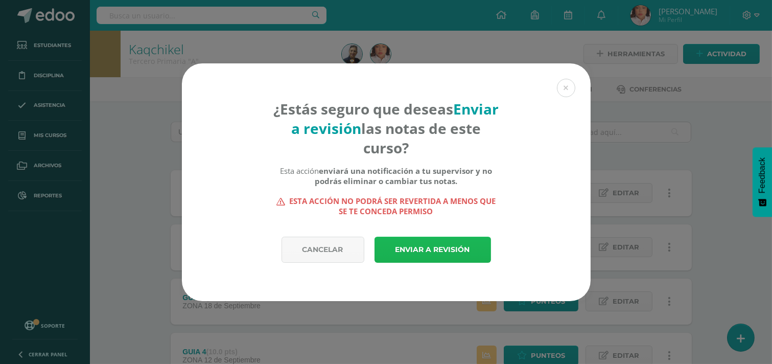
click at [435, 245] on link "Enviar a revisión" at bounding box center [433, 250] width 117 height 26
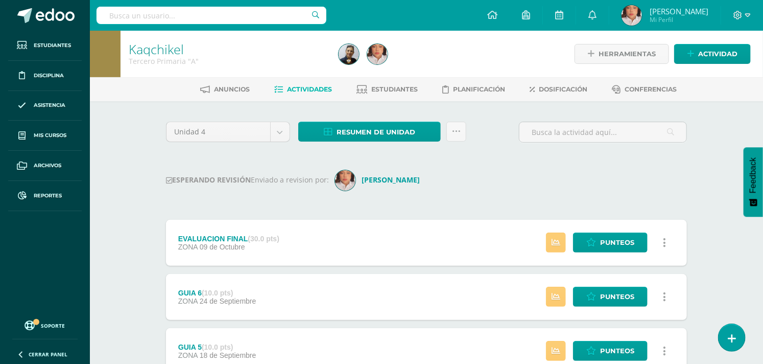
click at [513, 351] on div "GUIA 5 (10.0 pts) ZONA 18 de Septiembre Estatus de Actividad: 2 Estudiantes sin…" at bounding box center [426, 351] width 521 height 46
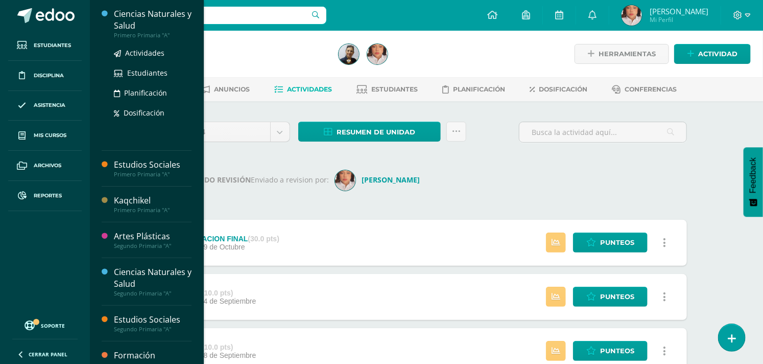
click at [132, 14] on div "Ciencias Naturales y Salud" at bounding box center [153, 20] width 78 height 24
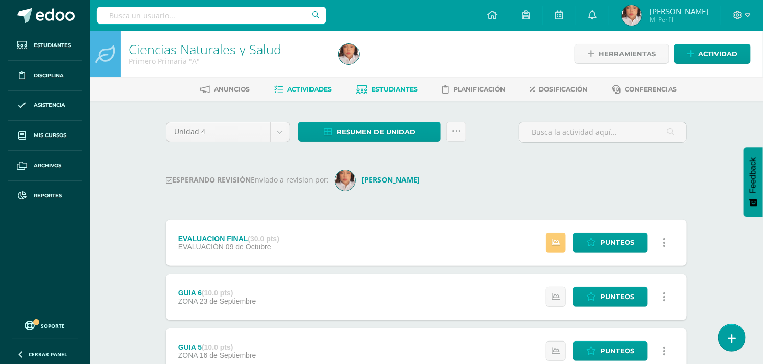
click at [392, 90] on span "Estudiantes" at bounding box center [395, 89] width 47 height 8
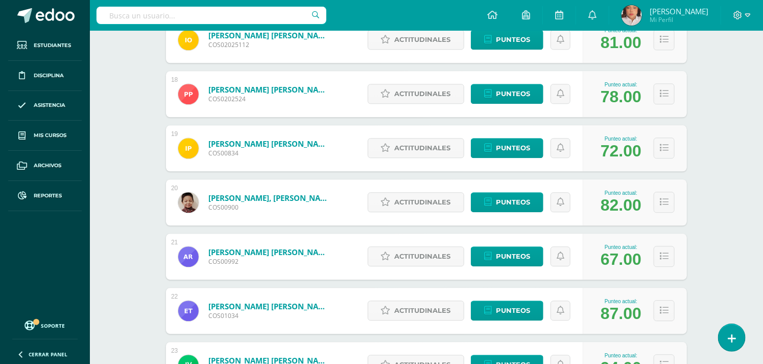
scroll to position [1110, 0]
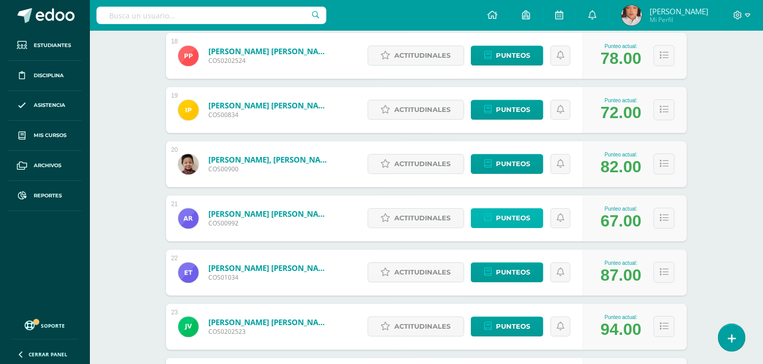
click at [507, 215] on span "Punteos" at bounding box center [513, 218] width 34 height 19
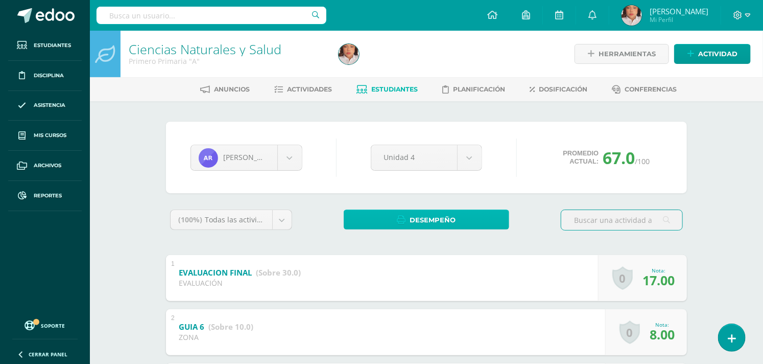
click at [488, 218] on link "Desempeño" at bounding box center [427, 220] width 166 height 20
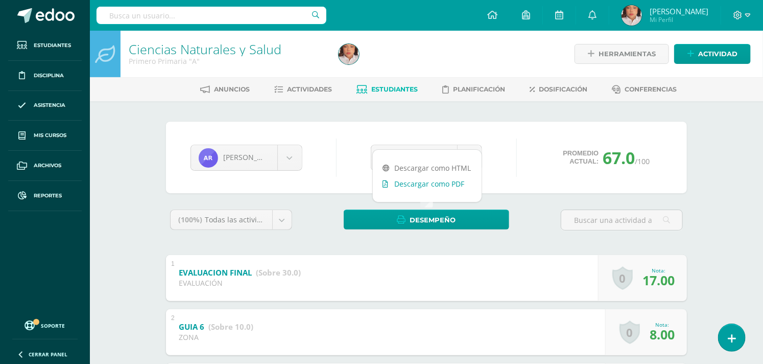
click at [459, 186] on link "Descargar como PDF" at bounding box center [427, 184] width 109 height 16
click at [341, 161] on div "Ariadne Rodriguez Nathan Alejandro Keylin Barillas Hazel Castro Danna De Mariel…" at bounding box center [427, 157] width 480 height 39
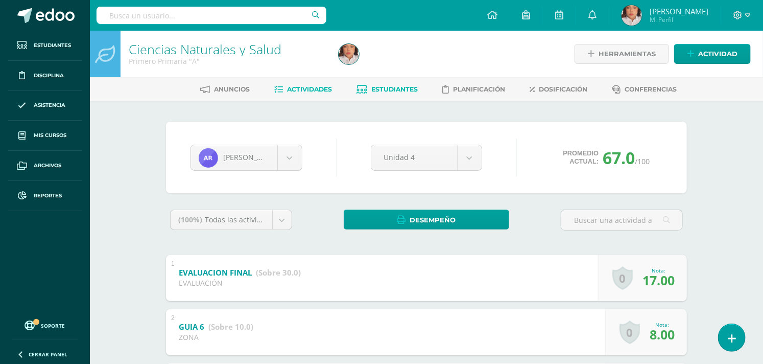
click at [328, 95] on link "Actividades" at bounding box center [304, 89] width 58 height 16
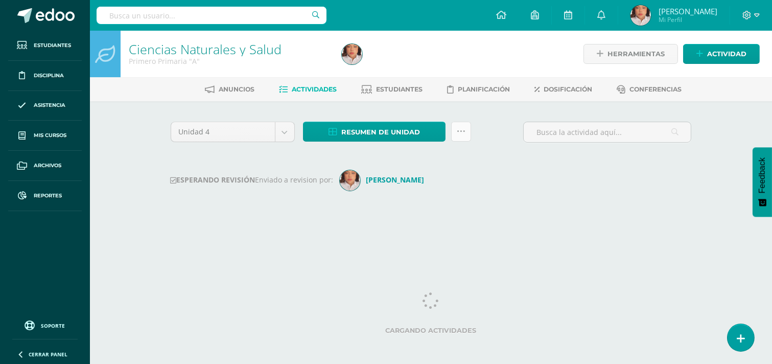
click at [464, 126] on link at bounding box center [461, 132] width 20 height 20
click at [538, 157] on div "Unidad 4 Unidad 1 Unidad 2 Unidad 3 Unidad 4 Resumen de unidad Descargar como H…" at bounding box center [431, 171] width 529 height 98
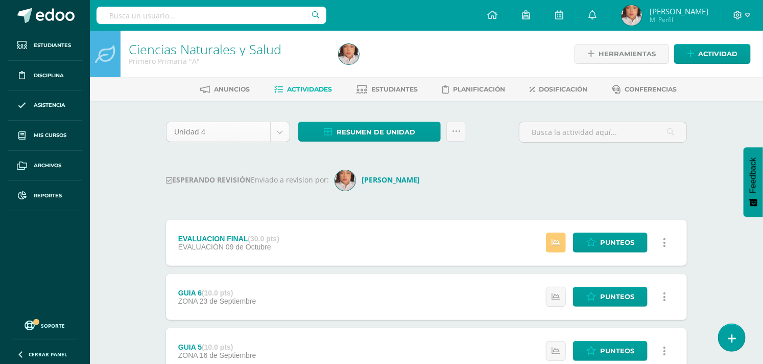
click at [273, 140] on body "Estudiantes Disciplina Asistencia Mis cursos Archivos Reportes Soporte Ayuda Re…" at bounding box center [381, 356] width 763 height 713
click at [243, 17] on input "text" at bounding box center [212, 15] width 230 height 17
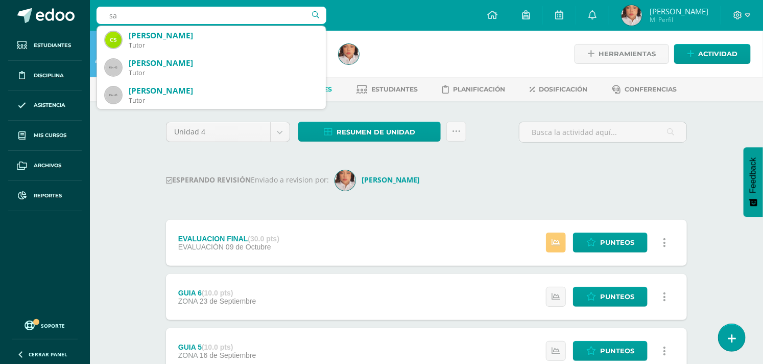
type input "s"
type input "ariadne"
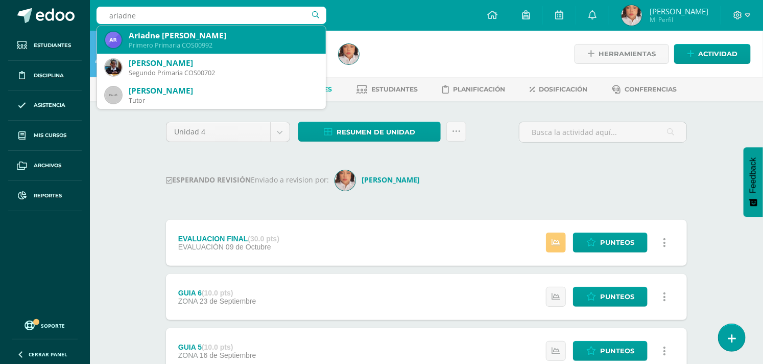
click at [215, 43] on div "Primero Primaria COS00992" at bounding box center [223, 45] width 189 height 9
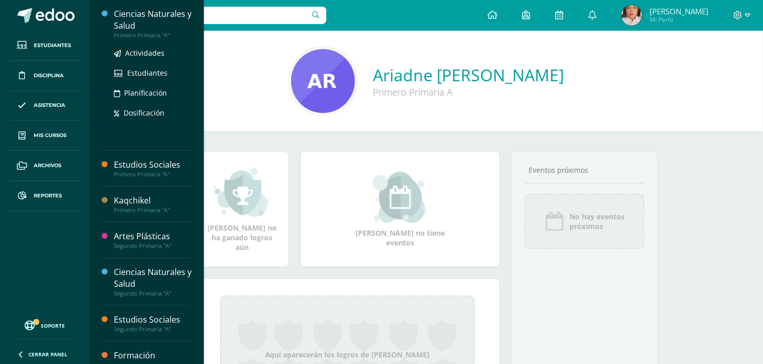
click at [138, 24] on div "Ciencias Naturales y Salud" at bounding box center [153, 20] width 78 height 24
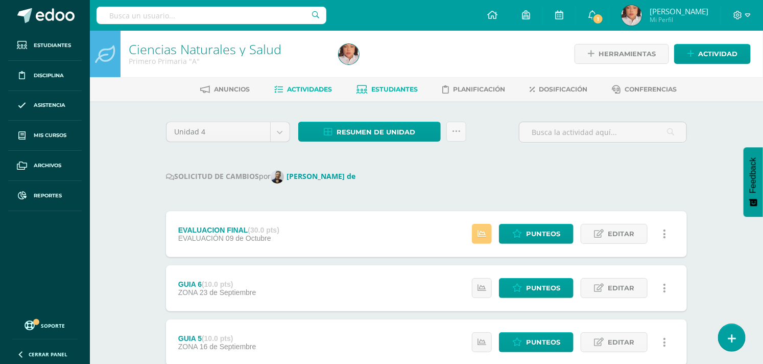
click at [400, 90] on span "Estudiantes" at bounding box center [395, 89] width 47 height 8
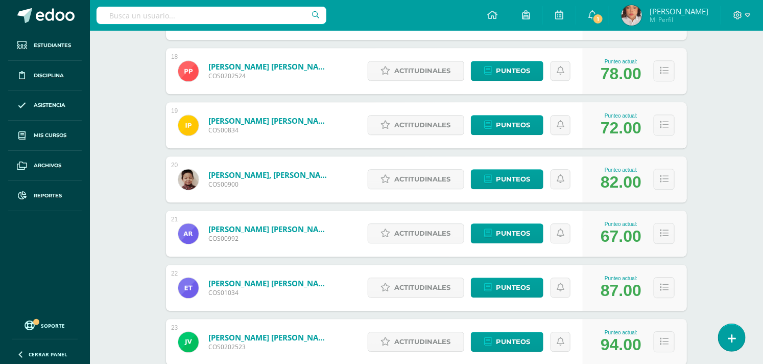
scroll to position [1110, 0]
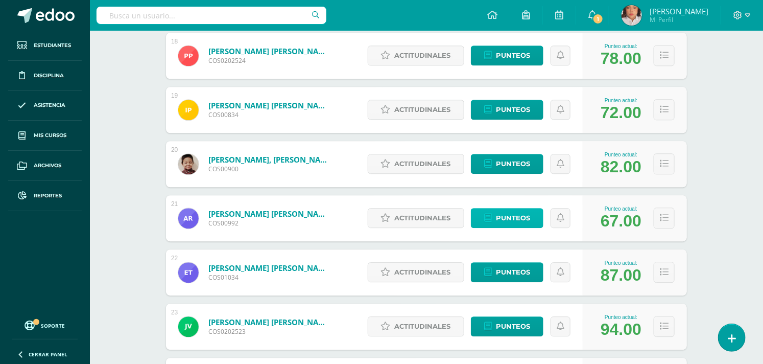
click at [507, 217] on span "Punteos" at bounding box center [513, 218] width 34 height 19
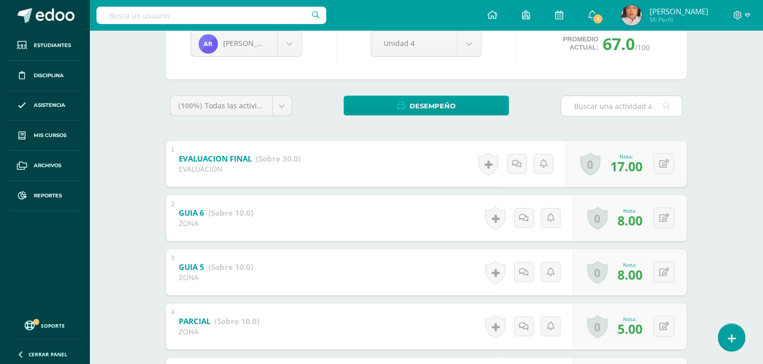
scroll to position [123, 0]
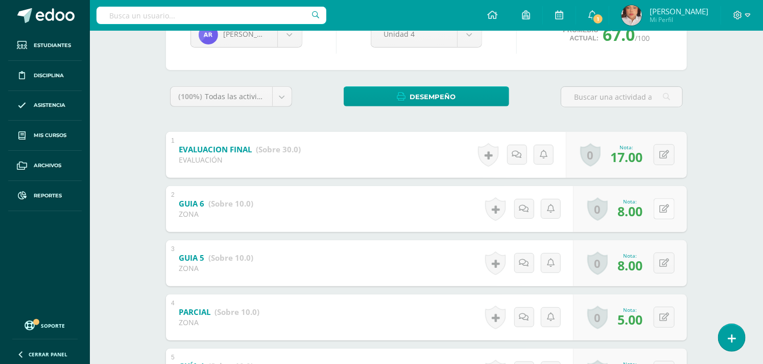
click at [672, 215] on button at bounding box center [664, 208] width 21 height 21
type input "5"
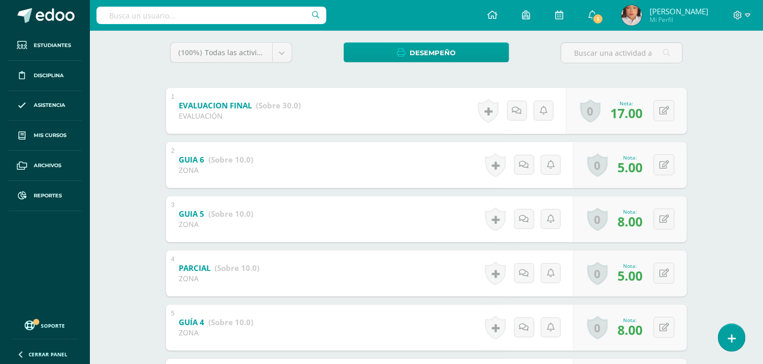
scroll to position [180, 0]
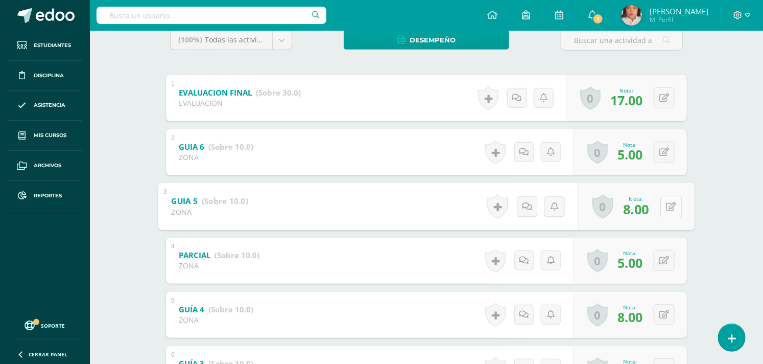
click at [658, 200] on div "0 Logros Logros obtenidos Aún no hay logros agregados Nota: 8.00" at bounding box center [636, 206] width 117 height 48
click at [670, 210] on icon at bounding box center [672, 206] width 10 height 9
type input "5"
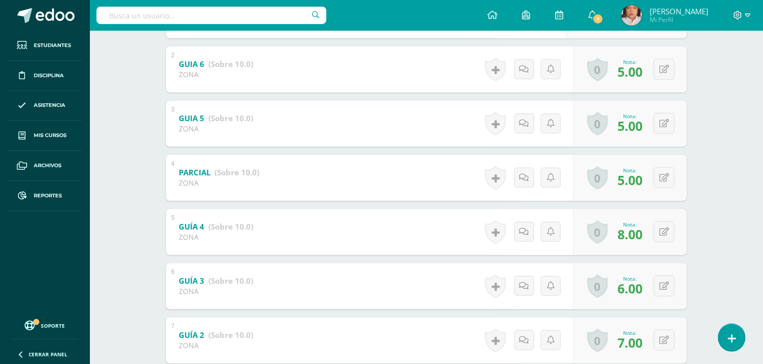
scroll to position [293, 0]
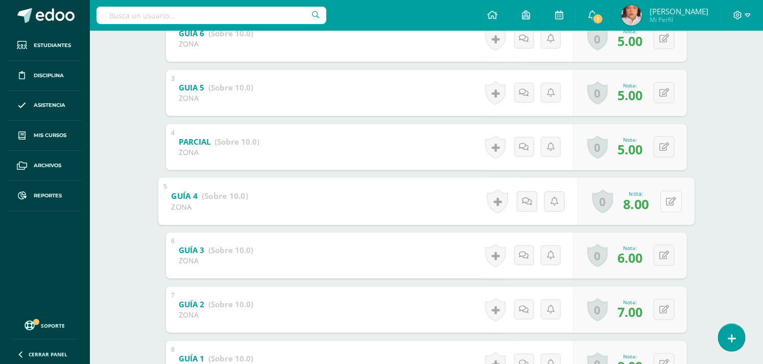
click at [664, 205] on button at bounding box center [671, 201] width 21 height 21
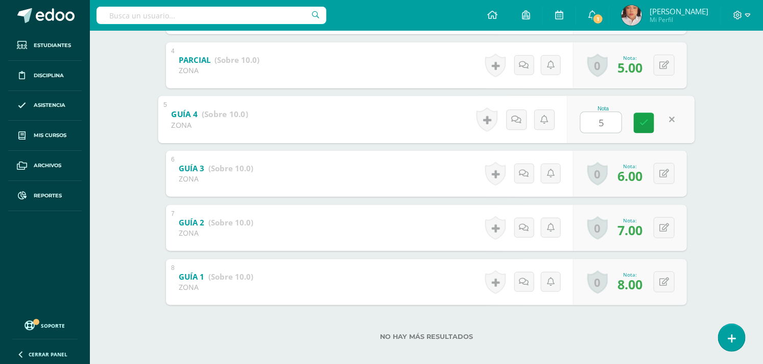
scroll to position [384, 0]
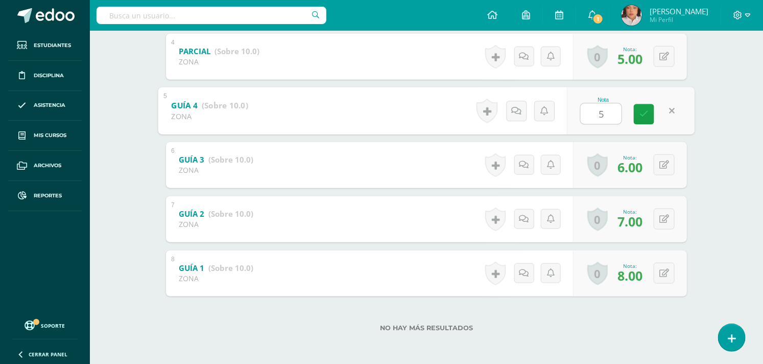
type input "5"
click at [697, 231] on div "Ariadne Rodriguez Nathan Alejandro Keylin Barillas Hazel Castro Danna De Mariel…" at bounding box center [427, 40] width 562 height 647
click at [650, 266] on div "0 Logros Logros obtenidos Aún no hay logros agregados Nota: 8.00" at bounding box center [630, 273] width 114 height 46
click at [660, 270] on button at bounding box center [664, 273] width 21 height 21
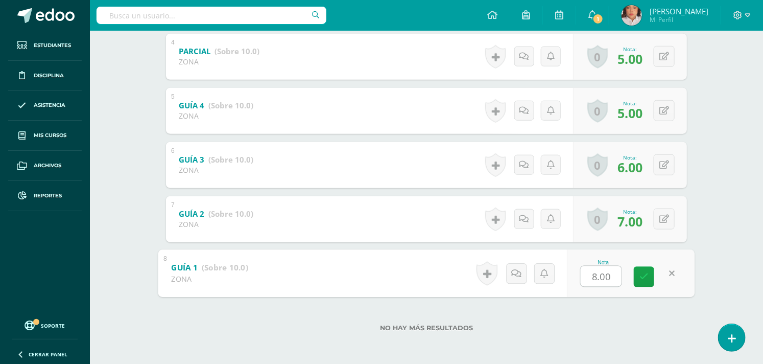
type input "5"
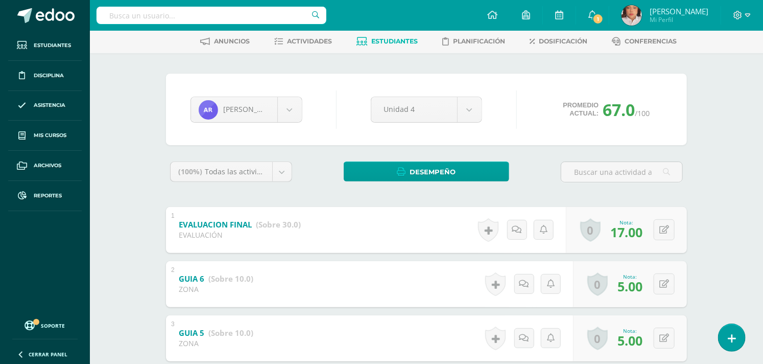
scroll to position [0, 0]
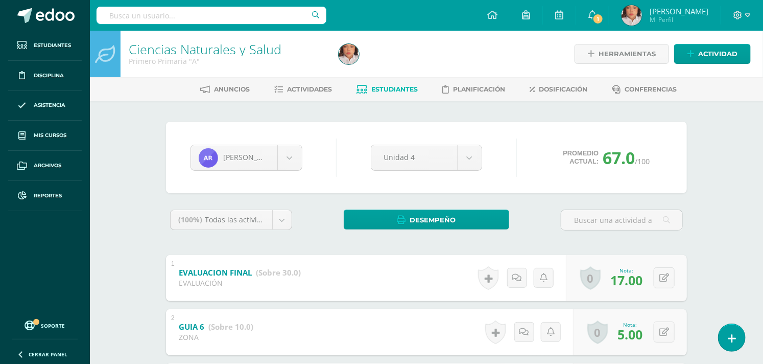
click at [374, 93] on link "Estudiantes" at bounding box center [387, 89] width 61 height 16
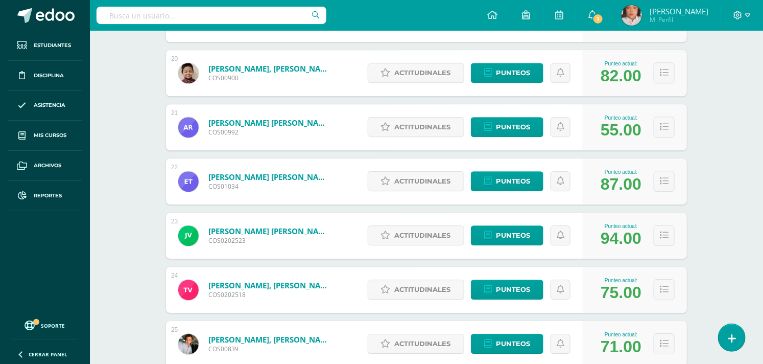
scroll to position [1224, 0]
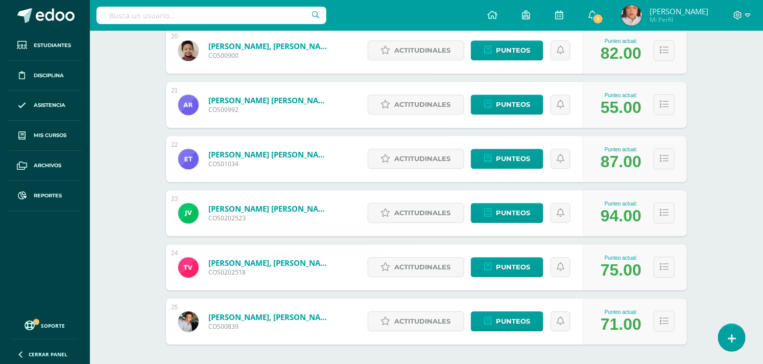
click at [624, 107] on div "55.00" at bounding box center [621, 107] width 41 height 19
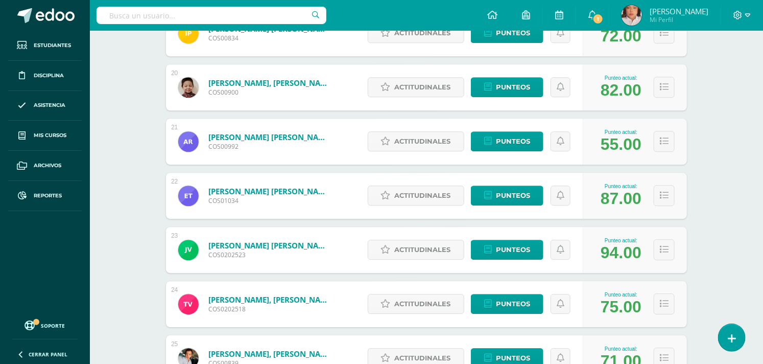
scroll to position [1167, 0]
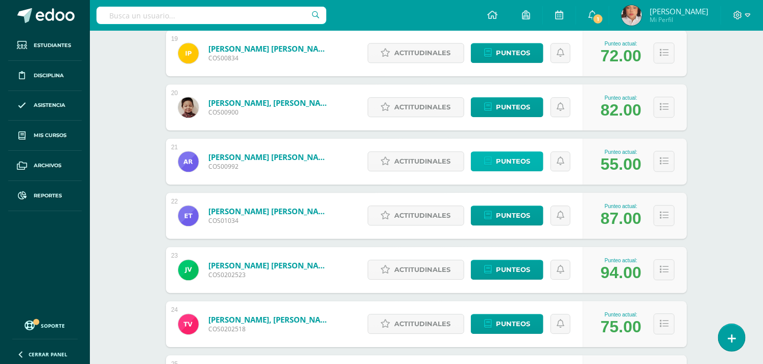
click at [532, 157] on link "Punteos" at bounding box center [507, 161] width 73 height 20
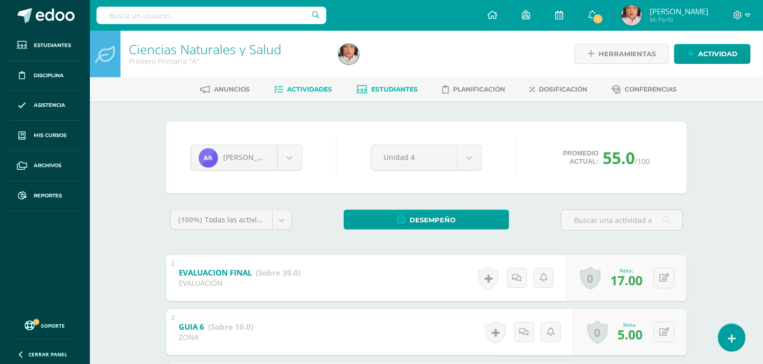
click at [325, 84] on link "Actividades" at bounding box center [304, 89] width 58 height 16
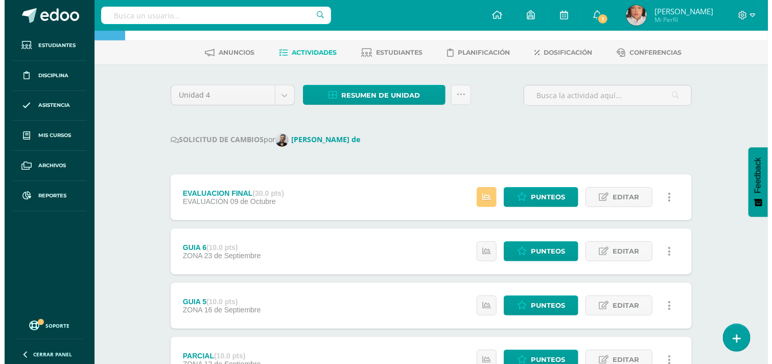
scroll to position [57, 0]
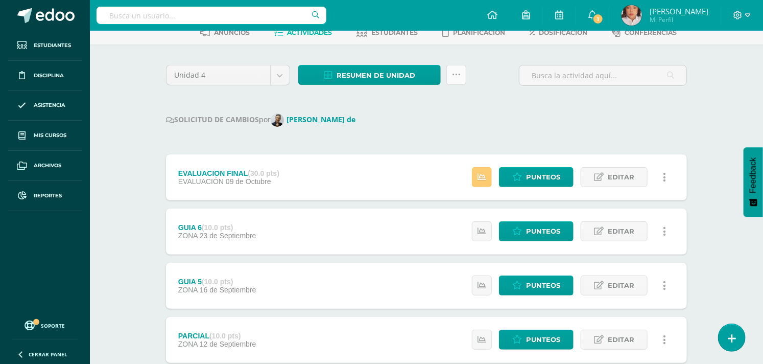
click at [466, 78] on link at bounding box center [457, 75] width 20 height 20
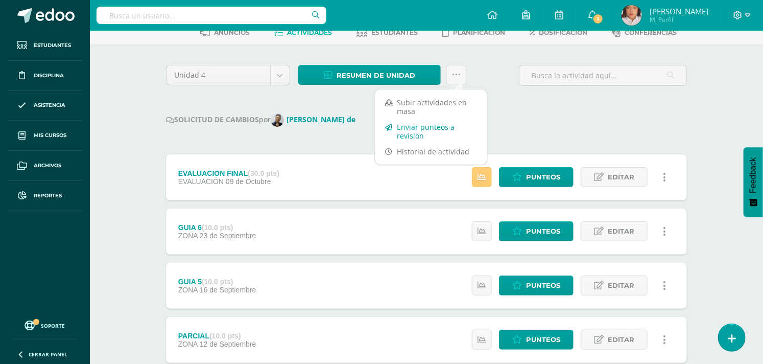
click at [443, 133] on link "Enviar punteos a revision" at bounding box center [431, 131] width 112 height 25
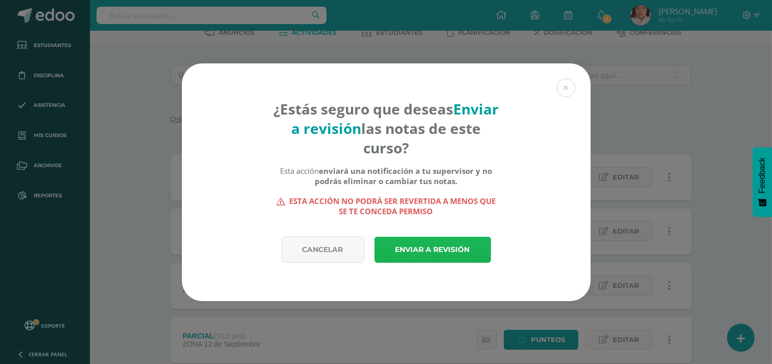
click at [440, 241] on link "Enviar a revisión" at bounding box center [433, 250] width 117 height 26
